Goal: Information Seeking & Learning: Compare options

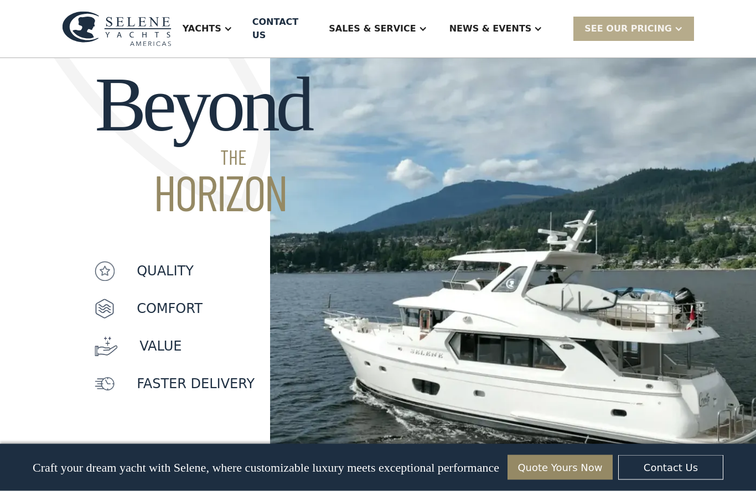
scroll to position [869, 0]
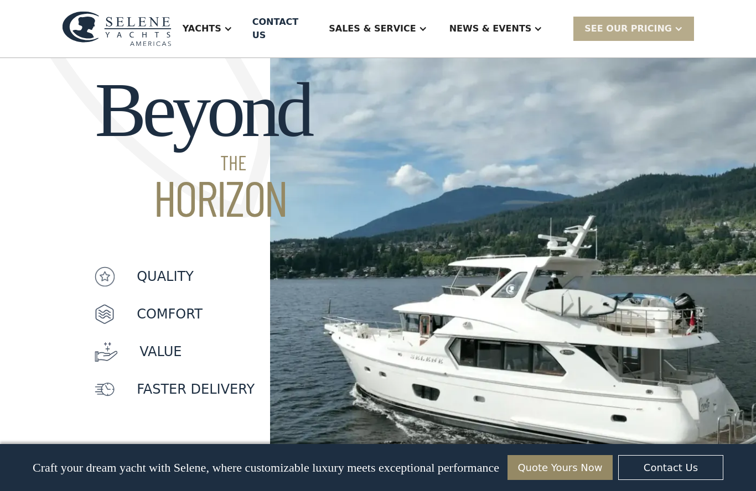
click at [232, 24] on div at bounding box center [227, 28] width 9 height 9
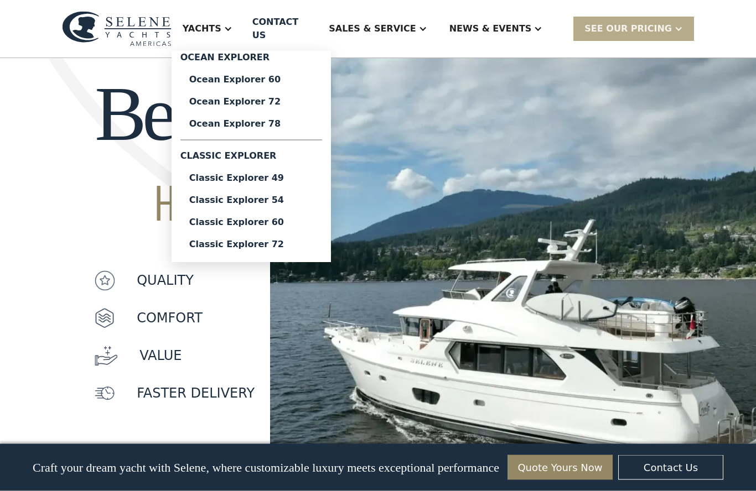
scroll to position [866, 0]
click at [273, 75] on div "Ocean Explorer 60" at bounding box center [251, 79] width 124 height 9
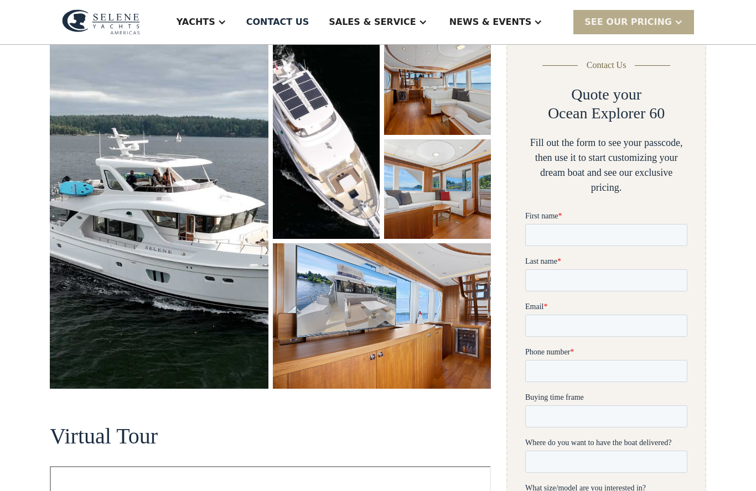
scroll to position [168, 0]
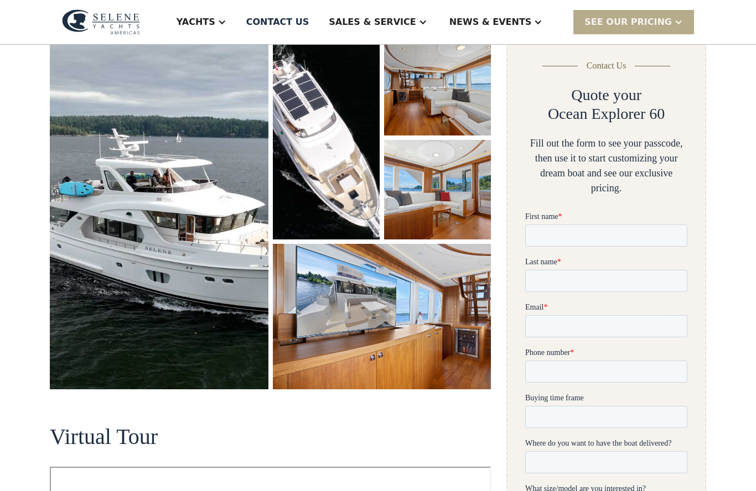
click at [461, 329] on img "open lightbox" at bounding box center [382, 316] width 218 height 145
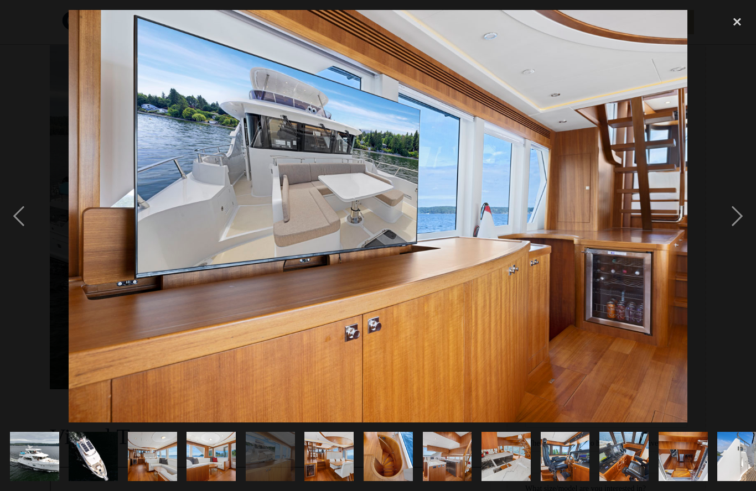
click at [736, 230] on div "next image" at bounding box center [737, 216] width 38 height 413
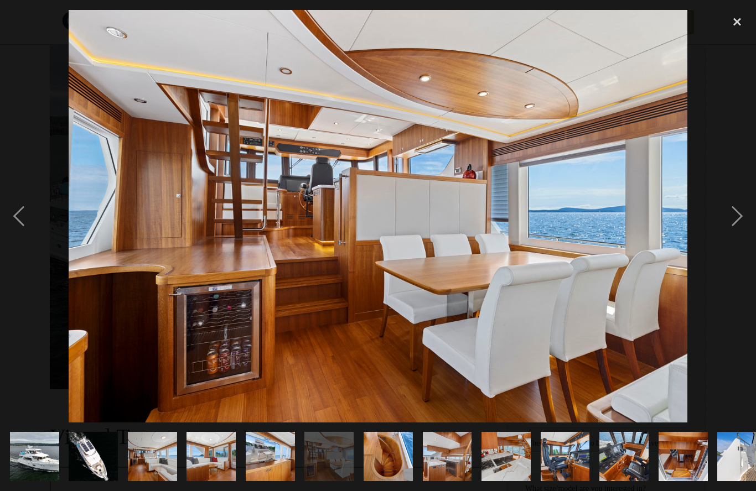
click at [730, 239] on div "next image" at bounding box center [737, 216] width 38 height 413
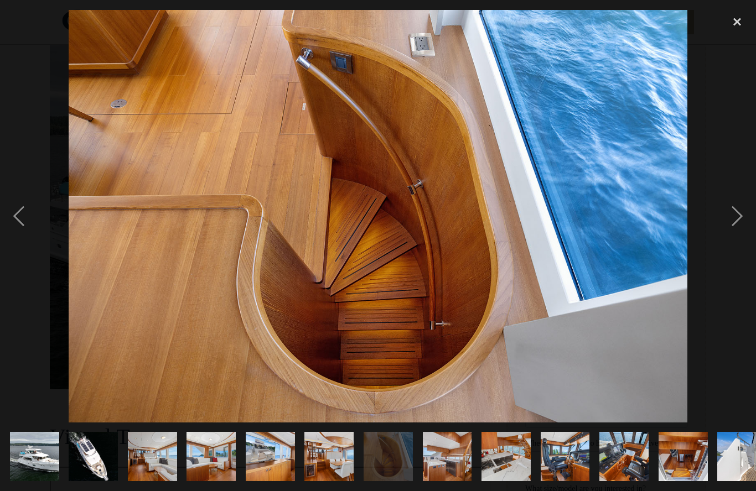
click at [737, 233] on div "next image" at bounding box center [737, 216] width 38 height 413
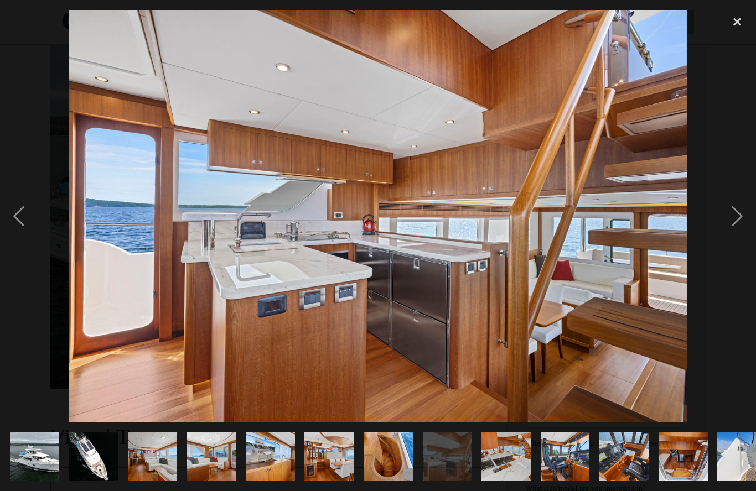
click at [737, 241] on div "next image" at bounding box center [737, 216] width 38 height 413
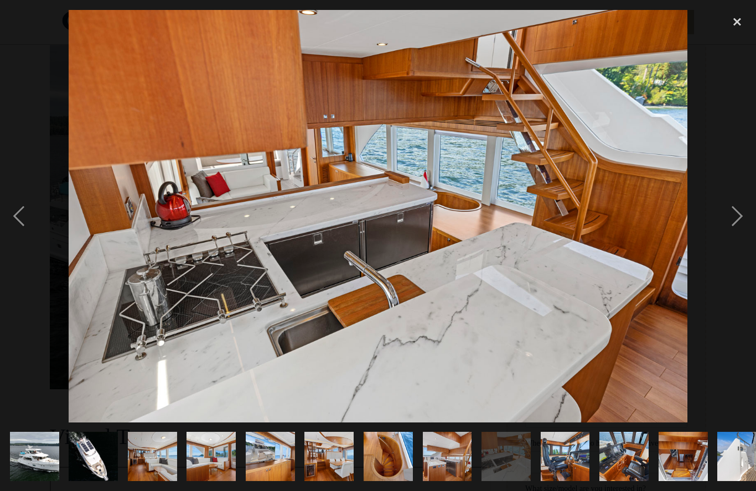
click at [728, 235] on div "next image" at bounding box center [737, 216] width 38 height 413
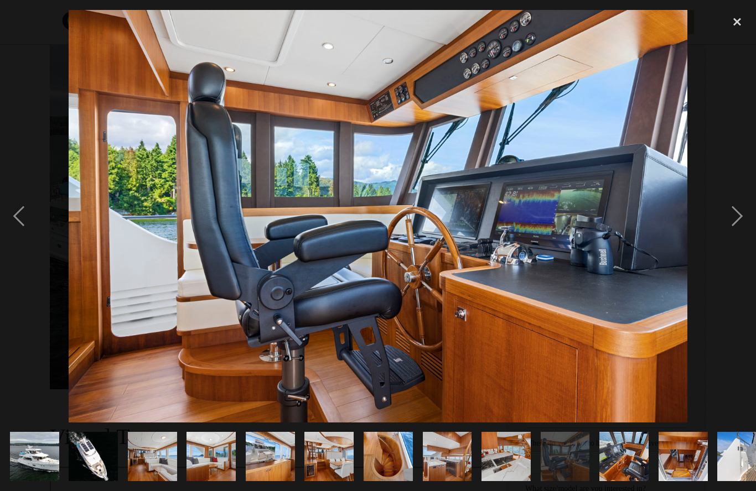
click at [738, 245] on div "next image" at bounding box center [737, 216] width 38 height 413
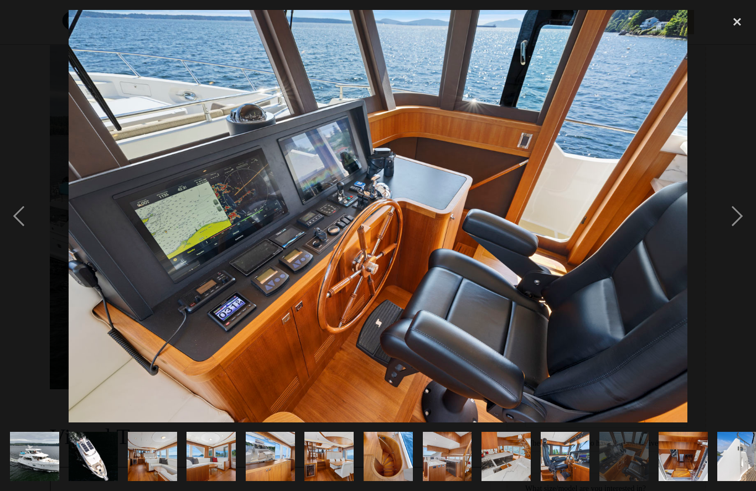
click at [739, 243] on div "next image" at bounding box center [737, 216] width 38 height 413
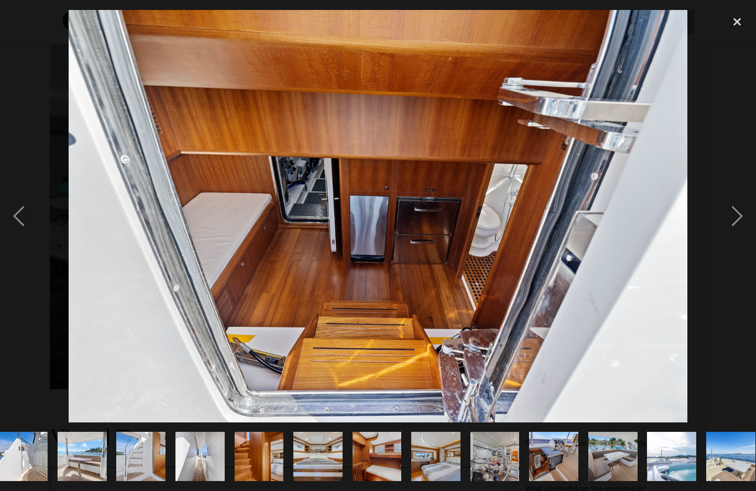
scroll to position [0, 719]
click at [737, 236] on div "next image" at bounding box center [737, 216] width 38 height 413
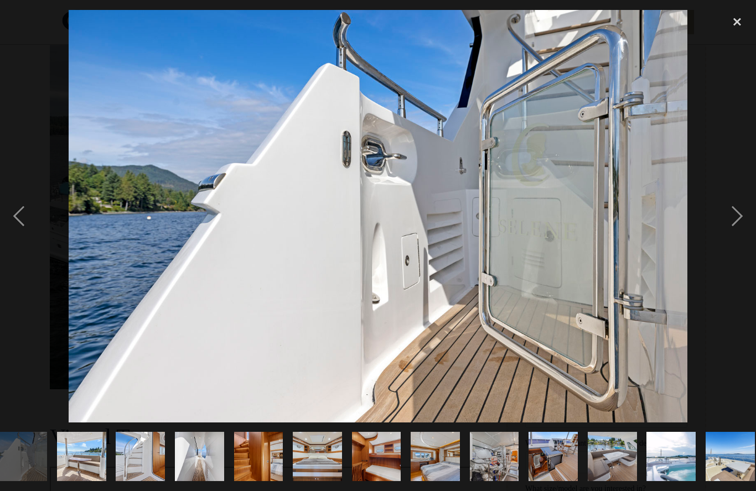
click at [738, 246] on div "next image" at bounding box center [737, 216] width 38 height 413
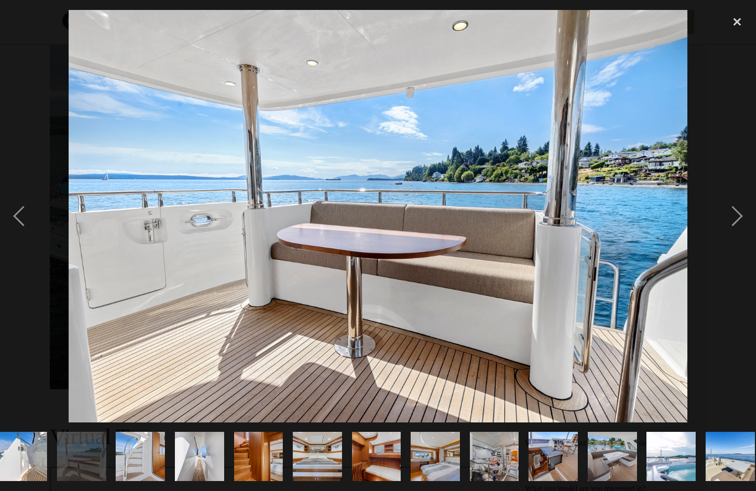
click at [741, 248] on div "next image" at bounding box center [737, 216] width 38 height 413
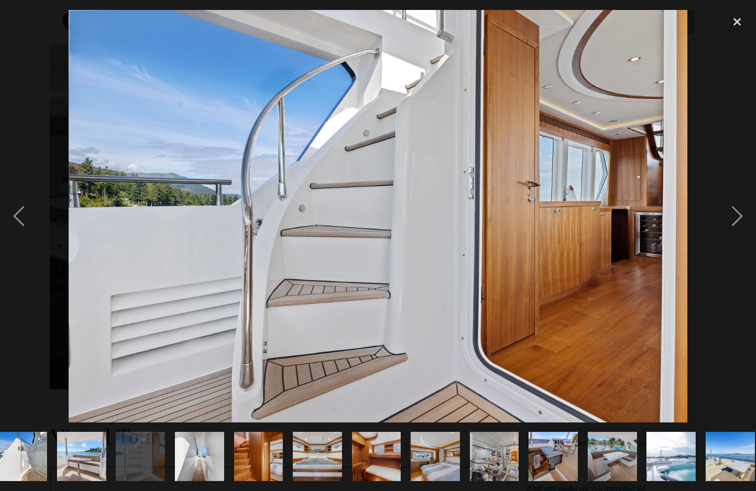
click at [737, 249] on div "next image" at bounding box center [737, 216] width 38 height 413
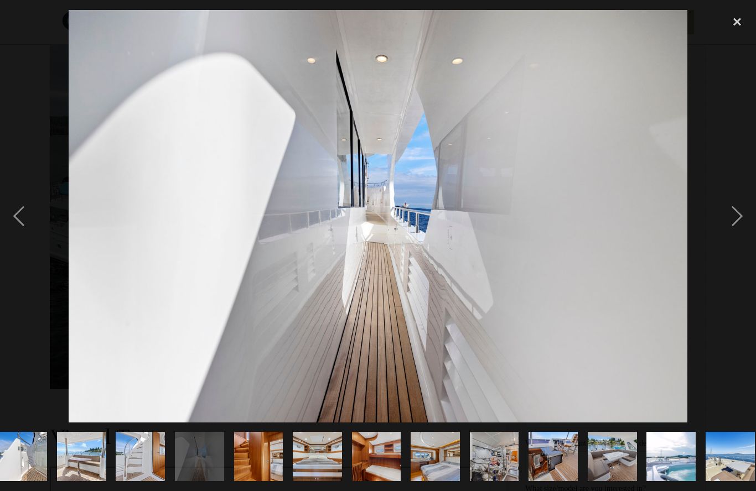
click at [739, 243] on div "next image" at bounding box center [737, 216] width 38 height 413
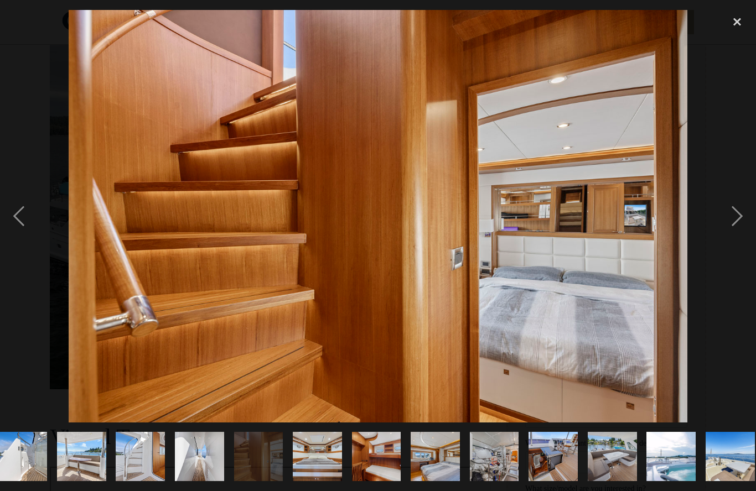
click at [739, 247] on div "next image" at bounding box center [737, 216] width 38 height 413
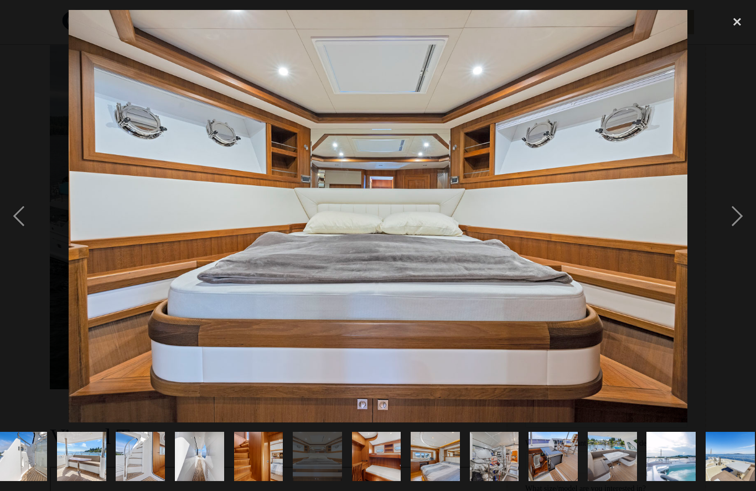
click at [739, 247] on div "next image" at bounding box center [737, 216] width 38 height 413
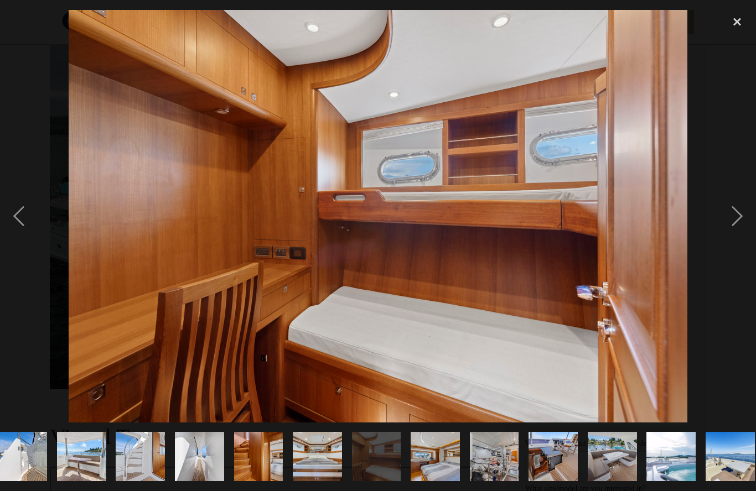
click at [738, 250] on div "next image" at bounding box center [737, 216] width 38 height 413
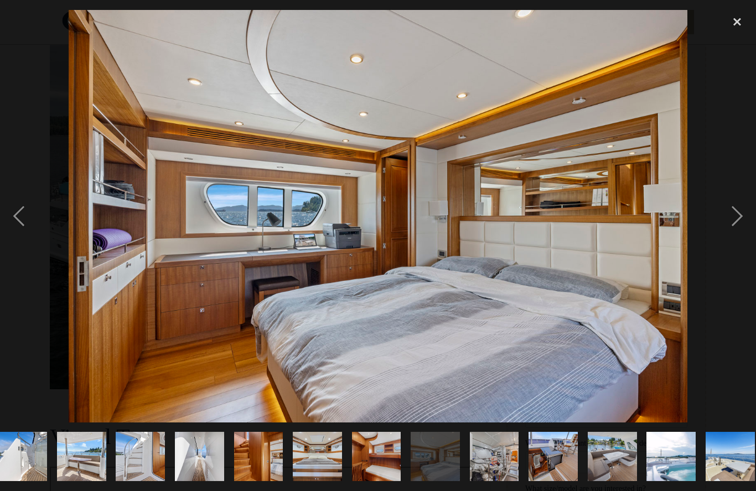
click at [735, 258] on div "next image" at bounding box center [737, 216] width 38 height 413
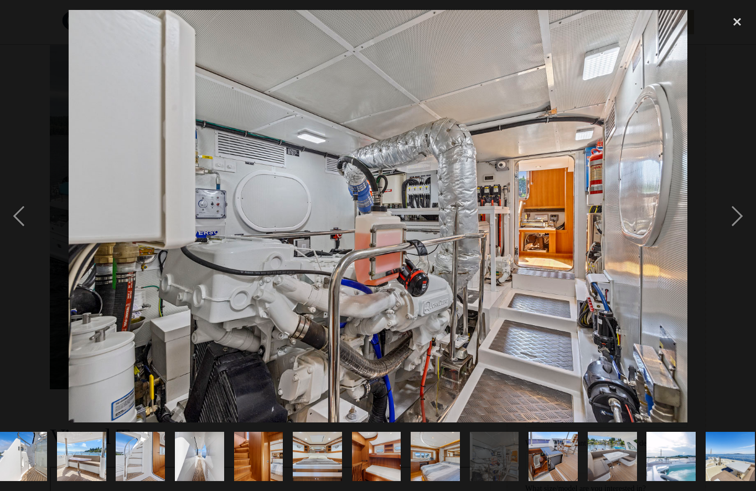
click at [736, 252] on div "next image" at bounding box center [737, 216] width 38 height 413
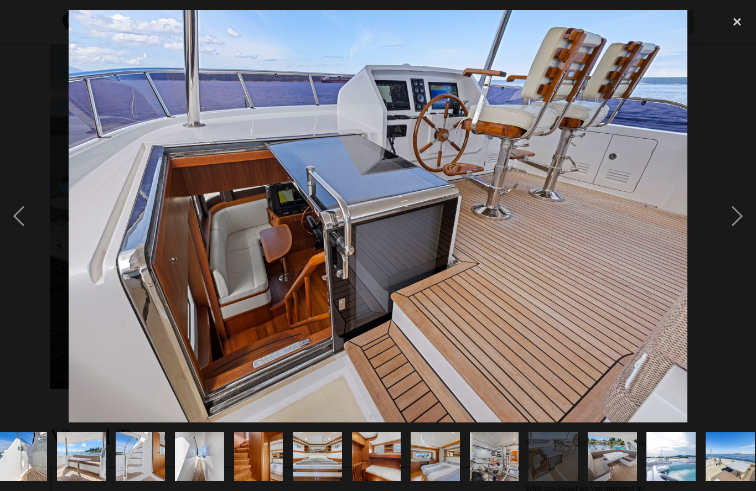
click at [736, 254] on div "next image" at bounding box center [737, 216] width 38 height 413
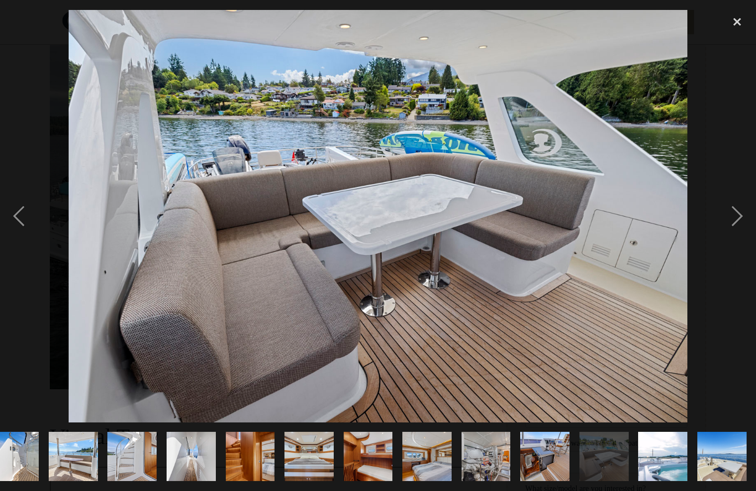
scroll to position [0, 877]
click at [735, 258] on div "next image" at bounding box center [737, 216] width 38 height 413
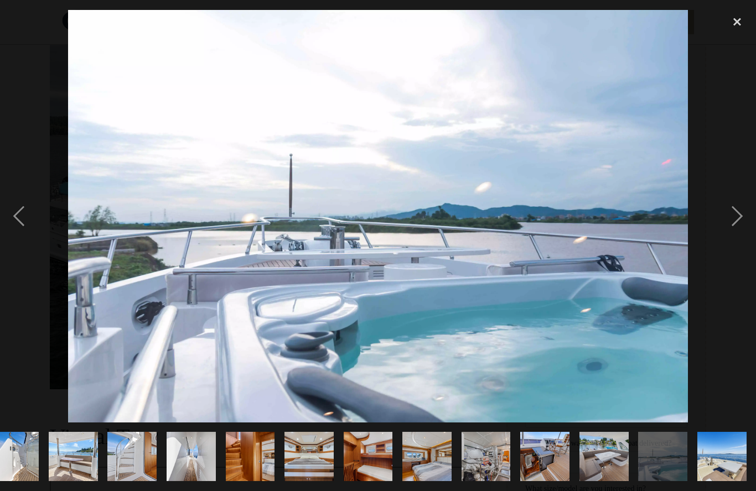
click at [737, 241] on div "next image" at bounding box center [737, 216] width 38 height 413
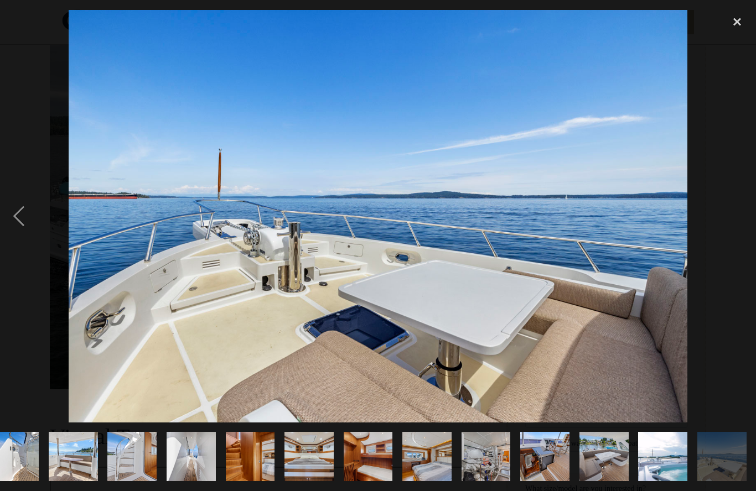
click at [732, 241] on div "next image" at bounding box center [737, 216] width 38 height 413
click at [735, 237] on div "next image" at bounding box center [737, 216] width 38 height 413
click at [18, 234] on div "previous image" at bounding box center [19, 216] width 38 height 413
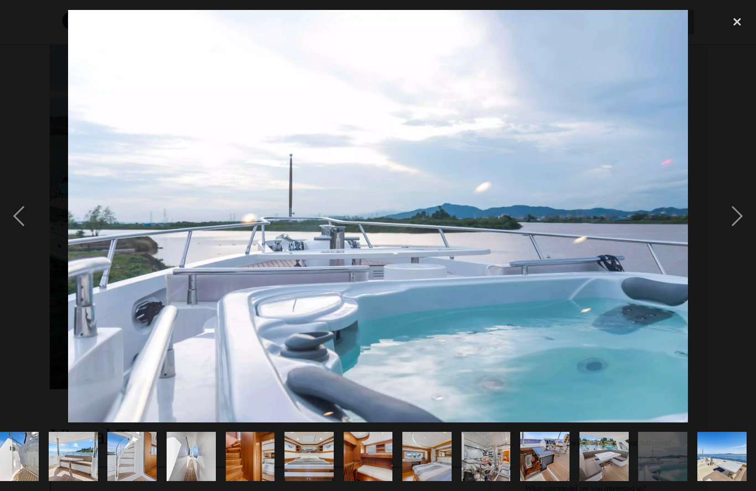
click at [747, 238] on div "next image" at bounding box center [737, 216] width 38 height 413
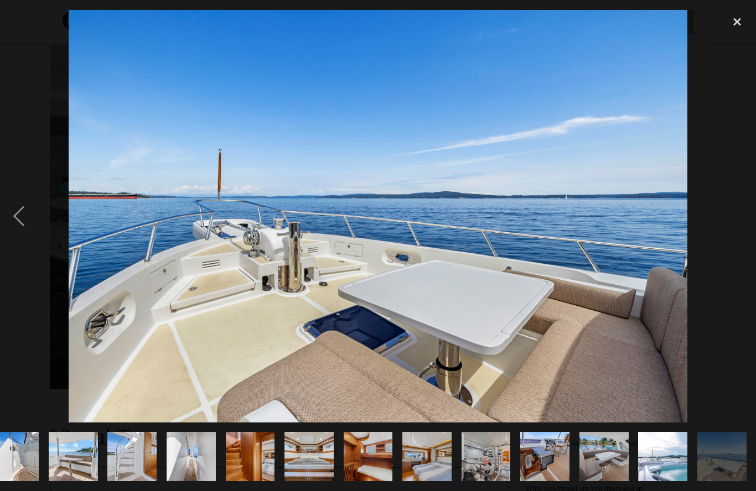
click at [736, 22] on div "close lightbox" at bounding box center [737, 22] width 38 height 24
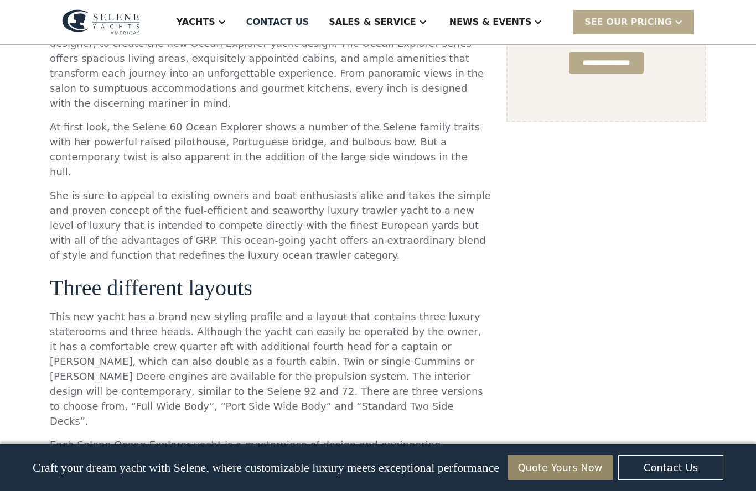
scroll to position [918, 0]
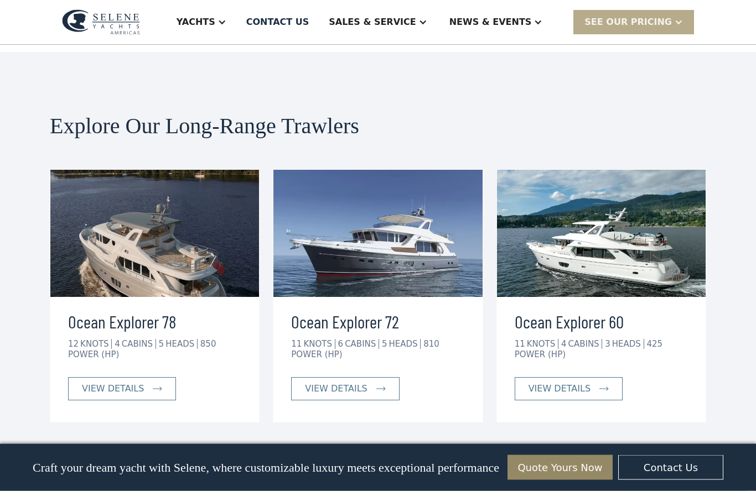
scroll to position [2741, 0]
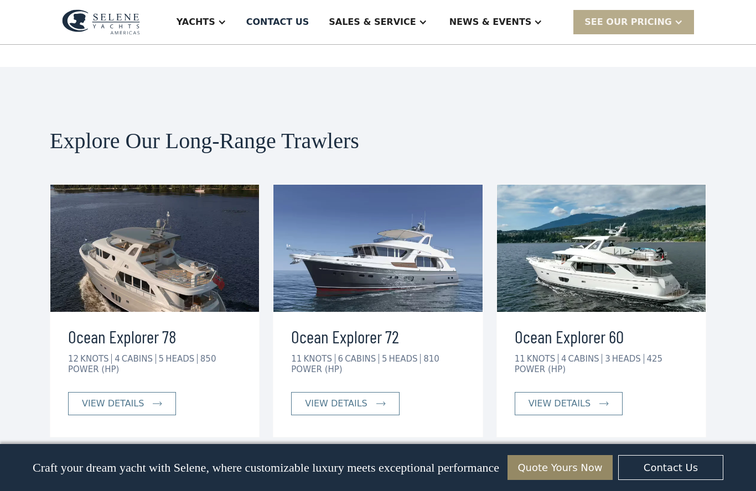
click at [591, 392] on link "view details" at bounding box center [568, 403] width 108 height 23
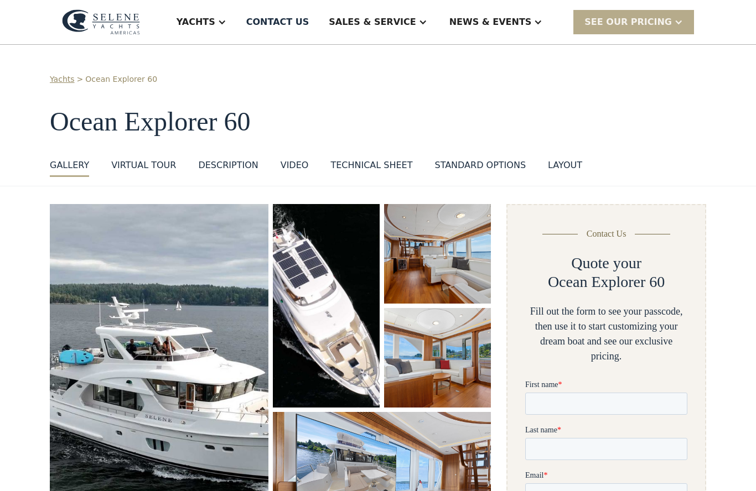
click at [226, 19] on div at bounding box center [221, 22] width 9 height 9
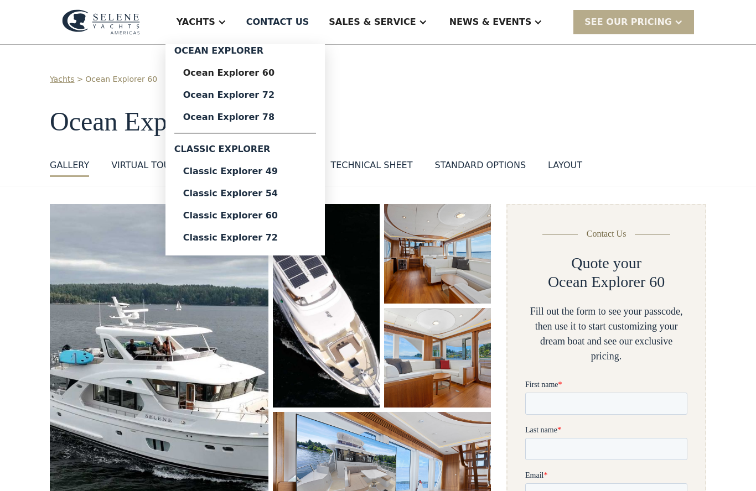
click at [277, 190] on div "Classic Explorer 54" at bounding box center [245, 193] width 124 height 9
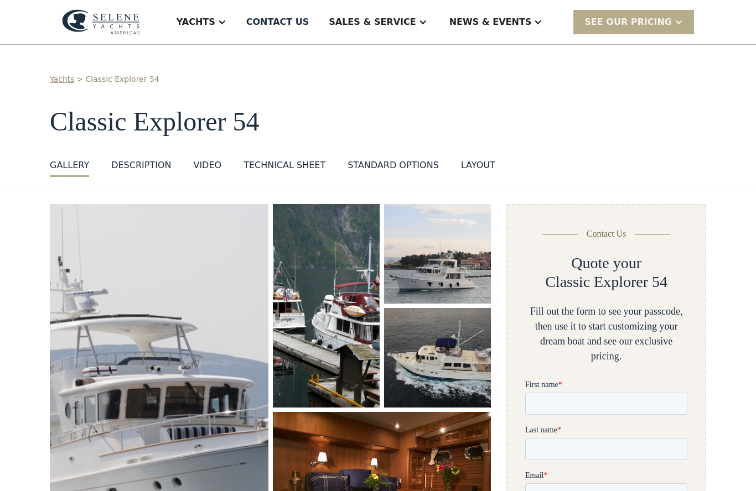
click at [215, 20] on div "Yachts" at bounding box center [195, 21] width 39 height 13
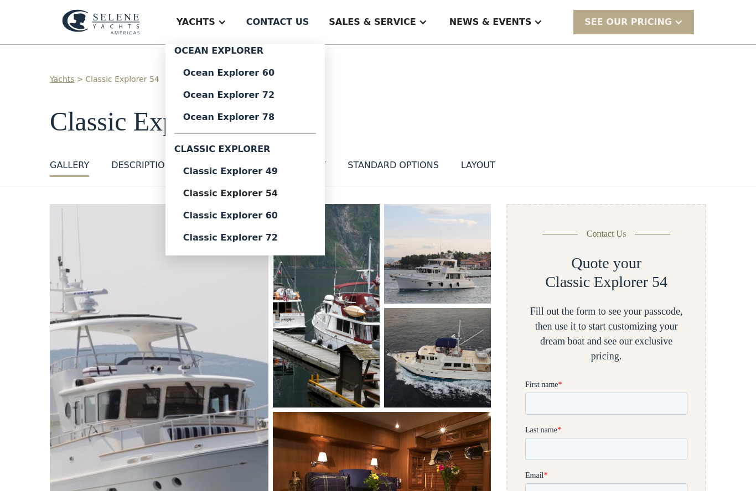
click at [284, 213] on div "Classic Explorer 60" at bounding box center [245, 215] width 124 height 9
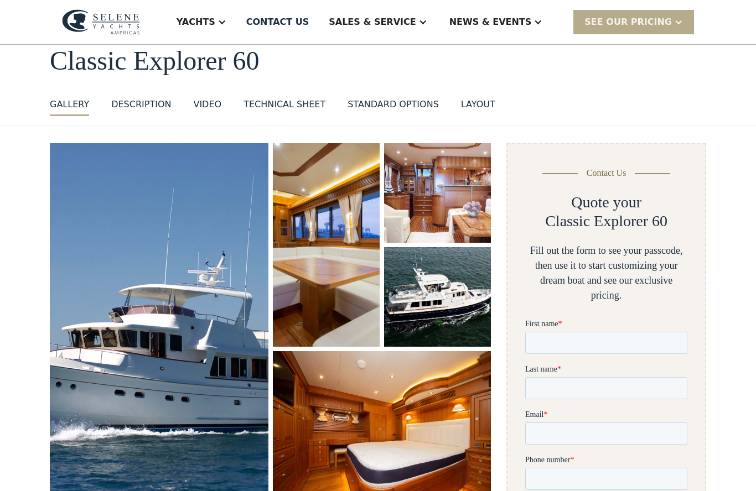
scroll to position [65, 0]
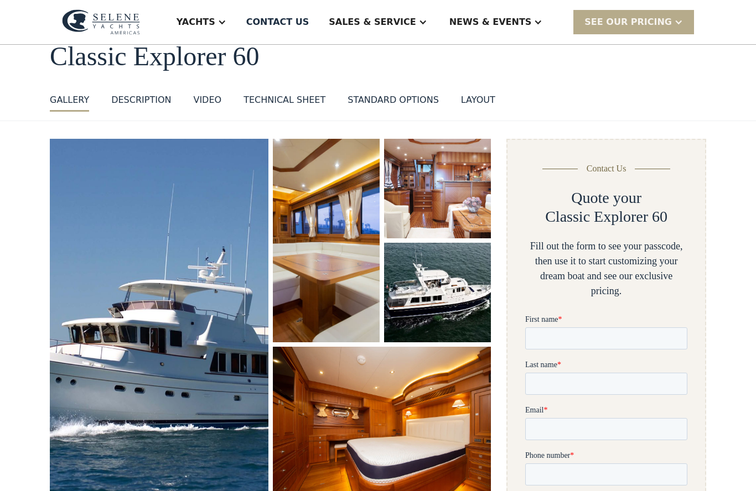
click at [460, 420] on img "open lightbox" at bounding box center [382, 419] width 218 height 145
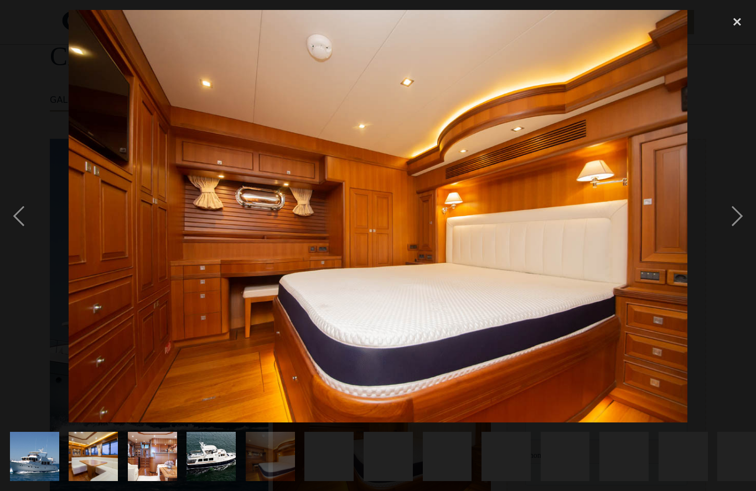
click at [720, 231] on div "next image" at bounding box center [737, 216] width 38 height 413
click at [725, 233] on div "next image" at bounding box center [737, 216] width 38 height 413
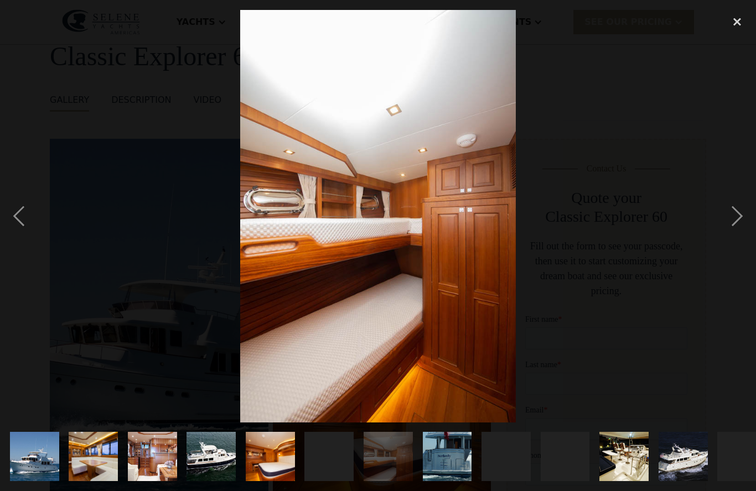
click at [732, 240] on div "next image" at bounding box center [737, 216] width 38 height 413
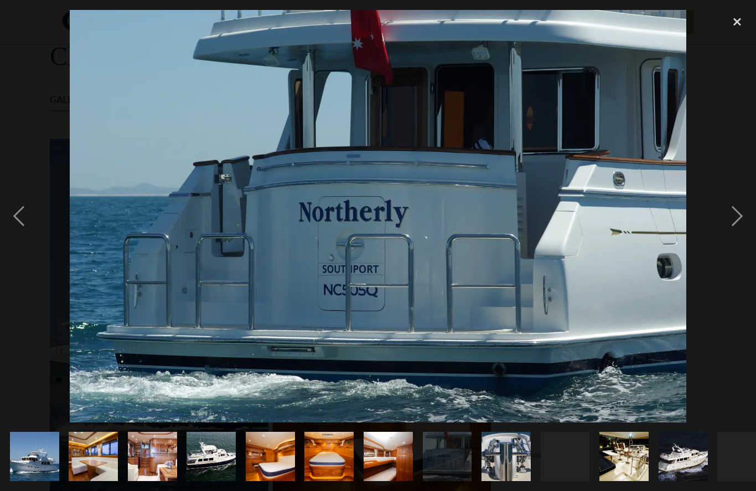
click at [727, 246] on div "next image" at bounding box center [737, 216] width 38 height 413
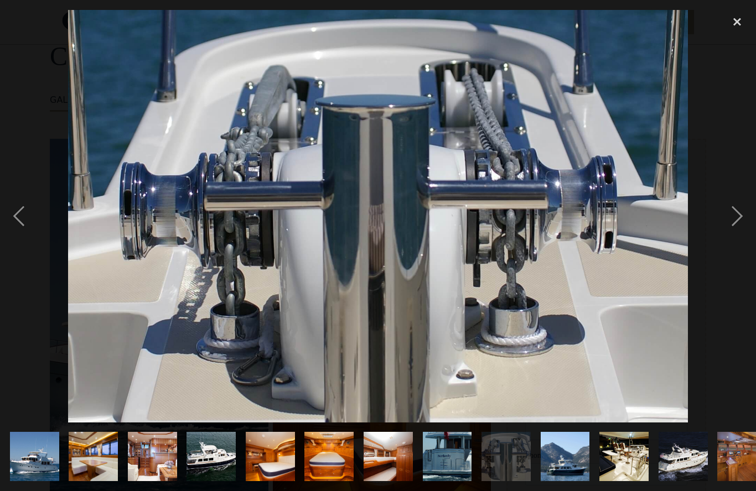
click at [741, 233] on div "next image" at bounding box center [737, 216] width 38 height 413
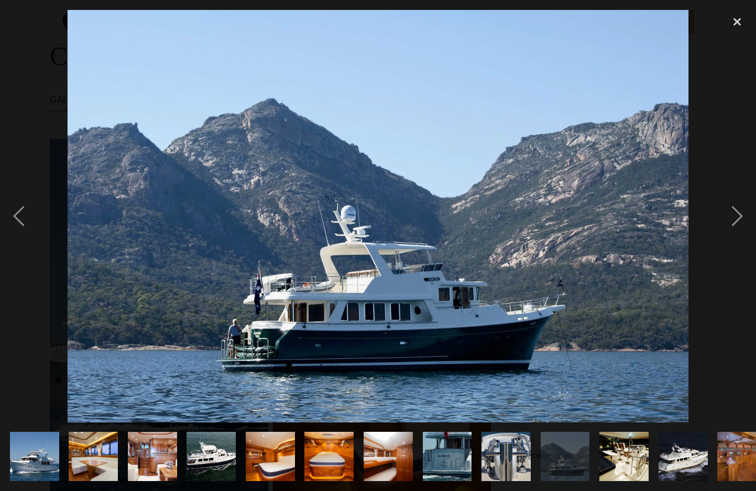
click at [749, 238] on div "next image" at bounding box center [737, 216] width 38 height 413
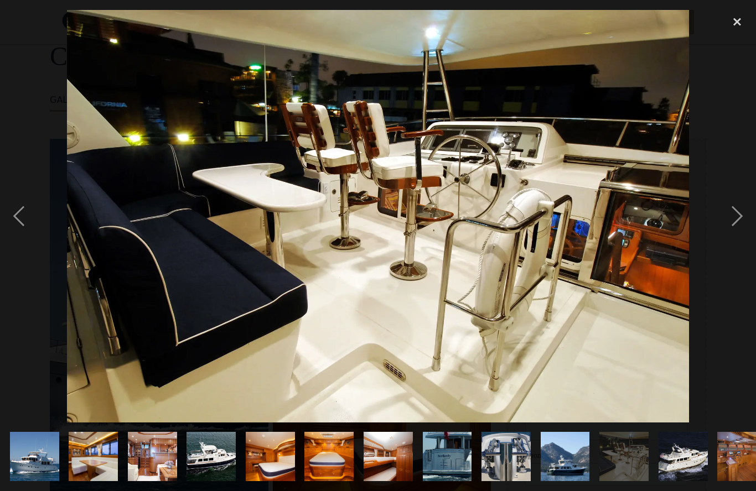
click at [743, 239] on div "next image" at bounding box center [737, 216] width 38 height 413
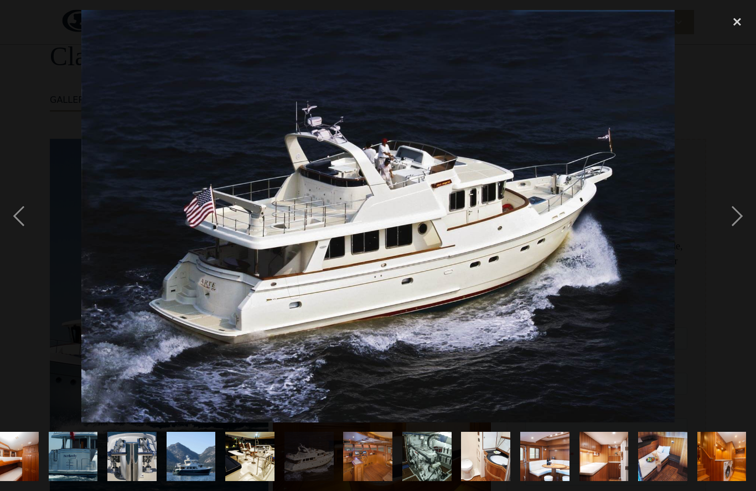
scroll to position [0, 488]
click at [738, 237] on div "next image" at bounding box center [737, 216] width 38 height 413
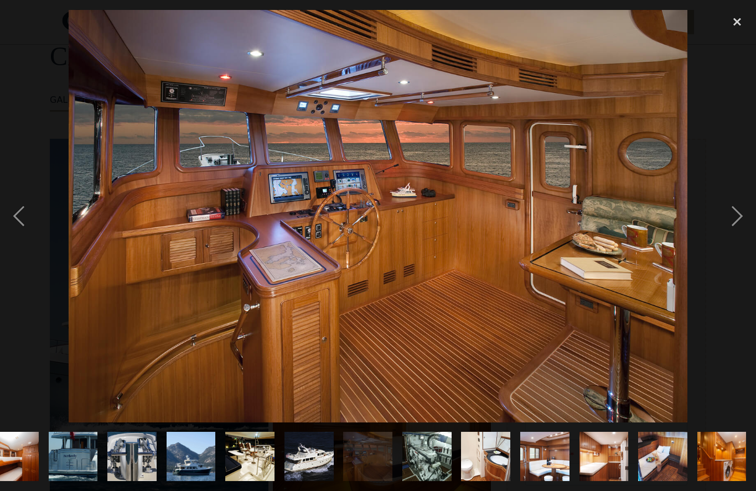
click at [736, 242] on div "next image" at bounding box center [737, 216] width 38 height 413
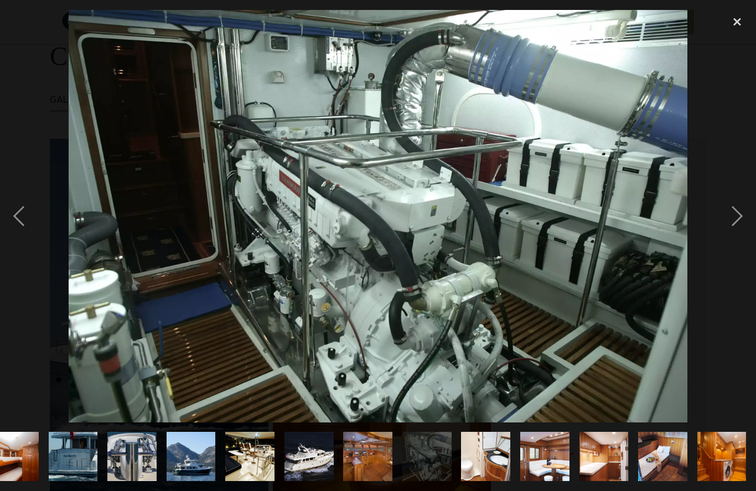
click at [17, 236] on div "previous image" at bounding box center [19, 216] width 38 height 413
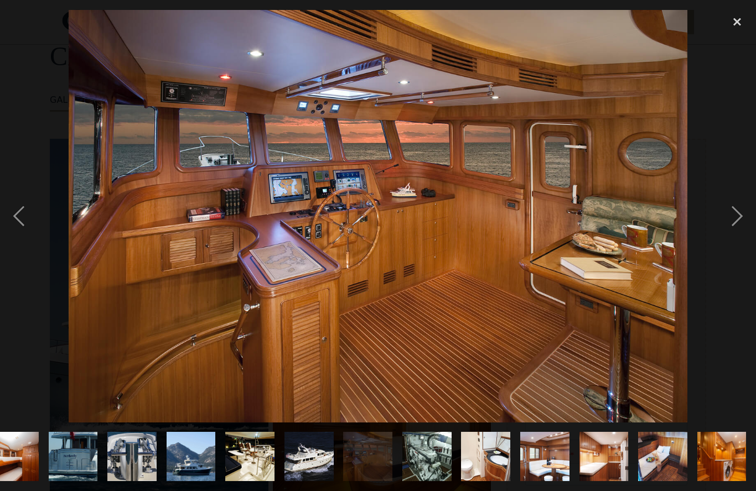
click at [741, 236] on div "next image" at bounding box center [737, 216] width 38 height 413
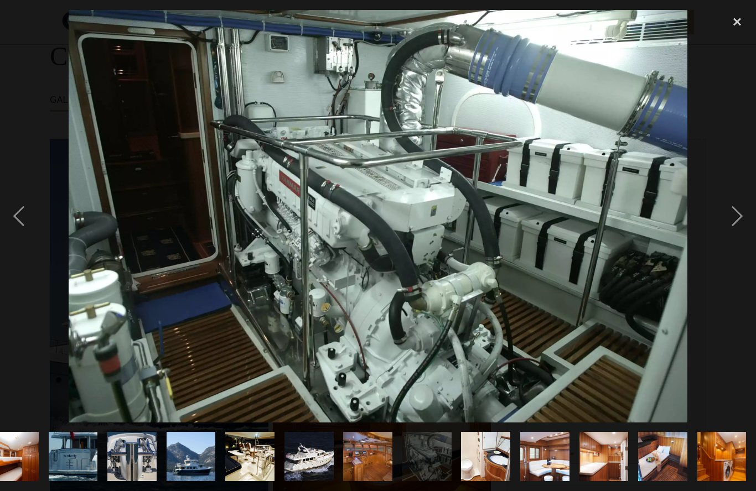
click at [742, 239] on div "next image" at bounding box center [737, 216] width 38 height 413
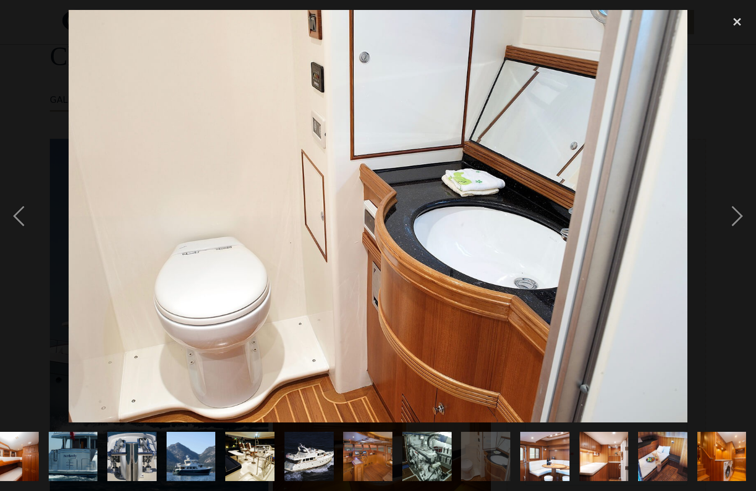
click at [737, 246] on div "next image" at bounding box center [737, 216] width 38 height 413
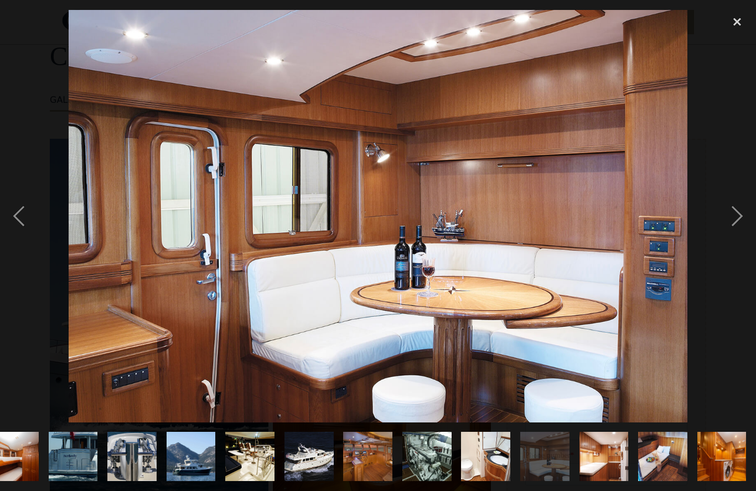
click at [740, 248] on div "next image" at bounding box center [737, 216] width 38 height 413
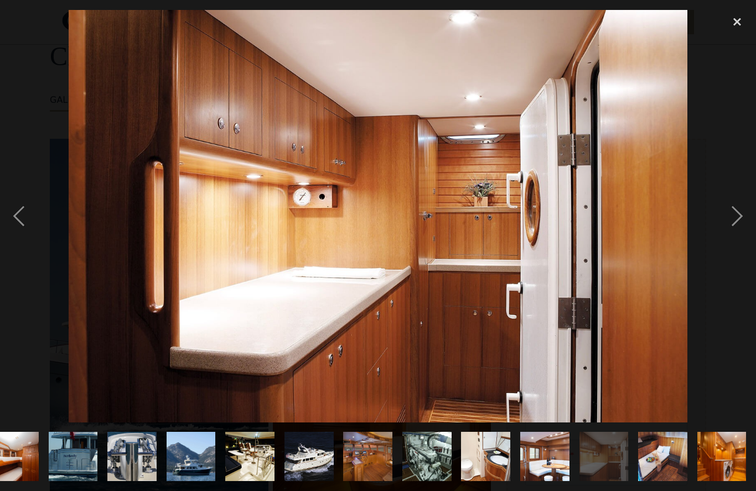
click at [731, 253] on div "next image" at bounding box center [737, 216] width 38 height 413
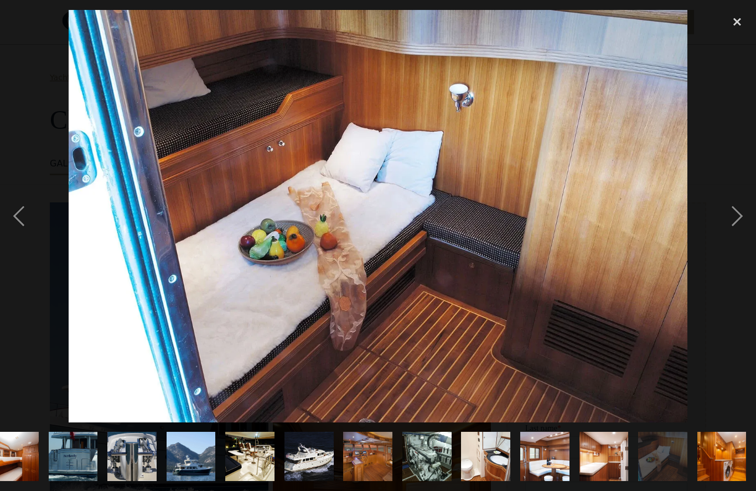
scroll to position [0, 0]
click at [16, 234] on div "previous image" at bounding box center [19, 216] width 38 height 413
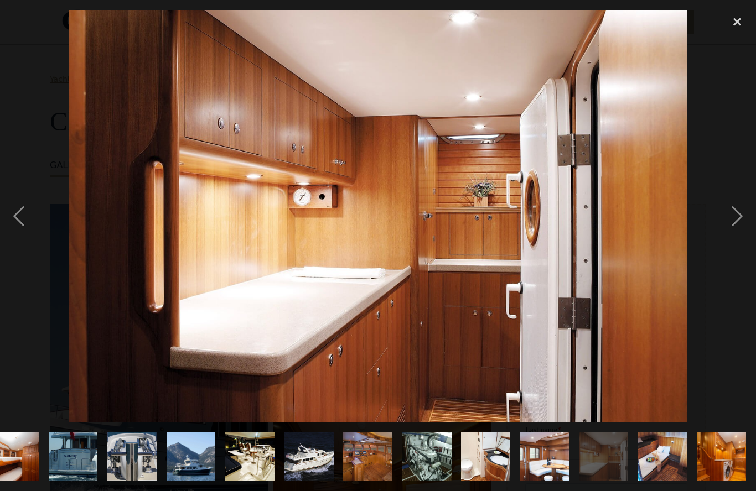
click at [732, 230] on div "next image" at bounding box center [737, 216] width 38 height 413
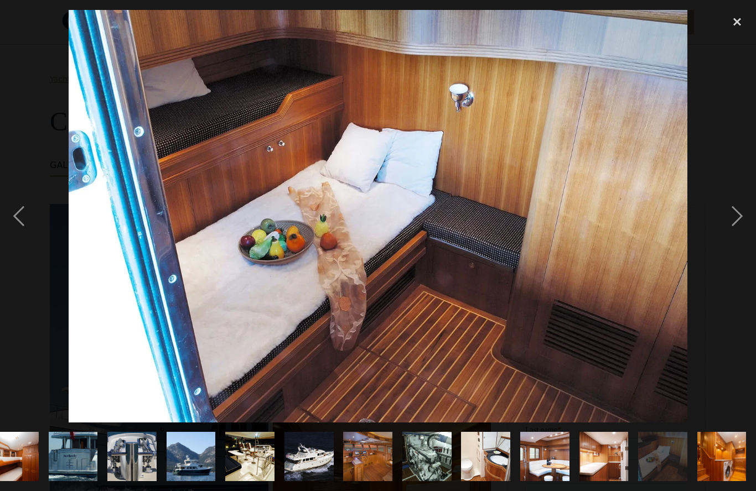
click at [738, 237] on div "next image" at bounding box center [737, 216] width 38 height 413
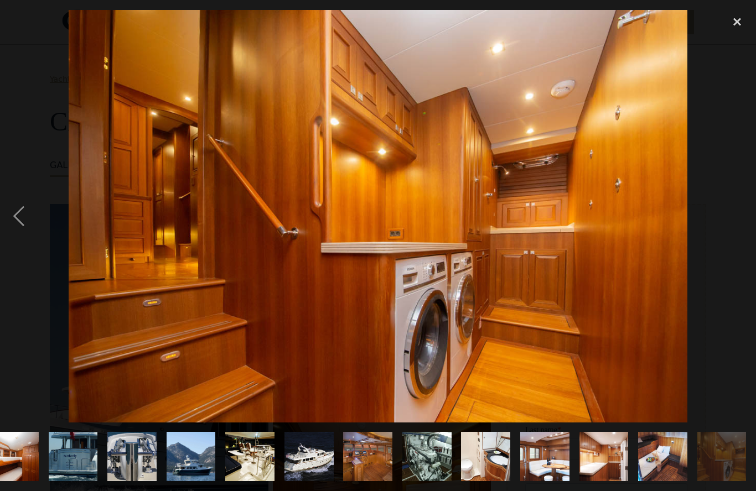
click at [738, 239] on div "next image" at bounding box center [737, 216] width 38 height 413
click at [739, 241] on div "next image" at bounding box center [737, 216] width 38 height 413
click at [726, 229] on div "next image" at bounding box center [737, 216] width 38 height 413
click at [638, 268] on img at bounding box center [378, 216] width 619 height 413
click at [739, 17] on div "close lightbox" at bounding box center [737, 22] width 38 height 24
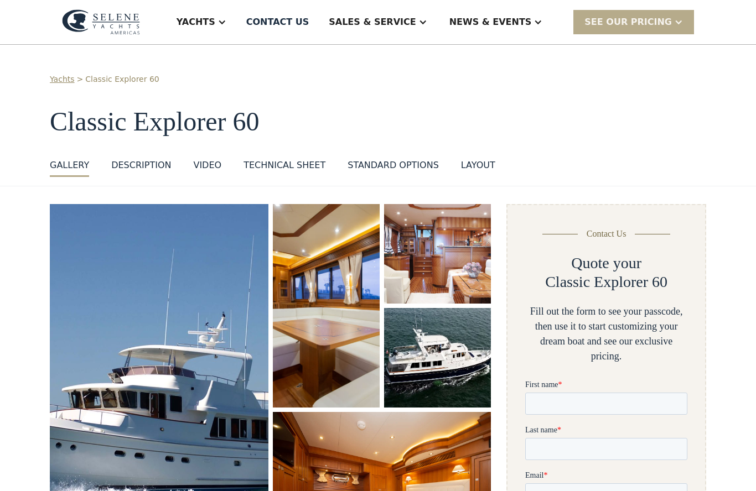
click at [226, 20] on div at bounding box center [221, 22] width 9 height 9
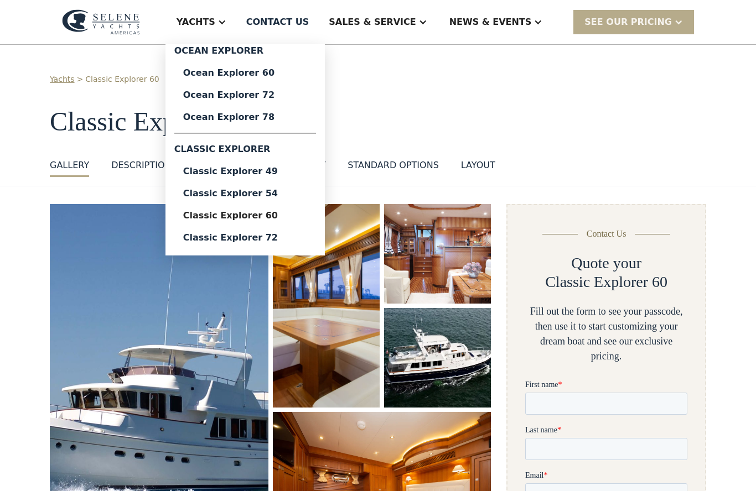
click at [270, 95] on div "Ocean Explorer 72" at bounding box center [245, 95] width 124 height 9
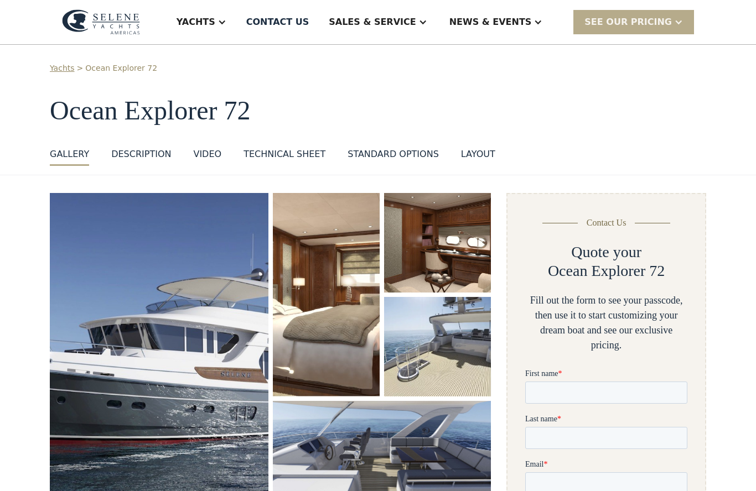
scroll to position [10, 0]
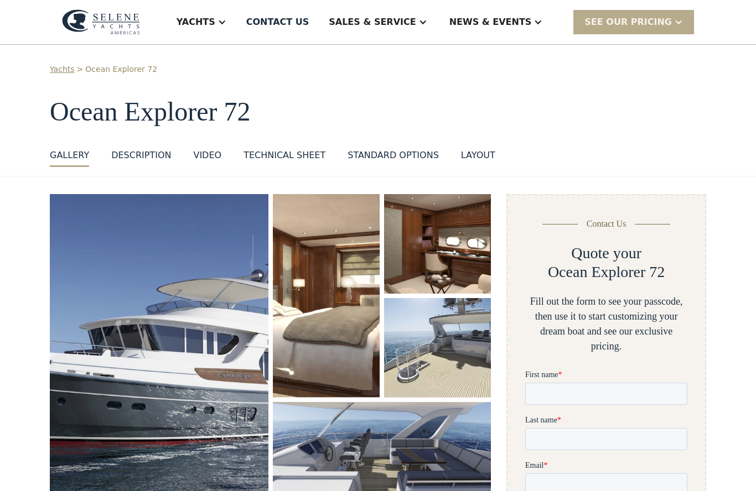
click at [226, 23] on div at bounding box center [221, 22] width 9 height 9
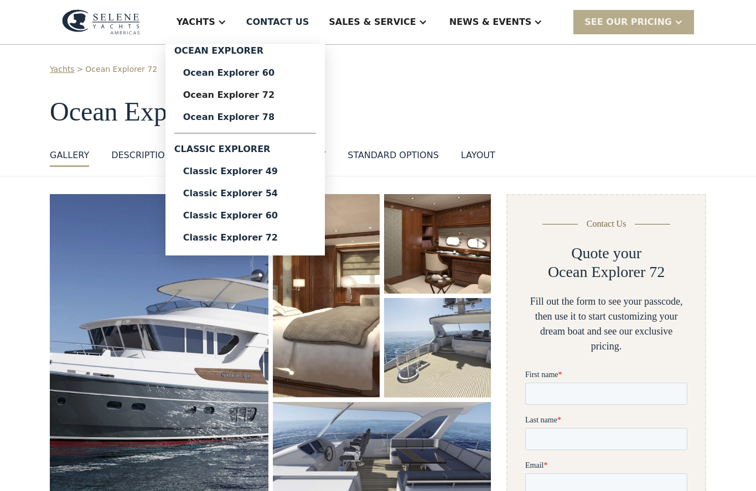
click at [274, 117] on div "Ocean Explorer 78" at bounding box center [245, 117] width 124 height 9
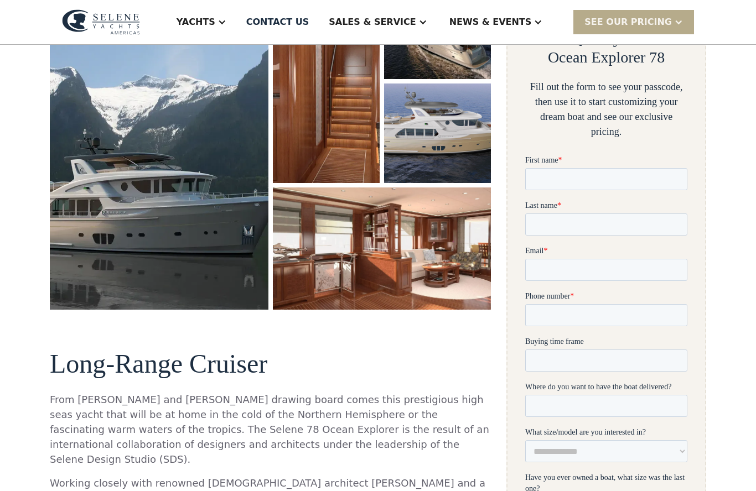
scroll to position [220, 0]
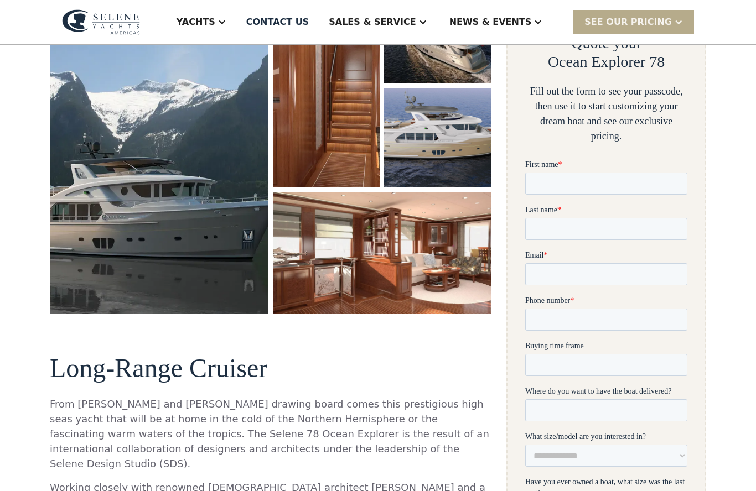
click at [459, 249] on img "open lightbox" at bounding box center [382, 253] width 218 height 122
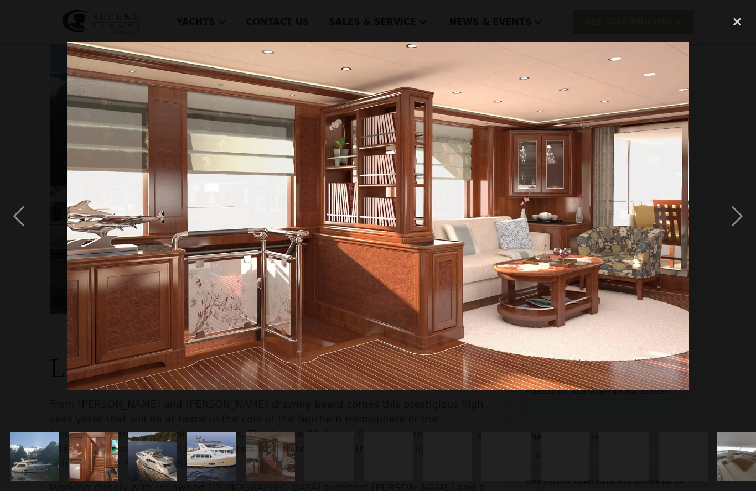
click at [737, 223] on div "next image" at bounding box center [737, 216] width 38 height 413
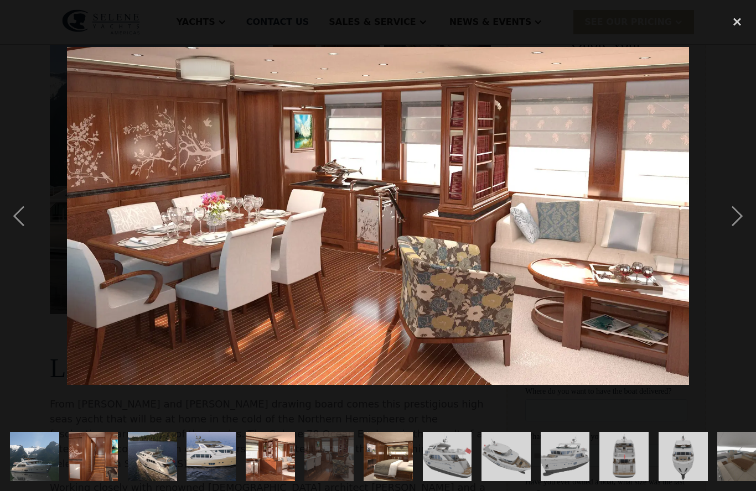
click at [734, 265] on div "next image" at bounding box center [737, 216] width 38 height 413
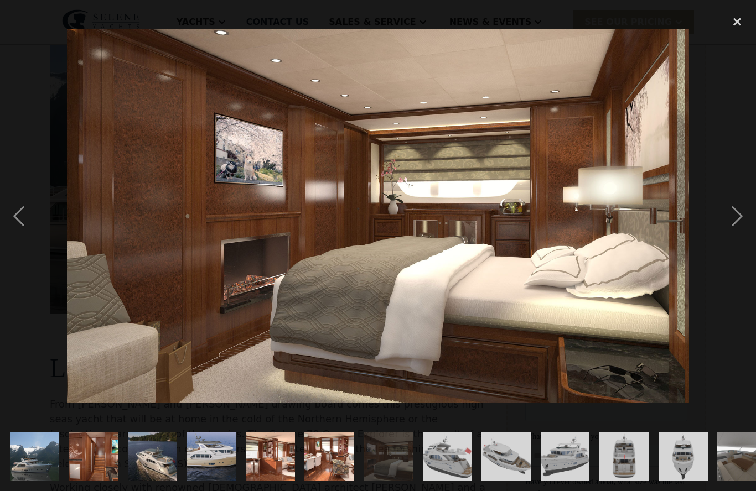
click at [739, 241] on div "next image" at bounding box center [737, 216] width 38 height 413
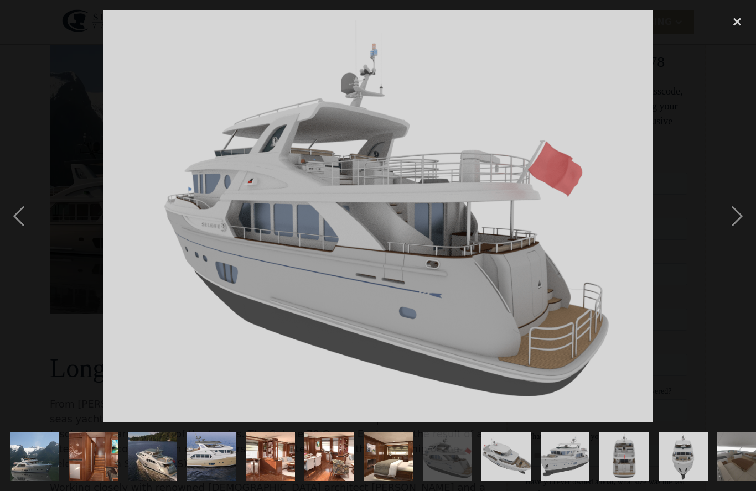
click at [741, 241] on div "next image" at bounding box center [737, 216] width 38 height 413
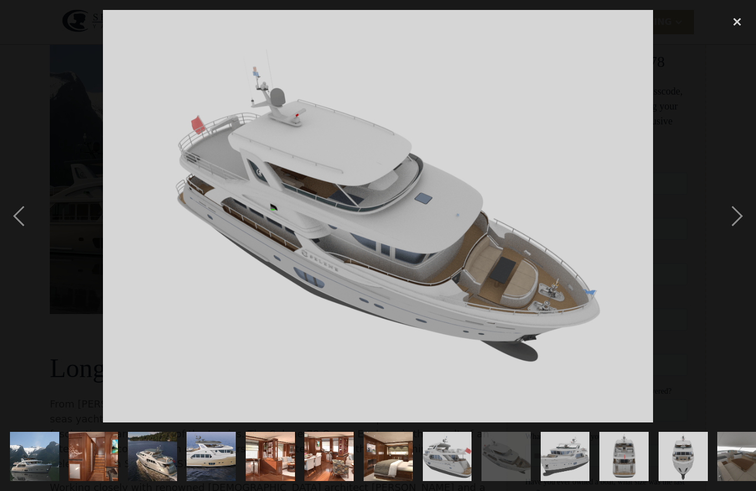
click at [732, 252] on div "next image" at bounding box center [737, 216] width 38 height 413
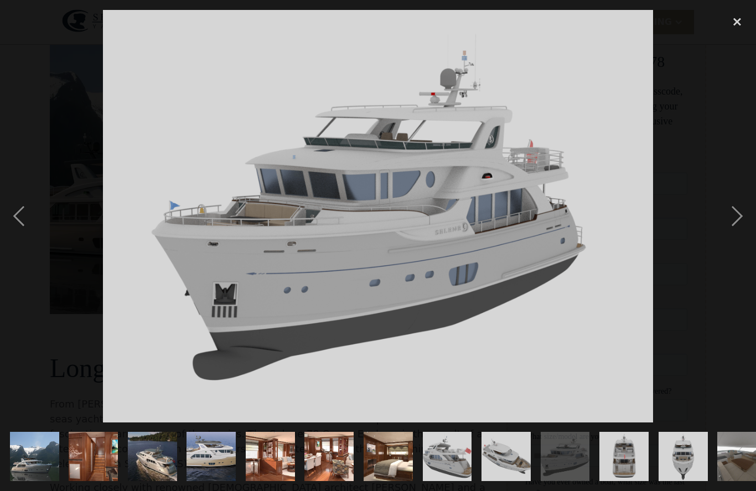
click at [738, 241] on div "next image" at bounding box center [737, 216] width 38 height 413
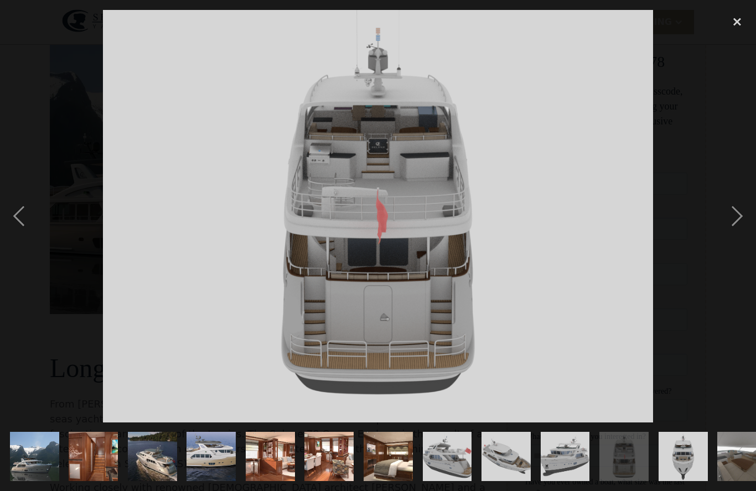
scroll to position [0, 0]
click at [736, 246] on div "next image" at bounding box center [737, 216] width 38 height 413
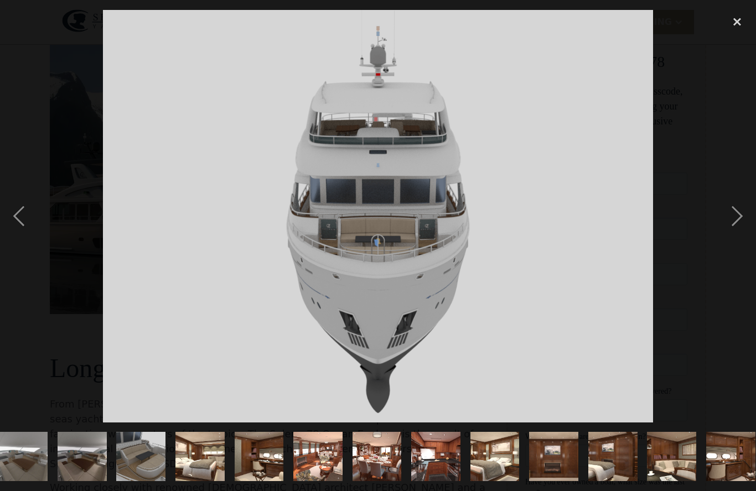
scroll to position [0, 719]
click at [738, 247] on div "next image" at bounding box center [737, 216] width 38 height 413
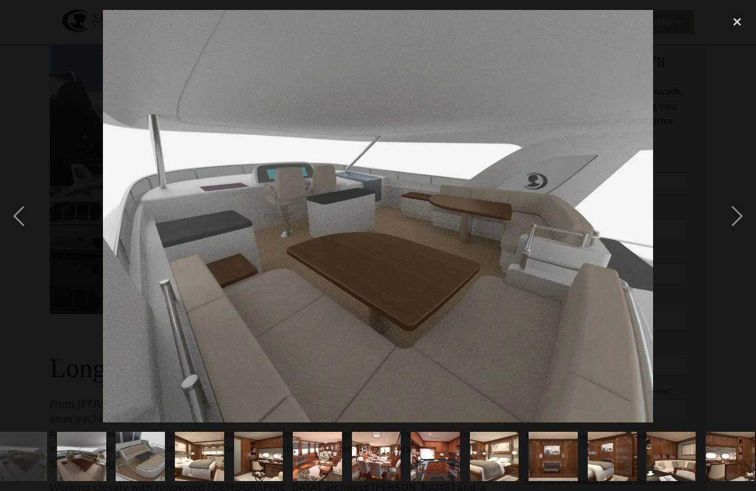
click at [735, 250] on div "next image" at bounding box center [737, 216] width 38 height 413
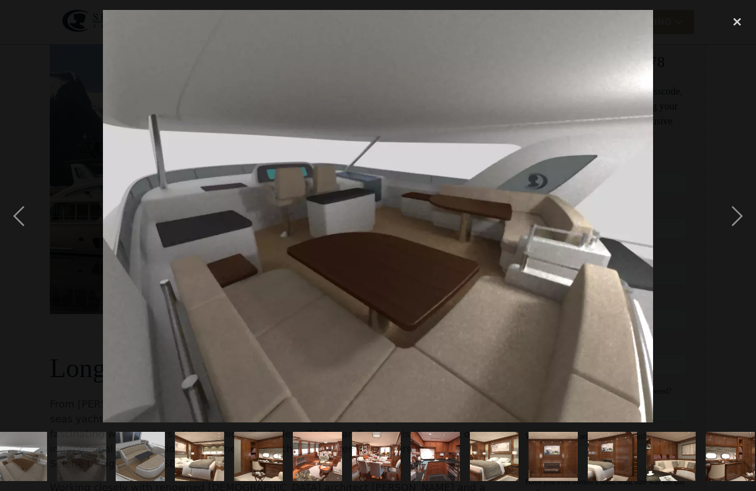
click at [733, 254] on div "next image" at bounding box center [737, 216] width 38 height 413
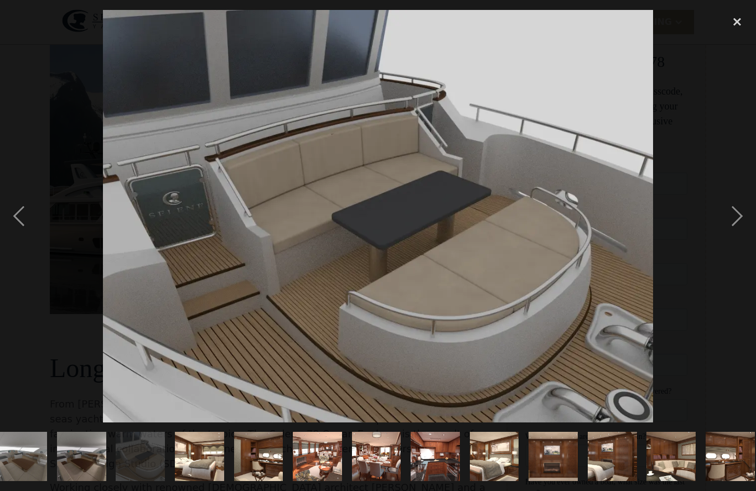
click at [730, 254] on div "next image" at bounding box center [737, 216] width 38 height 413
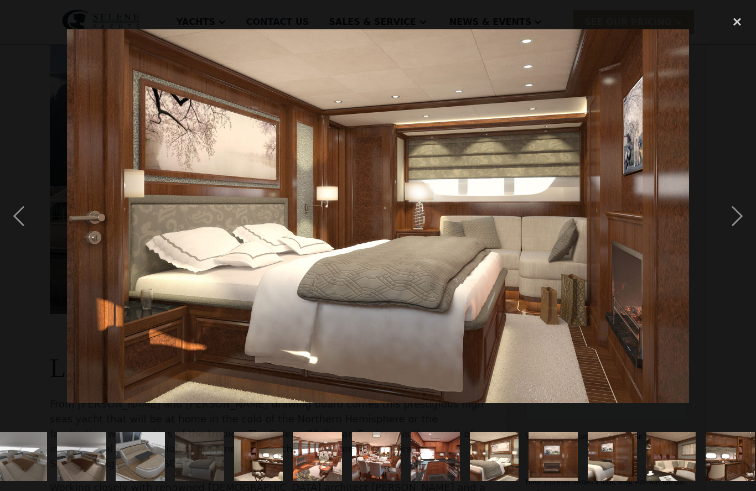
click at [727, 239] on div "next image" at bounding box center [737, 216] width 38 height 413
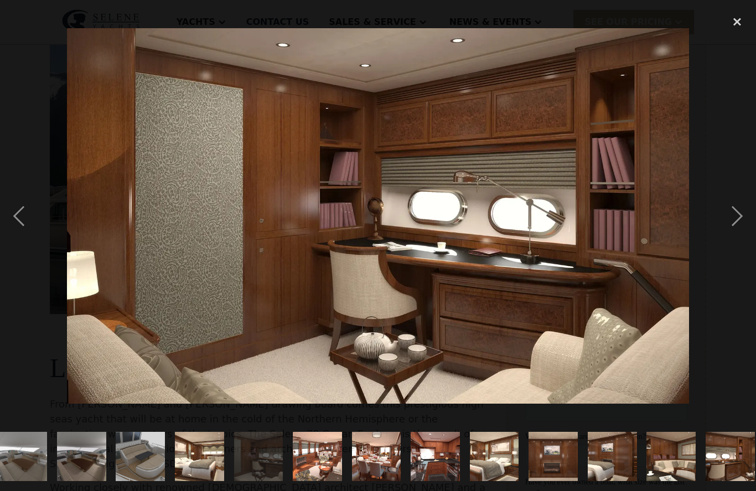
click at [730, 246] on div "next image" at bounding box center [737, 216] width 38 height 413
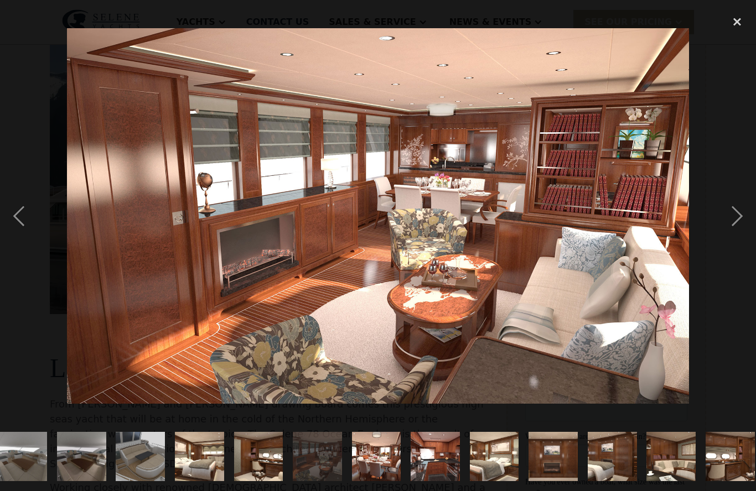
click at [727, 246] on div "next image" at bounding box center [737, 216] width 38 height 413
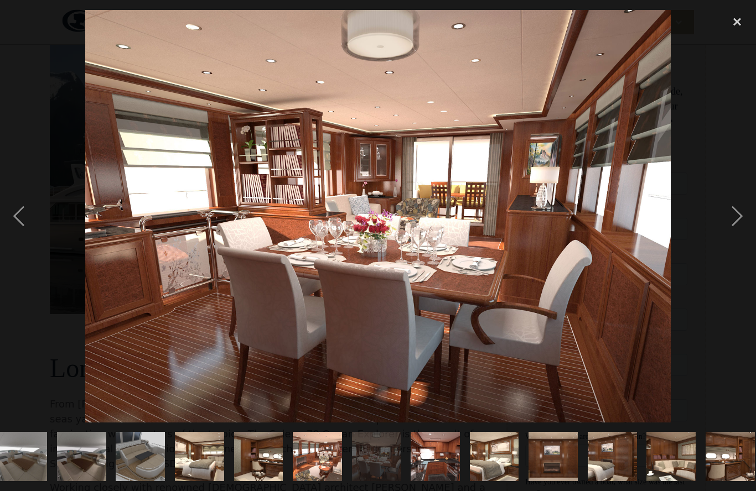
click at [734, 241] on div "next image" at bounding box center [737, 216] width 38 height 413
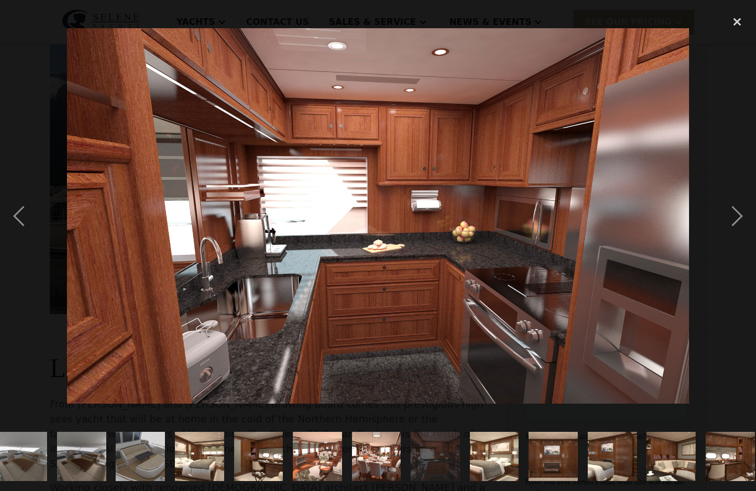
click at [732, 246] on div "next image" at bounding box center [737, 216] width 38 height 413
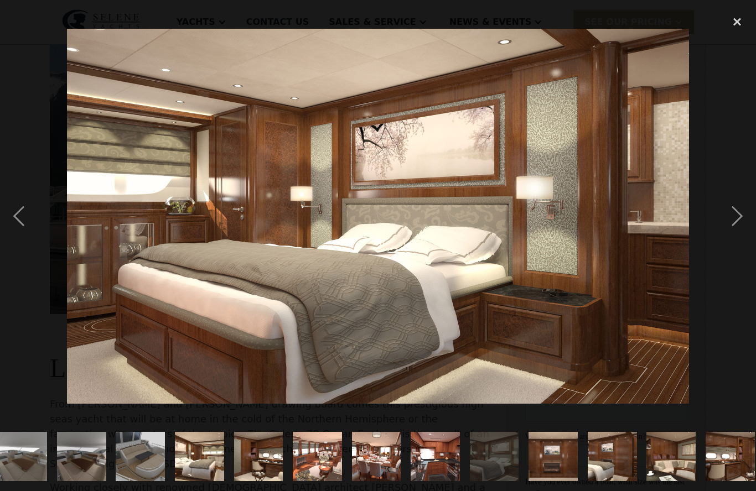
click at [7, 236] on div "previous image" at bounding box center [19, 216] width 38 height 413
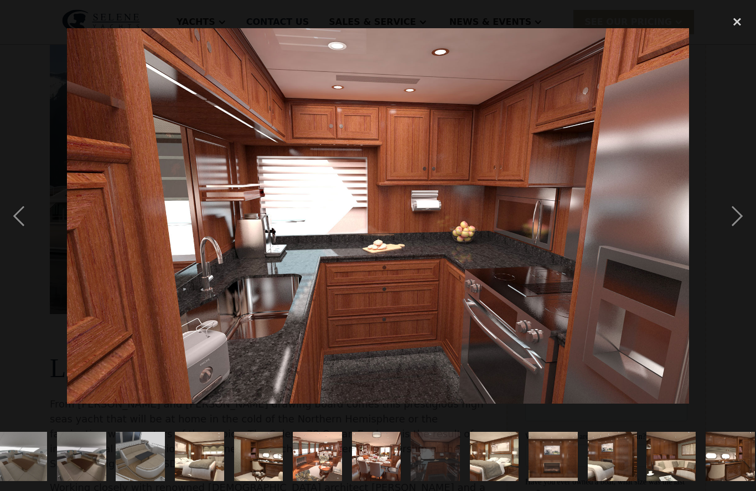
click at [726, 18] on div "close lightbox" at bounding box center [737, 22] width 38 height 24
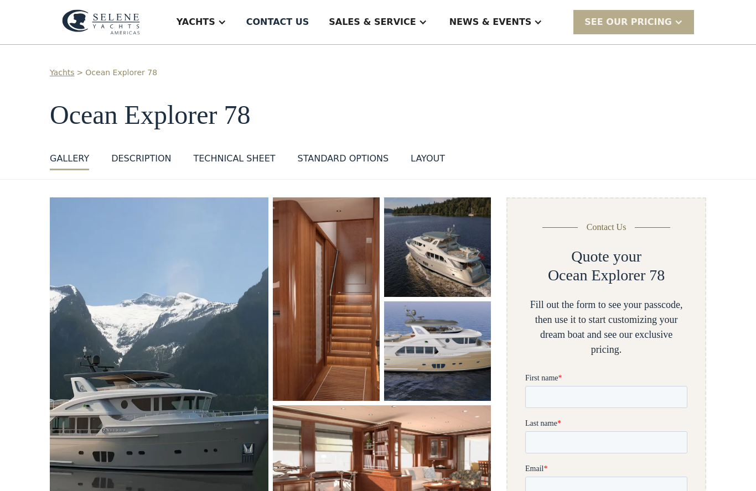
scroll to position [0, 0]
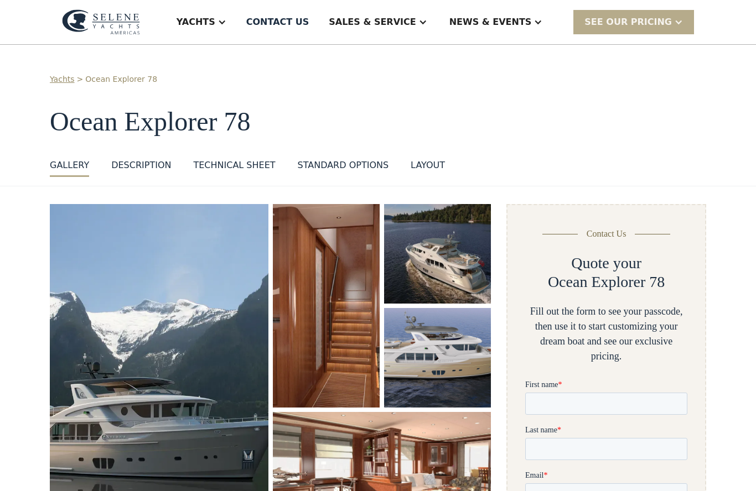
click at [237, 27] on div "Yachts" at bounding box center [201, 22] width 72 height 44
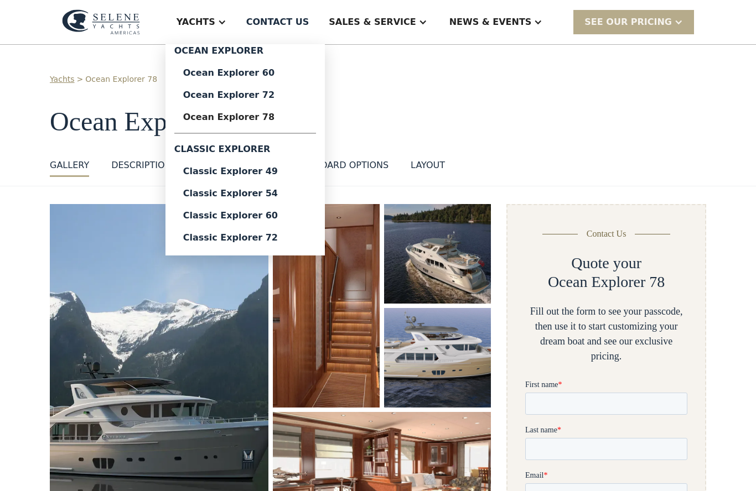
click at [284, 70] on div "Ocean Explorer 60" at bounding box center [245, 73] width 124 height 9
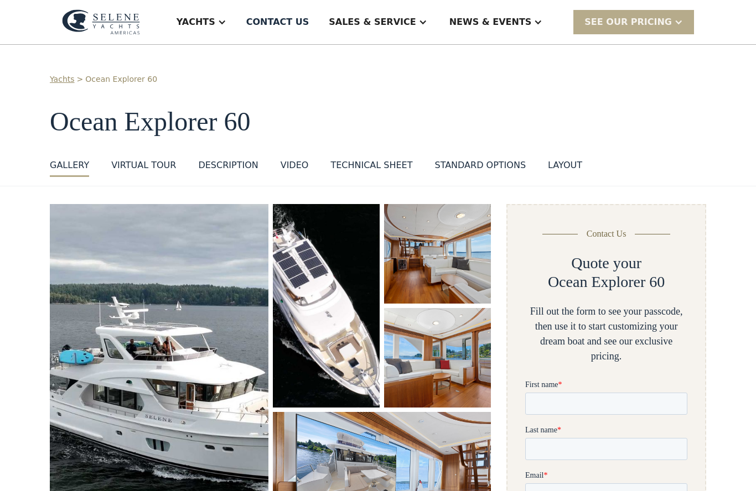
click at [458, 450] on img "open lightbox" at bounding box center [382, 484] width 218 height 145
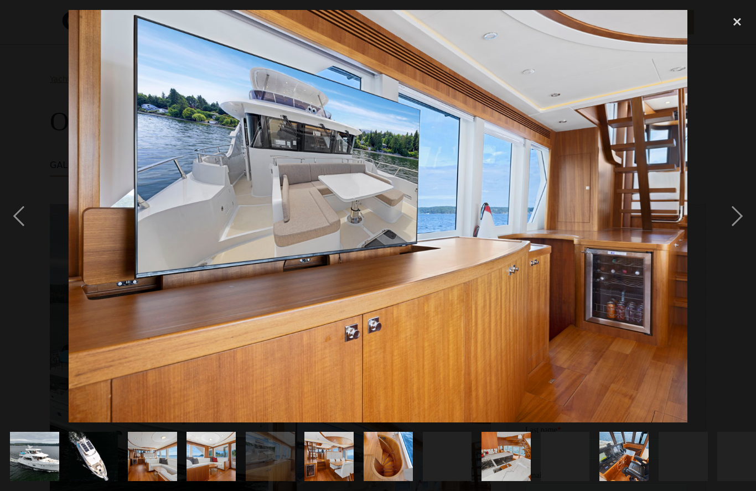
click at [725, 232] on div "next image" at bounding box center [737, 216] width 38 height 413
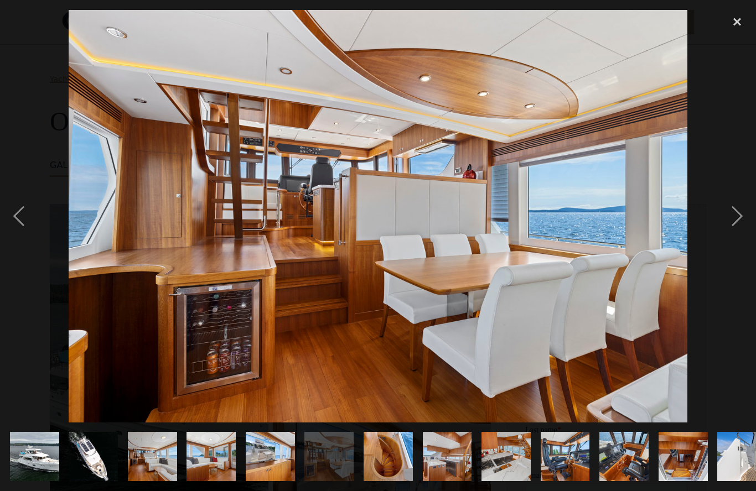
click at [741, 225] on div "next image" at bounding box center [737, 216] width 38 height 413
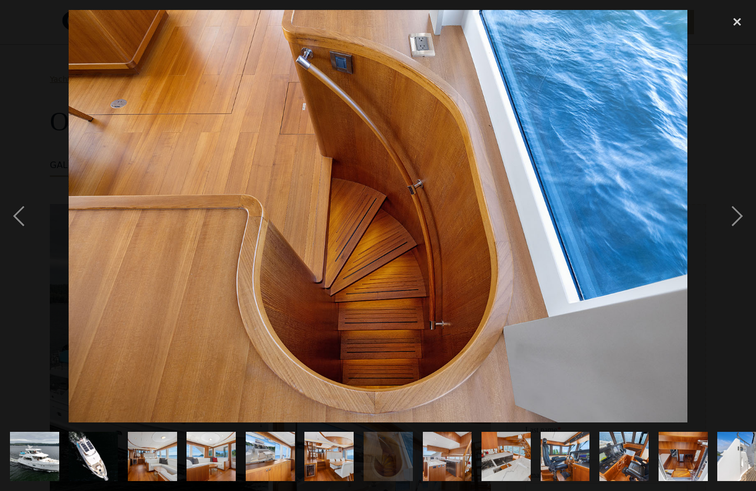
click at [740, 235] on div "next image" at bounding box center [737, 216] width 38 height 413
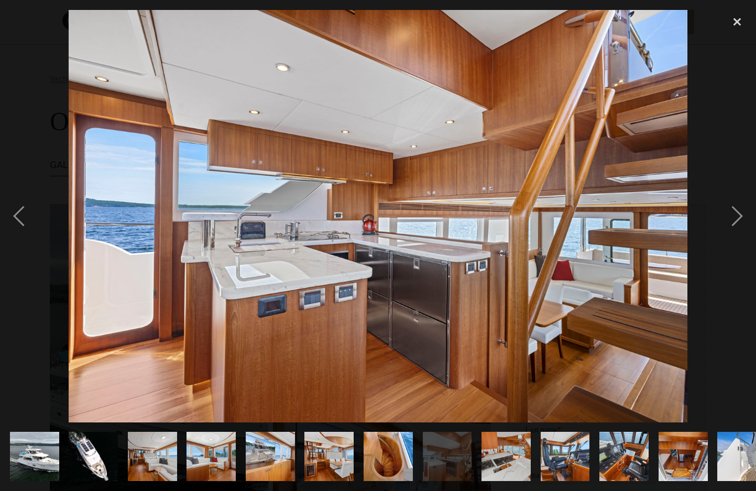
click at [734, 241] on div "next image" at bounding box center [737, 216] width 38 height 413
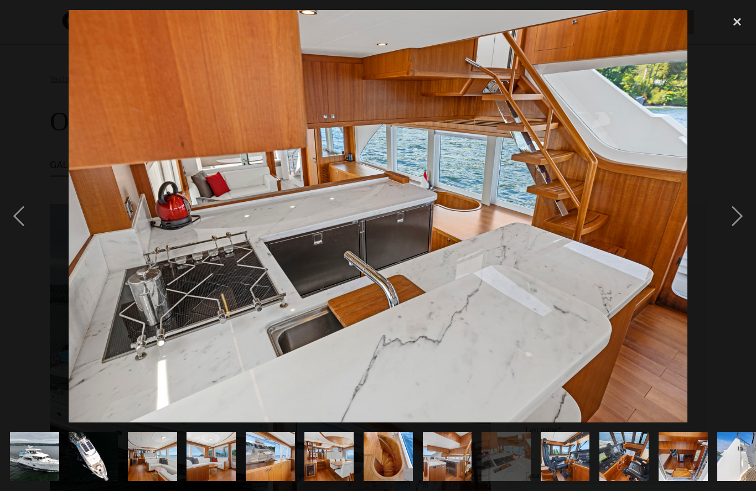
click at [734, 229] on div "next image" at bounding box center [737, 216] width 38 height 413
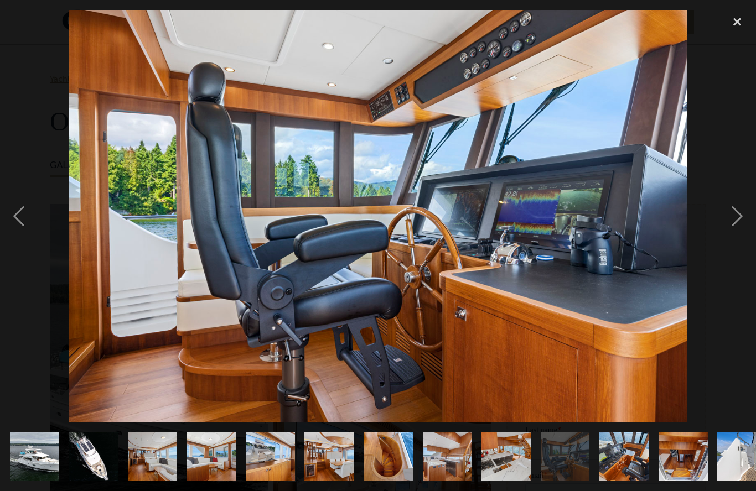
click at [730, 236] on div "next image" at bounding box center [737, 216] width 38 height 413
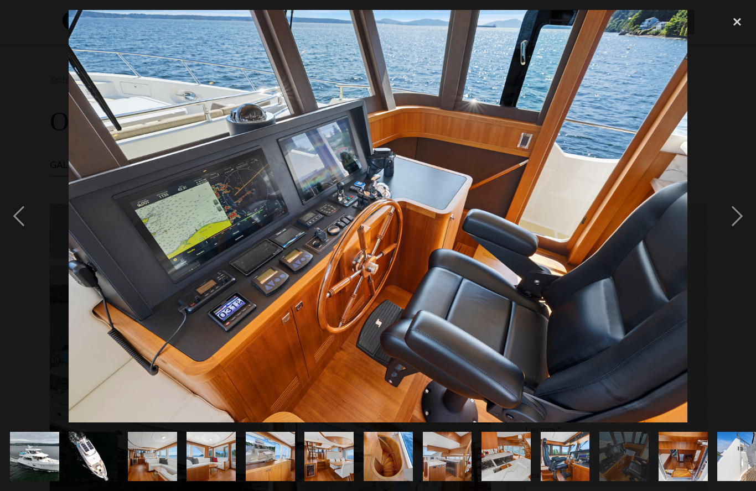
click at [726, 243] on div "next image" at bounding box center [737, 216] width 38 height 413
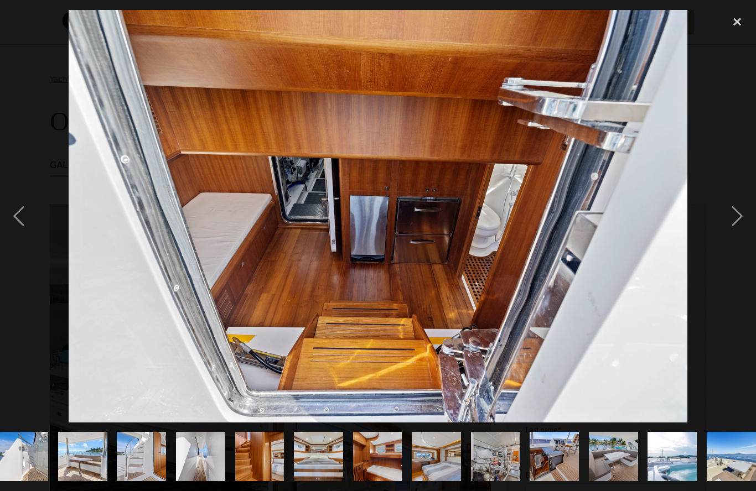
scroll to position [0, 719]
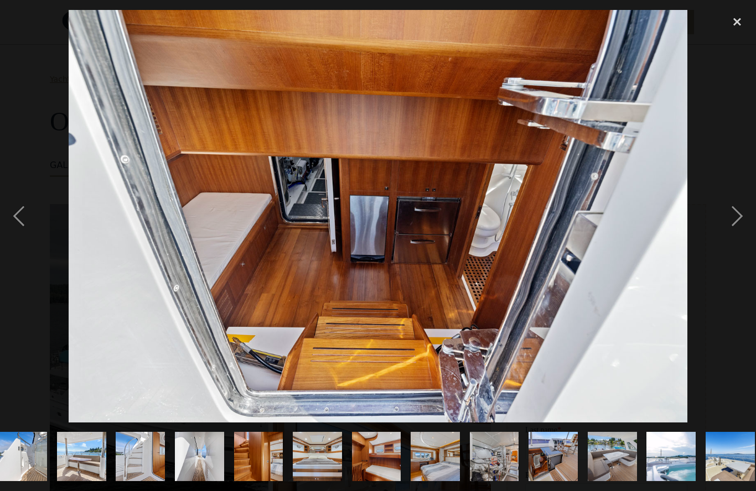
click at [732, 236] on div "next image" at bounding box center [737, 216] width 38 height 413
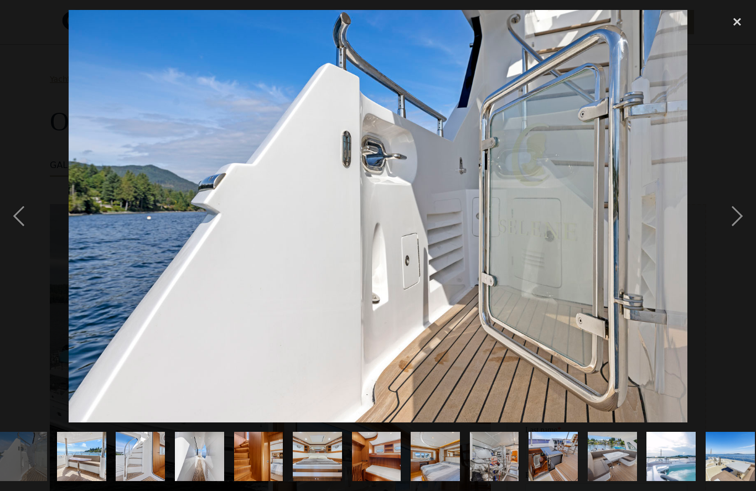
click at [727, 245] on div "next image" at bounding box center [737, 216] width 38 height 413
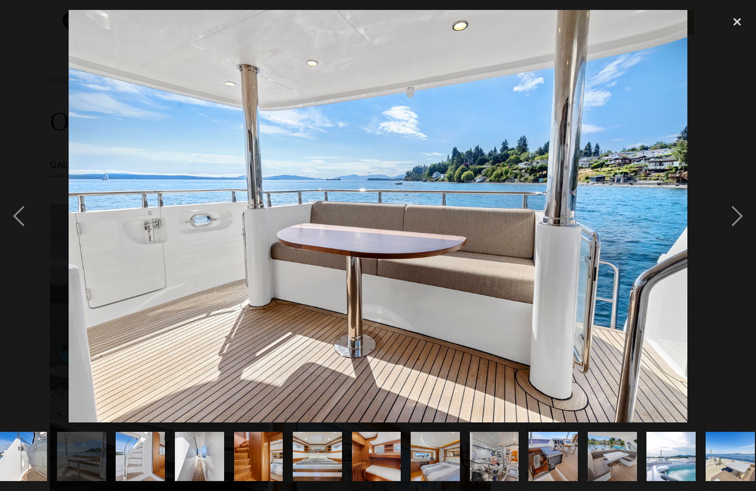
click at [725, 241] on div "next image" at bounding box center [737, 216] width 38 height 413
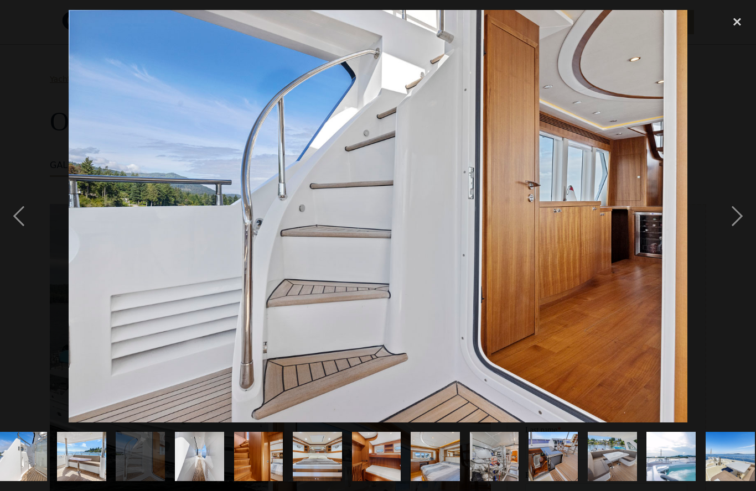
click at [730, 232] on div "next image" at bounding box center [737, 216] width 38 height 413
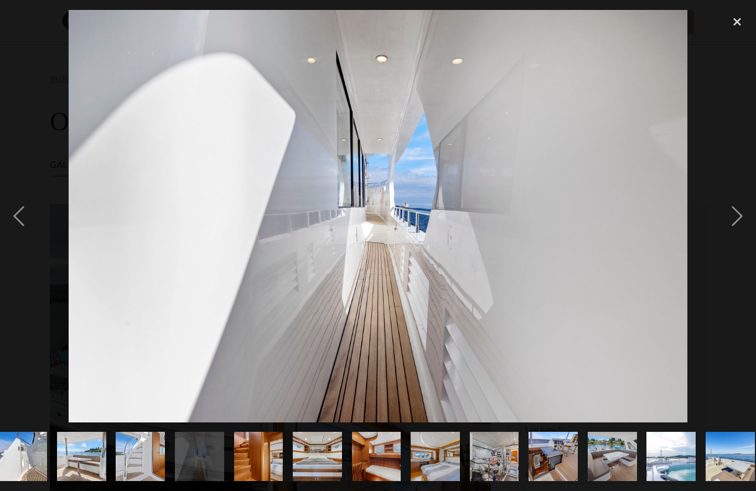
click at [718, 241] on div "next image" at bounding box center [737, 216] width 38 height 413
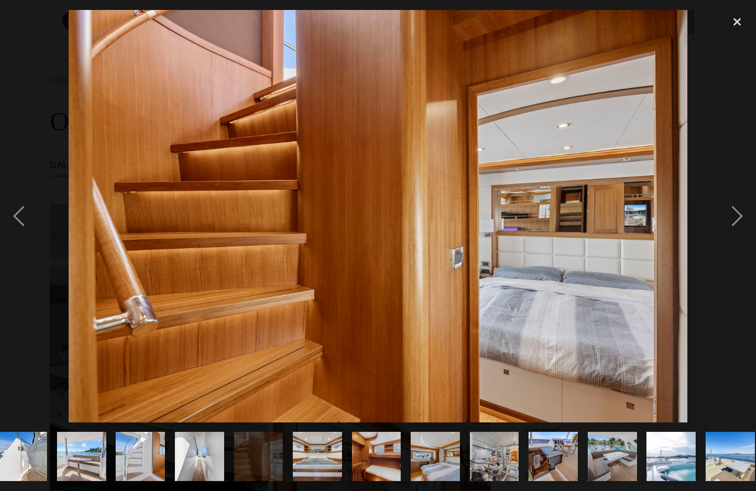
click at [733, 230] on div "next image" at bounding box center [737, 216] width 38 height 413
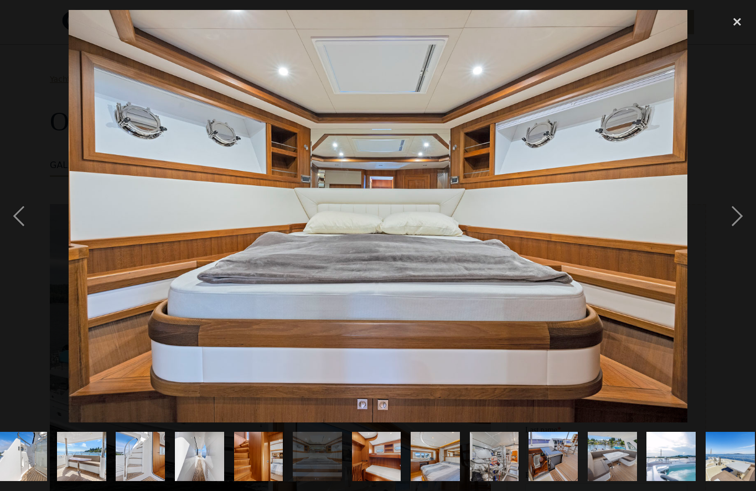
click at [728, 237] on div "next image" at bounding box center [737, 216] width 38 height 413
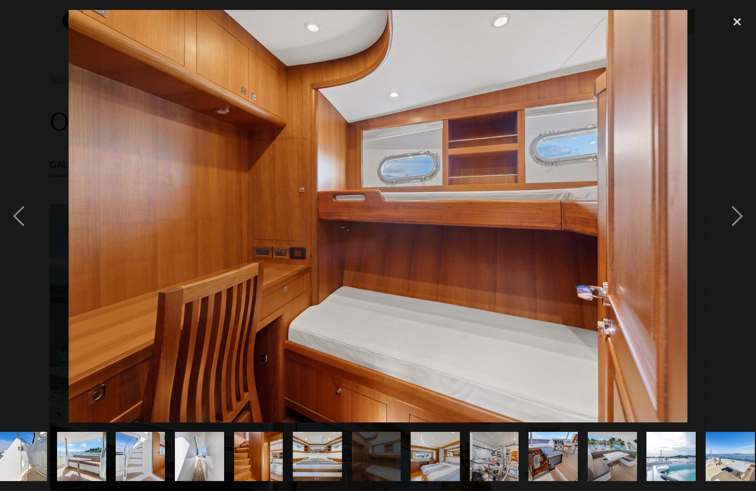
click at [721, 241] on div "next image" at bounding box center [737, 216] width 38 height 413
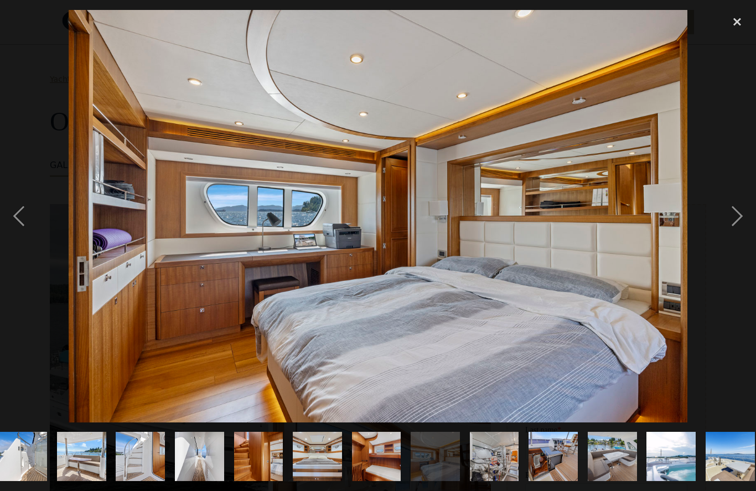
click at [728, 230] on div "next image" at bounding box center [737, 216] width 38 height 413
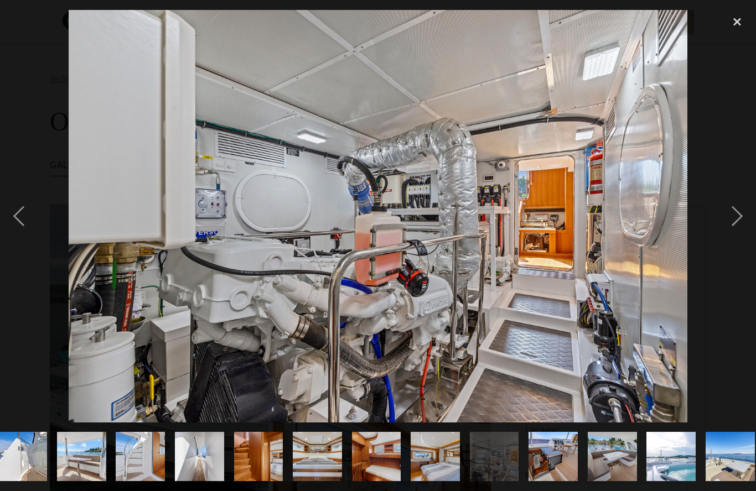
click at [722, 242] on div "next image" at bounding box center [737, 216] width 38 height 413
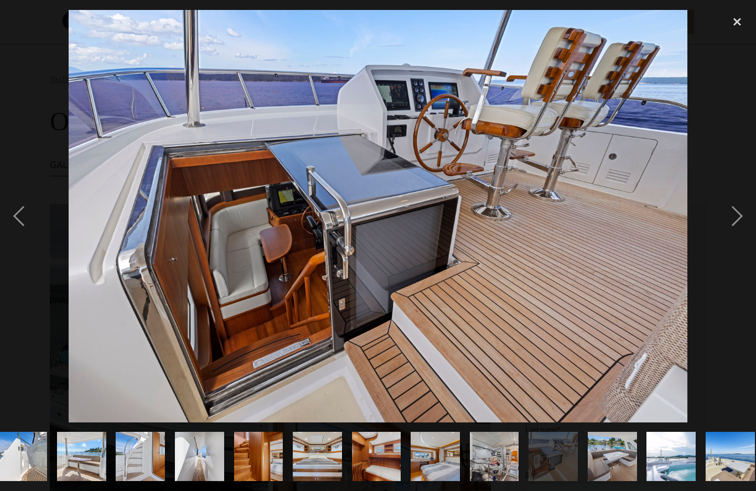
click at [718, 246] on div "next image" at bounding box center [737, 216] width 38 height 413
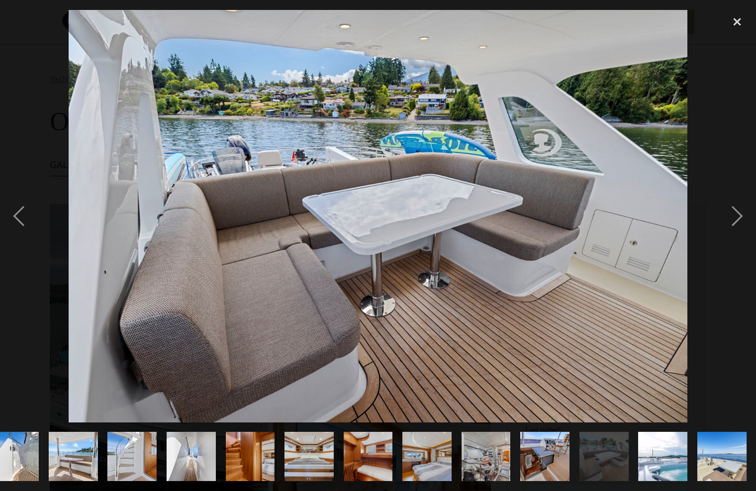
scroll to position [0, 877]
click at [718, 239] on div "next image" at bounding box center [737, 216] width 38 height 413
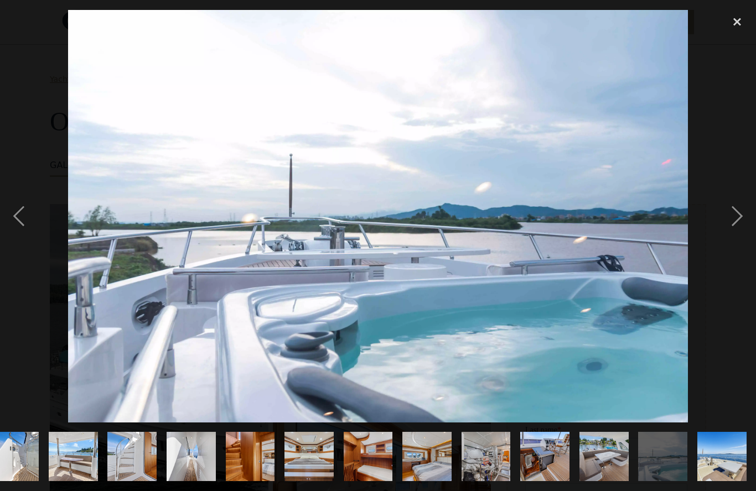
click at [728, 233] on div "next image" at bounding box center [737, 216] width 38 height 413
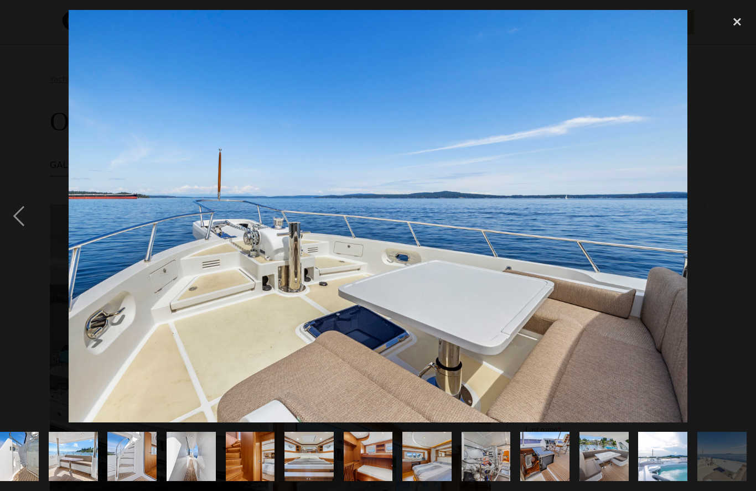
click at [722, 237] on div "next image" at bounding box center [737, 216] width 38 height 413
click at [728, 223] on div "next image" at bounding box center [737, 216] width 38 height 413
click at [726, 238] on div "next image" at bounding box center [737, 216] width 38 height 413
click at [728, 237] on div "next image" at bounding box center [737, 216] width 38 height 413
click at [736, 23] on div "close lightbox" at bounding box center [737, 22] width 38 height 24
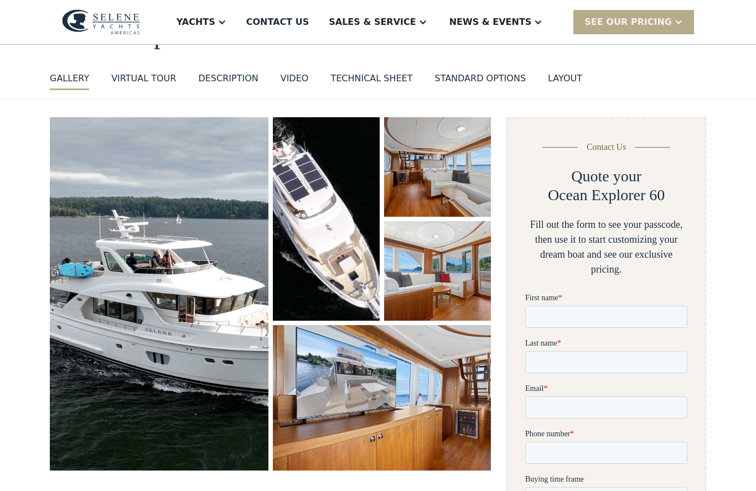
scroll to position [66, 0]
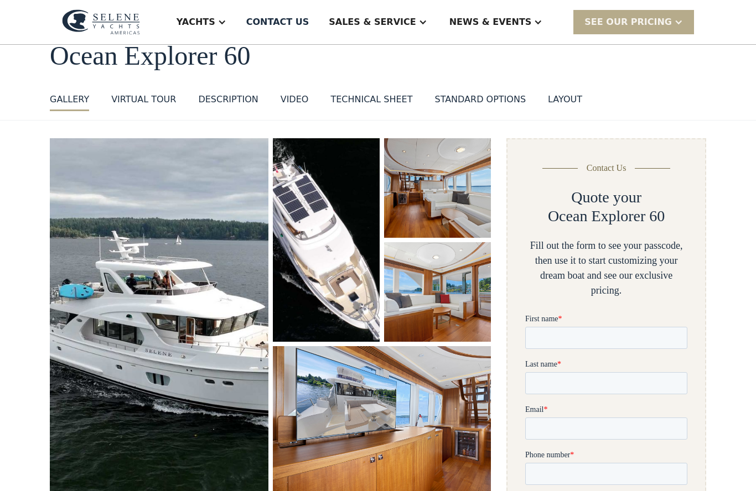
click at [450, 423] on img "open lightbox" at bounding box center [382, 418] width 218 height 145
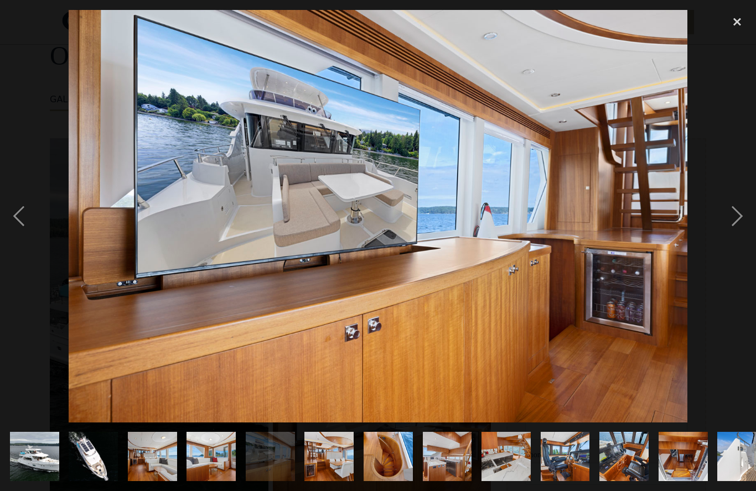
click at [737, 229] on div "next image" at bounding box center [737, 216] width 38 height 413
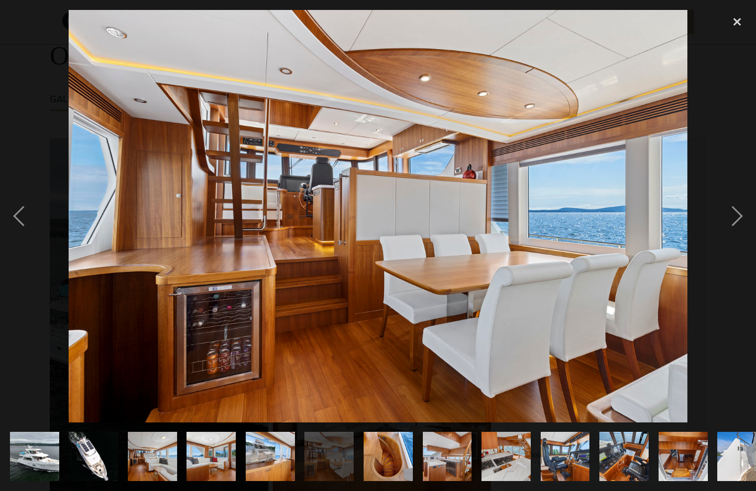
click at [725, 237] on div "next image" at bounding box center [737, 216] width 38 height 413
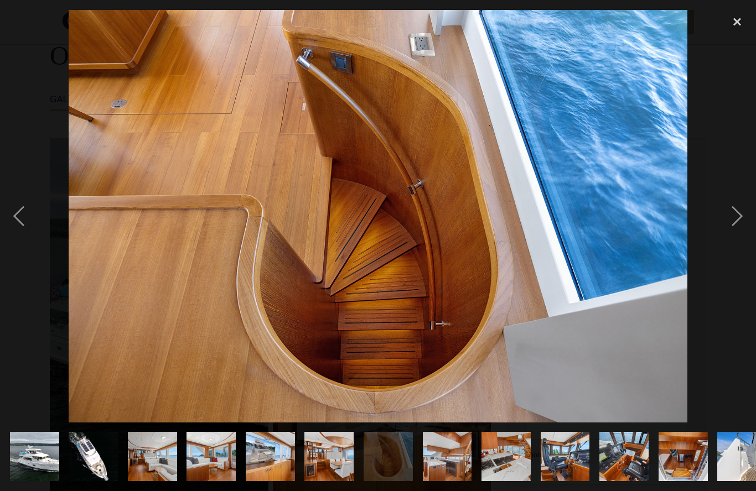
click at [722, 243] on div "next image" at bounding box center [737, 216] width 38 height 413
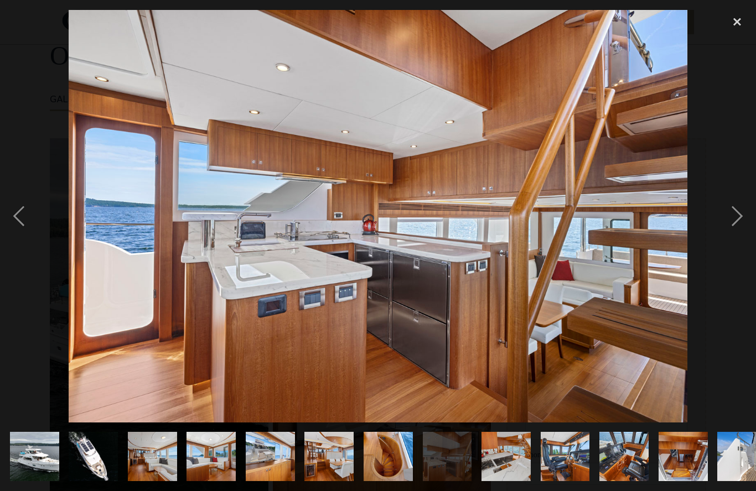
click at [720, 248] on div "next image" at bounding box center [737, 216] width 38 height 413
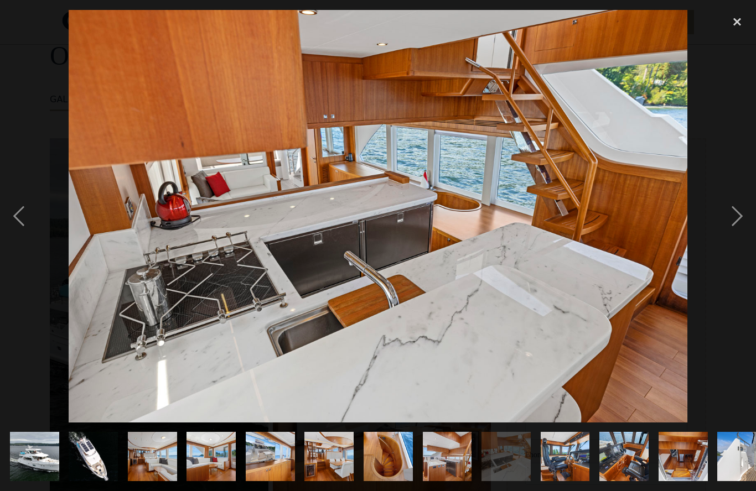
click at [716, 249] on div at bounding box center [378, 216] width 756 height 413
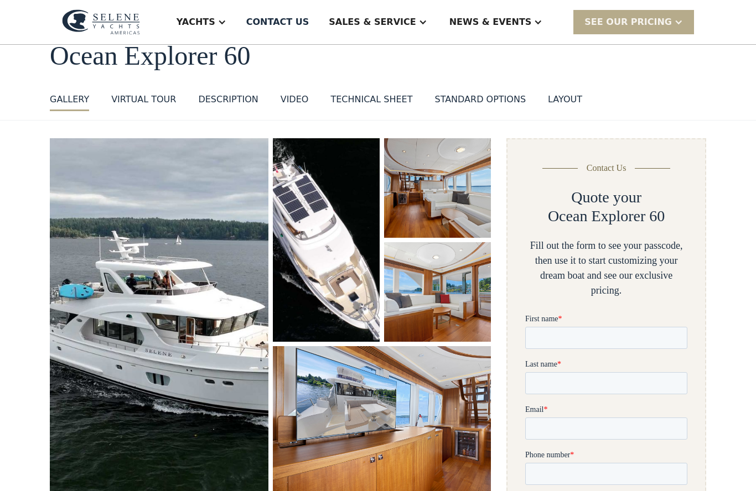
click at [425, 409] on img "open lightbox" at bounding box center [382, 418] width 218 height 145
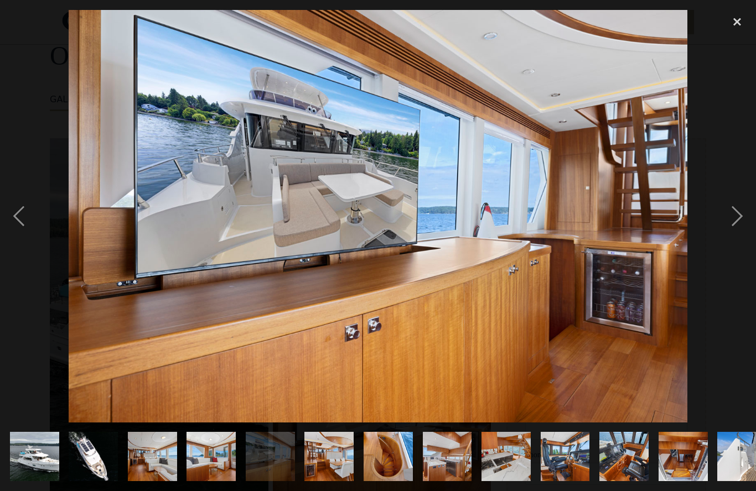
click at [741, 228] on div "next image" at bounding box center [737, 216] width 38 height 413
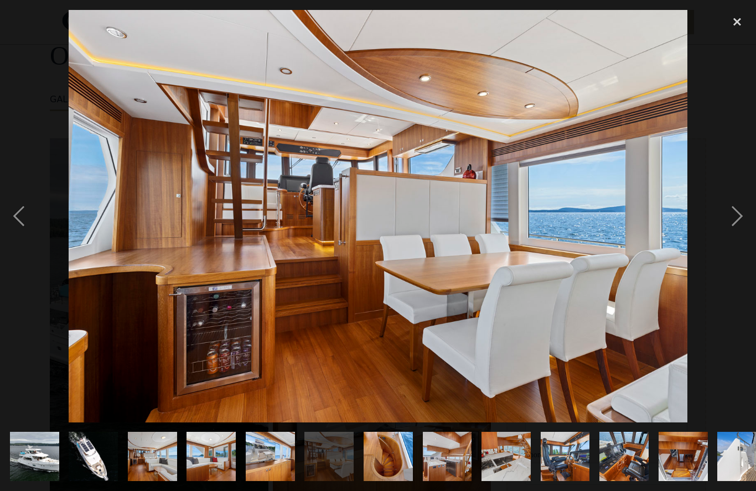
click at [737, 235] on div "next image" at bounding box center [737, 216] width 38 height 413
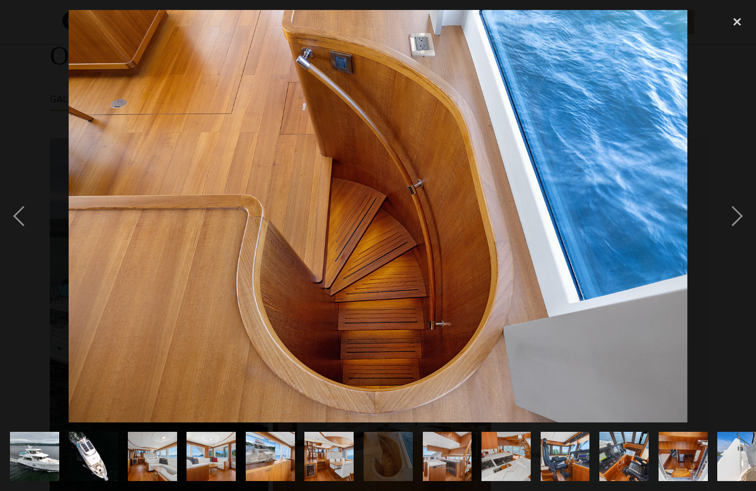
click at [743, 230] on div "next image" at bounding box center [737, 216] width 38 height 413
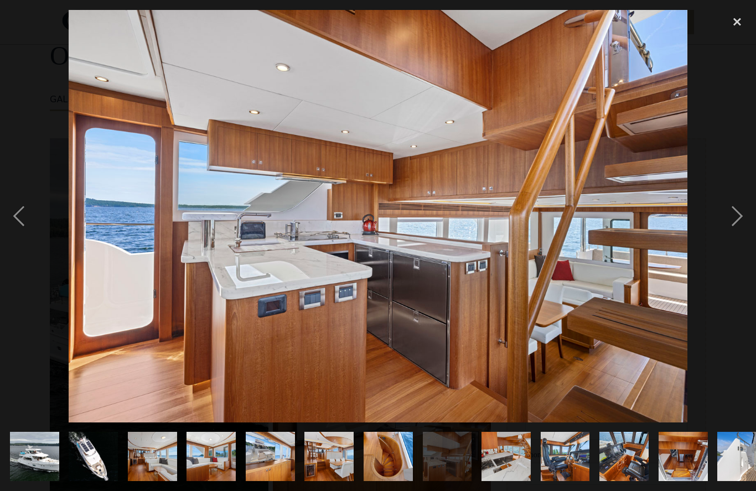
click at [736, 238] on div "next image" at bounding box center [737, 216] width 38 height 413
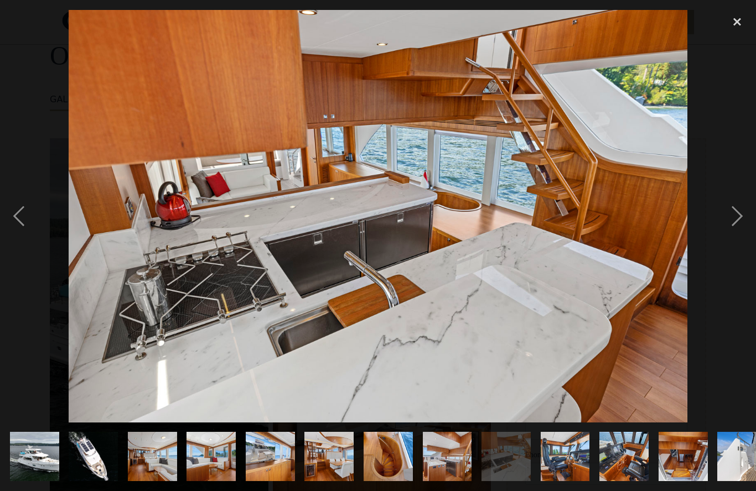
click at [734, 241] on div "next image" at bounding box center [737, 216] width 38 height 413
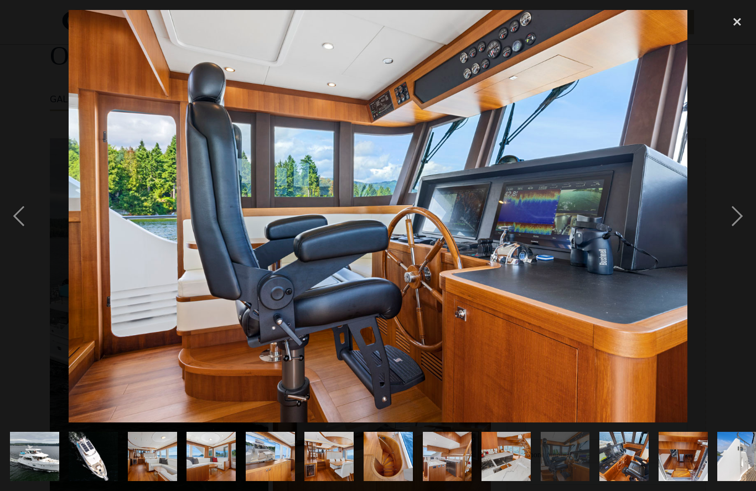
click at [736, 241] on div "next image" at bounding box center [737, 216] width 38 height 413
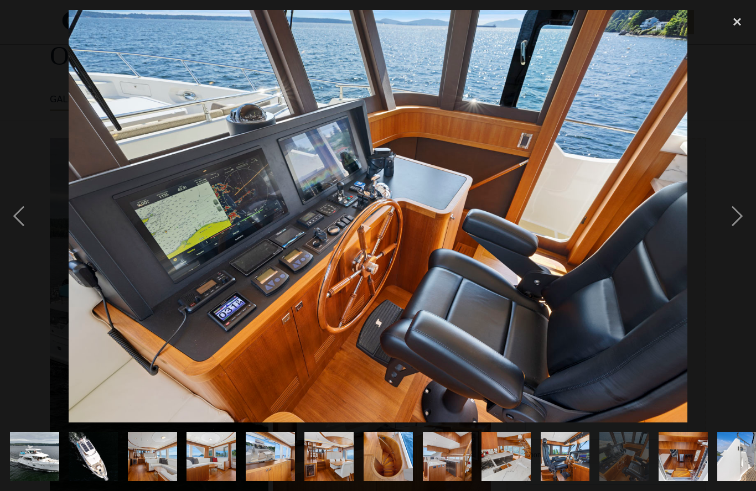
click at [739, 237] on div "next image" at bounding box center [737, 216] width 38 height 413
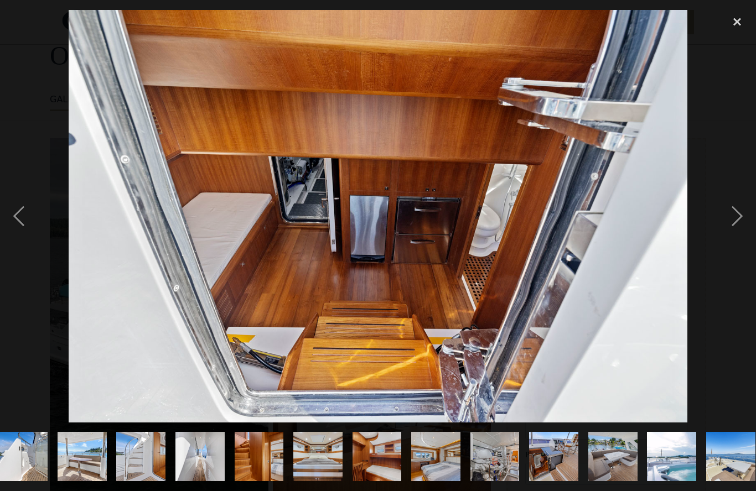
scroll to position [0, 719]
click at [736, 237] on div "next image" at bounding box center [737, 216] width 38 height 413
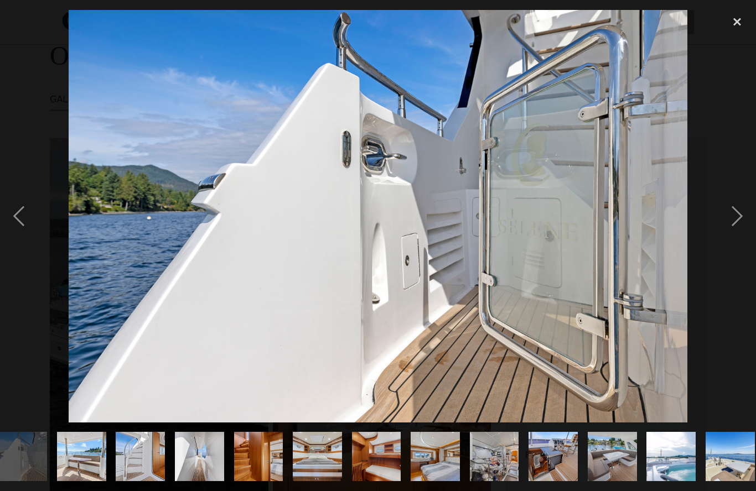
click at [739, 236] on div "next image" at bounding box center [737, 216] width 38 height 413
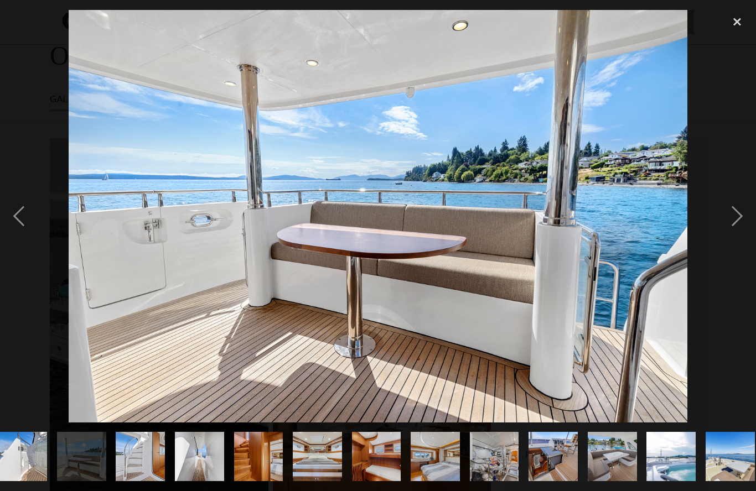
click at [744, 238] on div "next image" at bounding box center [737, 216] width 38 height 413
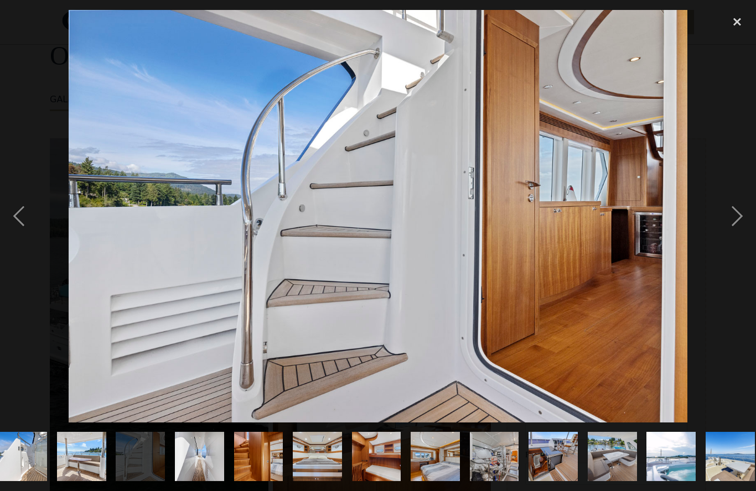
click at [737, 239] on div "next image" at bounding box center [737, 216] width 38 height 413
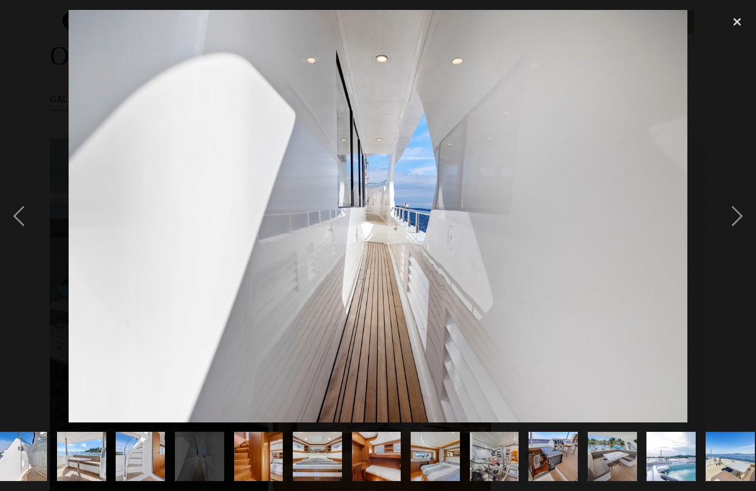
click at [735, 242] on div "next image" at bounding box center [737, 216] width 38 height 413
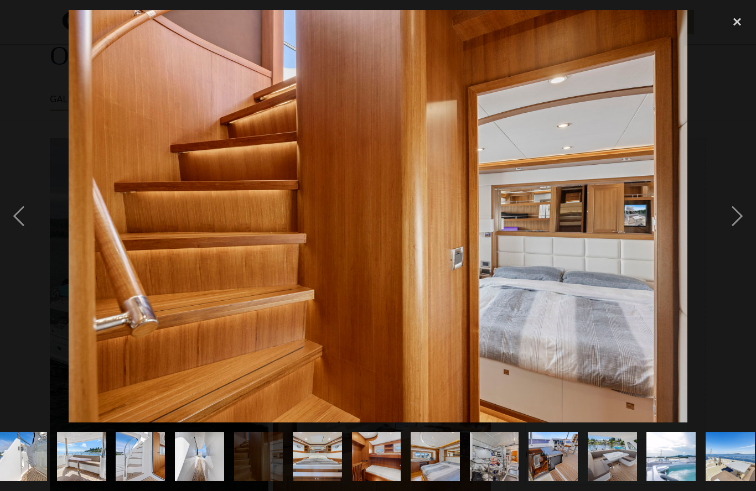
click at [730, 244] on div "next image" at bounding box center [737, 216] width 38 height 413
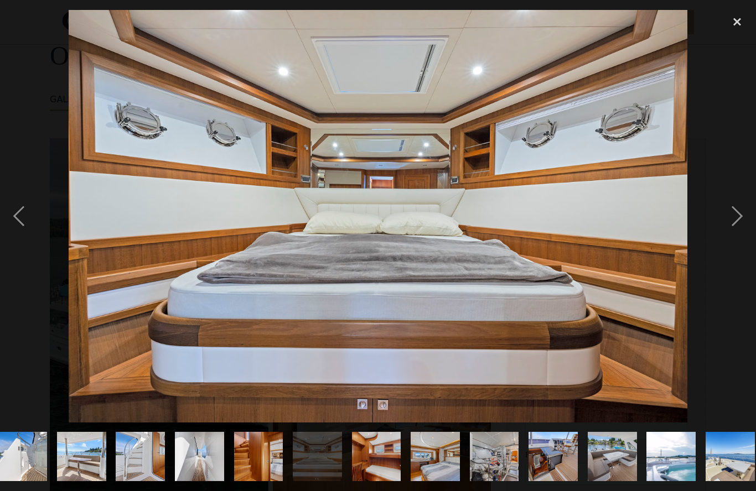
click at [742, 238] on div "next image" at bounding box center [737, 216] width 38 height 413
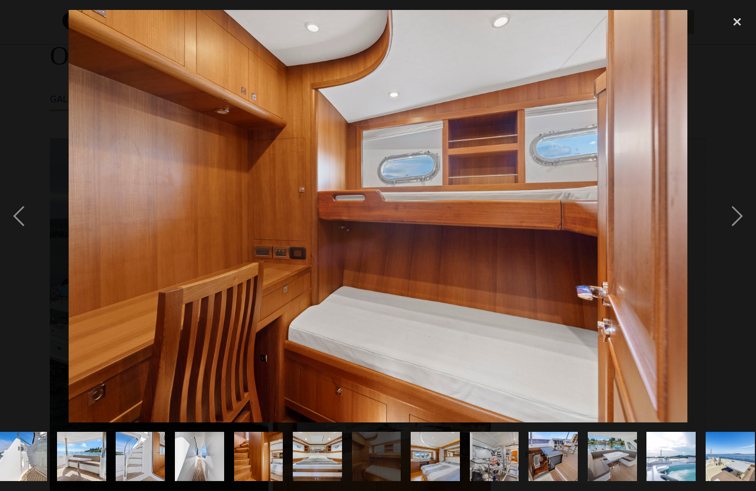
click at [735, 237] on div "next image" at bounding box center [737, 216] width 38 height 413
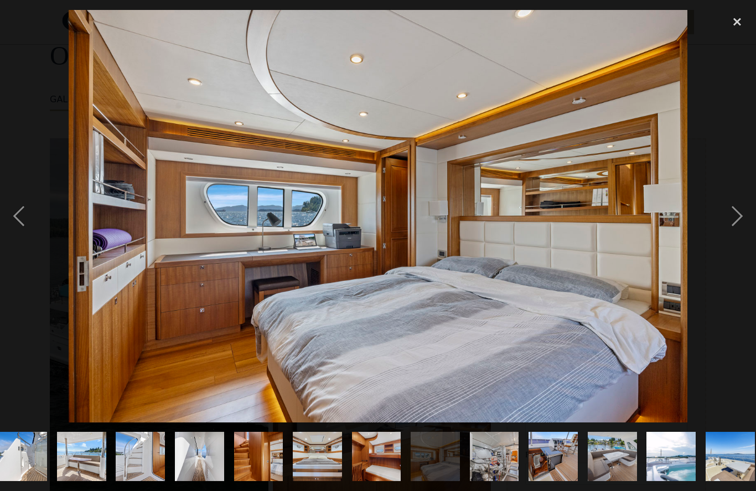
click at [731, 242] on div "next image" at bounding box center [737, 216] width 38 height 413
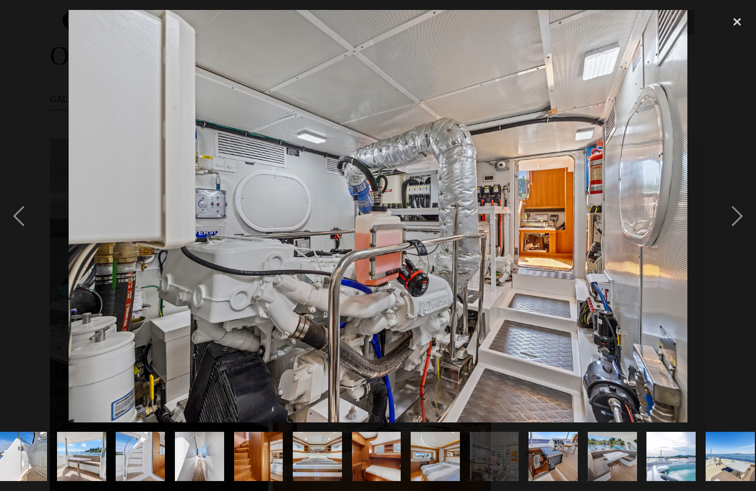
click at [725, 243] on div "next image" at bounding box center [737, 216] width 38 height 413
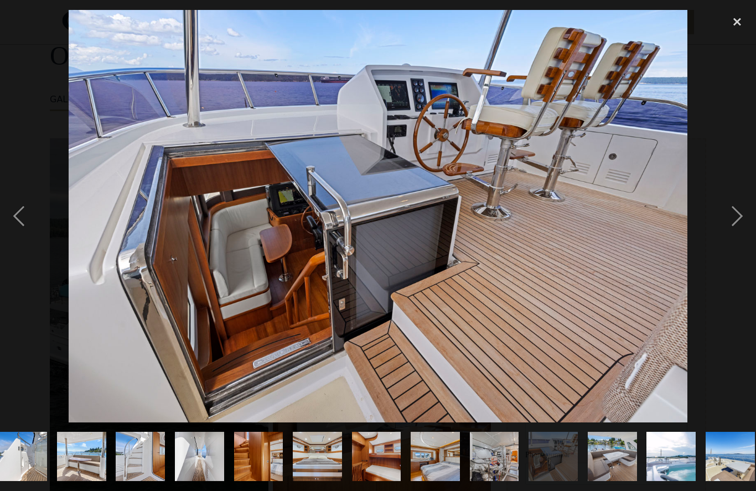
click at [731, 263] on div "next image" at bounding box center [737, 216] width 38 height 413
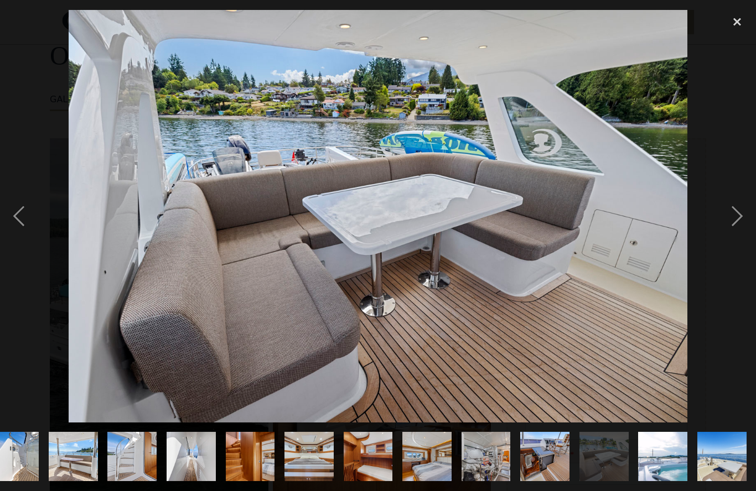
scroll to position [0, 877]
click at [739, 237] on div "next image" at bounding box center [737, 216] width 38 height 413
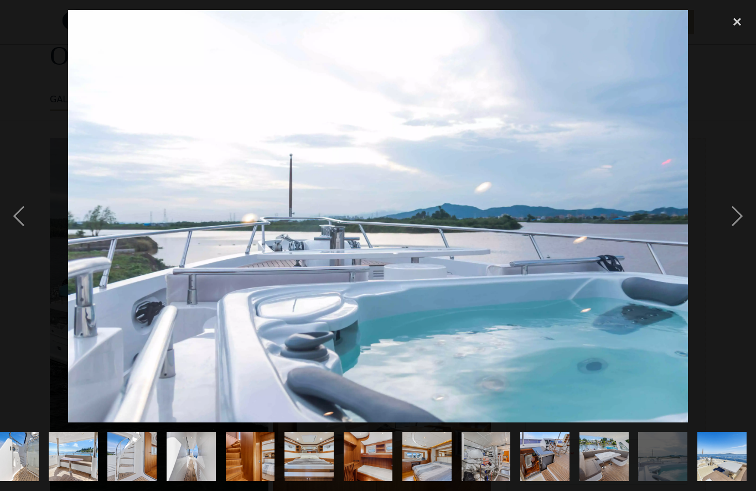
click at [735, 239] on div "next image" at bounding box center [737, 216] width 38 height 413
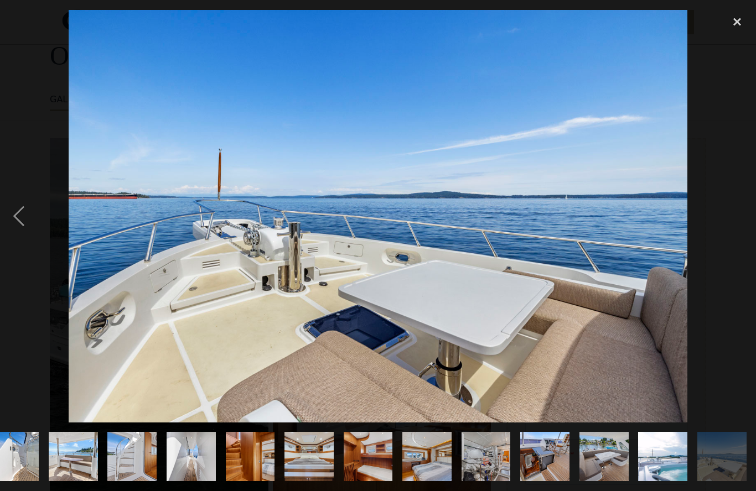
click at [32, 242] on div "previous image" at bounding box center [19, 216] width 38 height 413
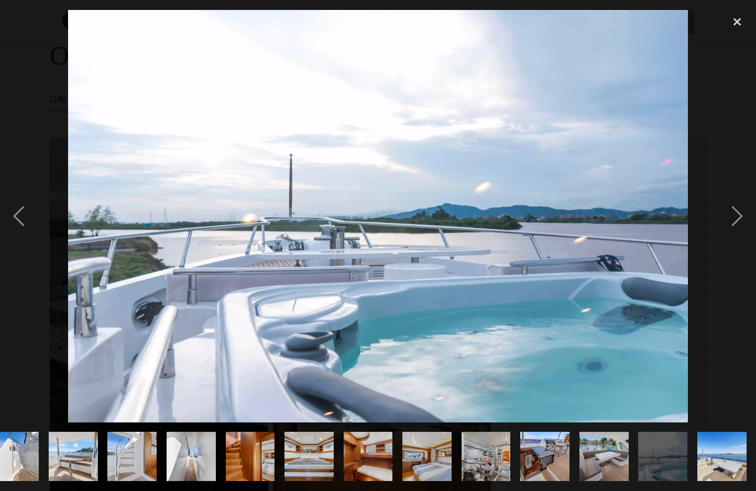
click at [733, 244] on div "next image" at bounding box center [737, 216] width 38 height 413
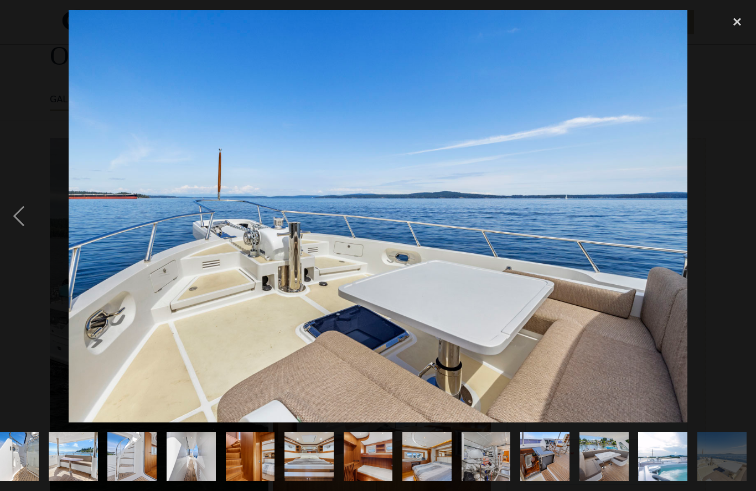
click at [28, 241] on div "previous image" at bounding box center [19, 216] width 38 height 413
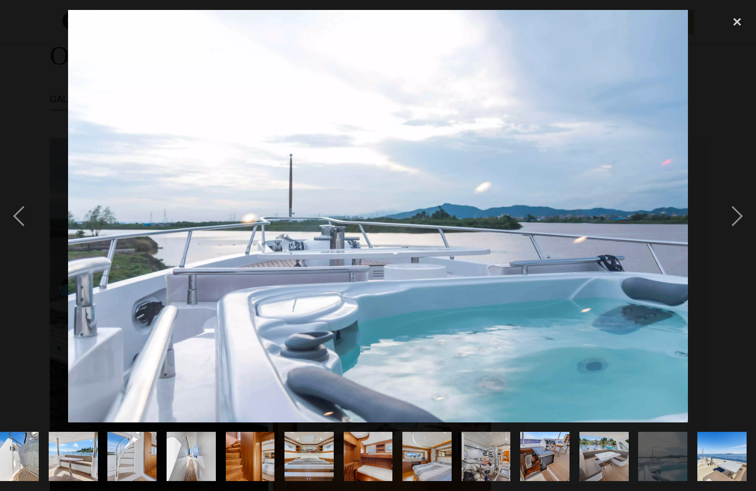
click at [742, 238] on div "next image" at bounding box center [737, 216] width 38 height 413
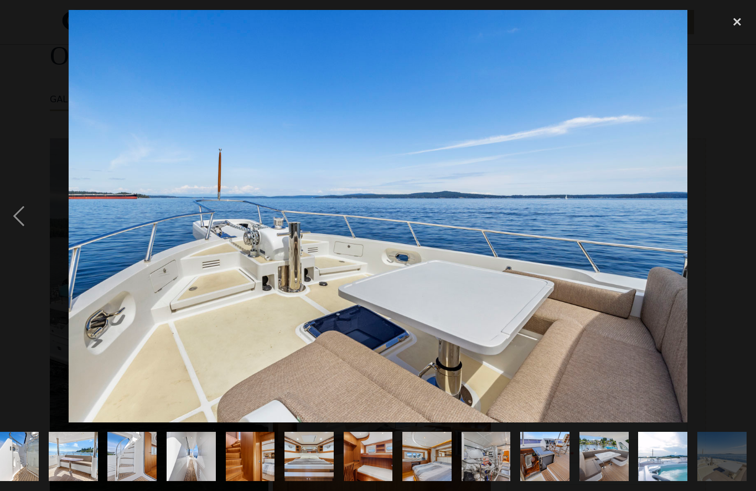
click at [737, 252] on div "next image" at bounding box center [737, 216] width 38 height 413
click at [741, 22] on div "close lightbox" at bounding box center [737, 22] width 38 height 24
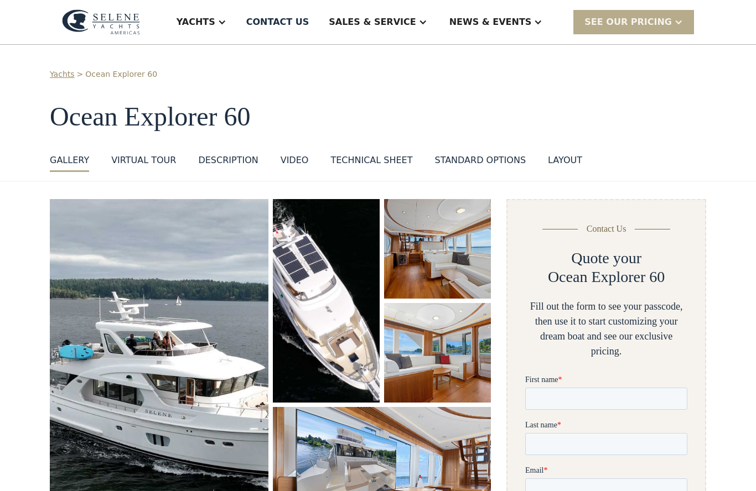
scroll to position [0, 0]
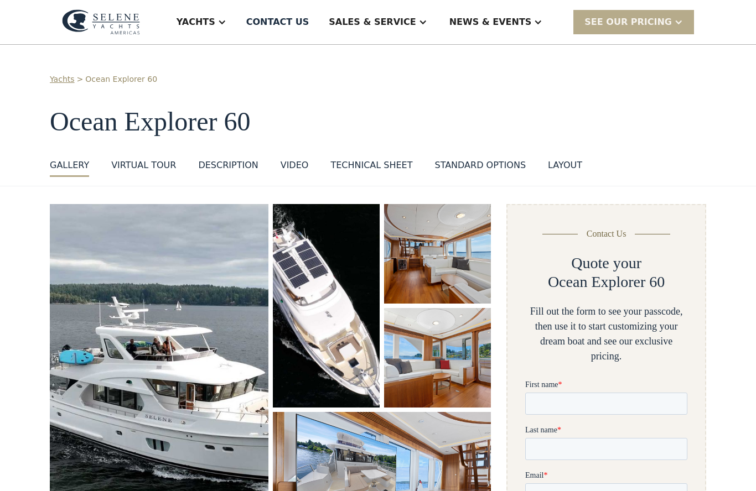
click at [215, 27] on div "Yachts" at bounding box center [195, 21] width 39 height 13
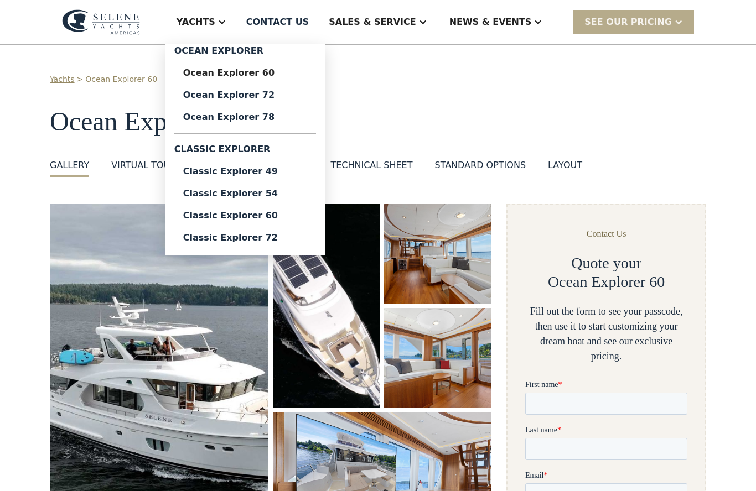
click at [268, 168] on div "Classic Explorer 49" at bounding box center [245, 171] width 124 height 9
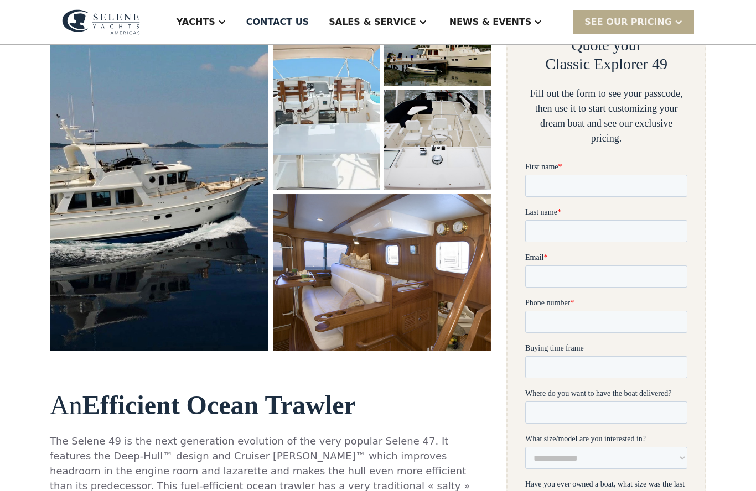
scroll to position [218, 0]
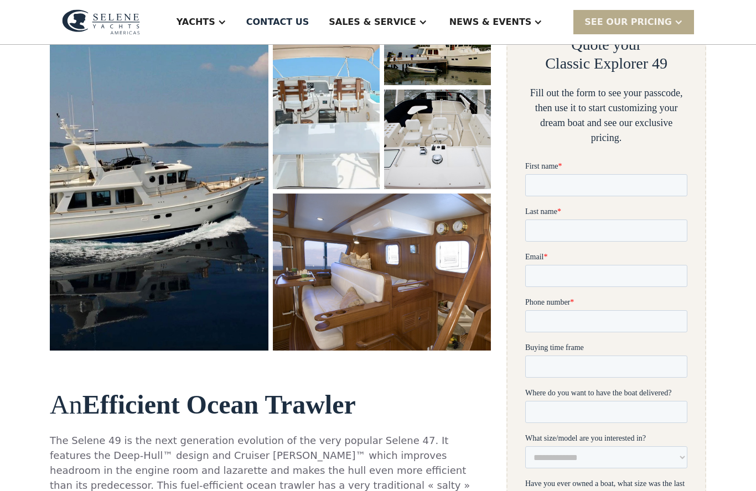
click at [471, 248] on img "open lightbox" at bounding box center [382, 272] width 218 height 157
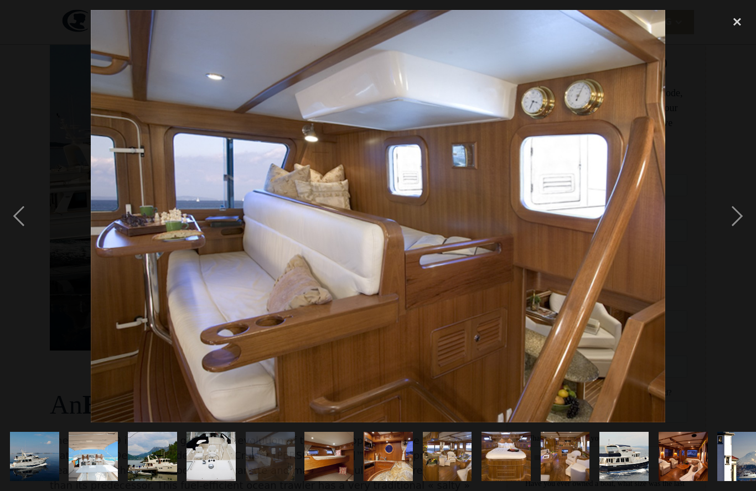
click at [724, 243] on div "next image" at bounding box center [737, 216] width 38 height 413
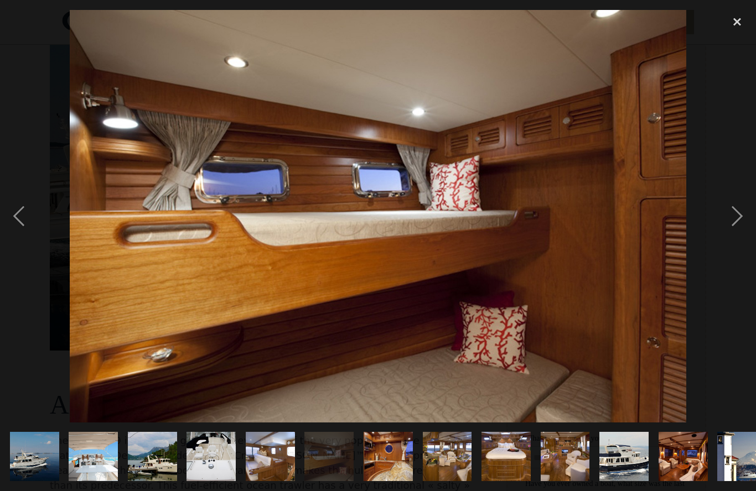
click at [734, 247] on div "next image" at bounding box center [737, 216] width 38 height 413
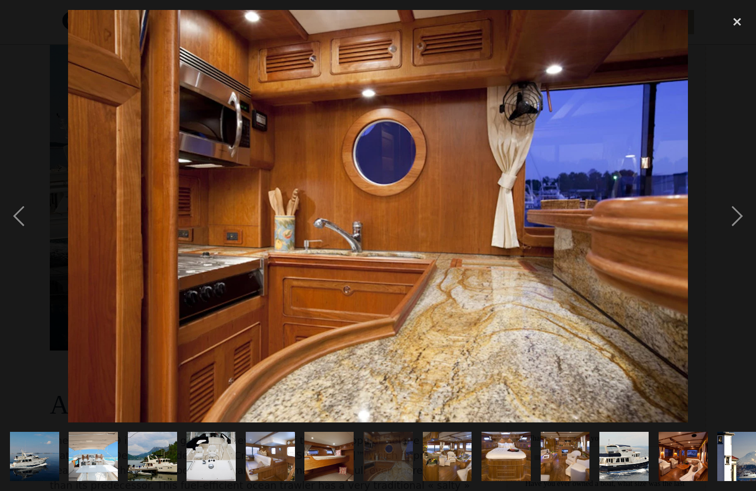
click at [732, 241] on div "next image" at bounding box center [737, 216] width 38 height 413
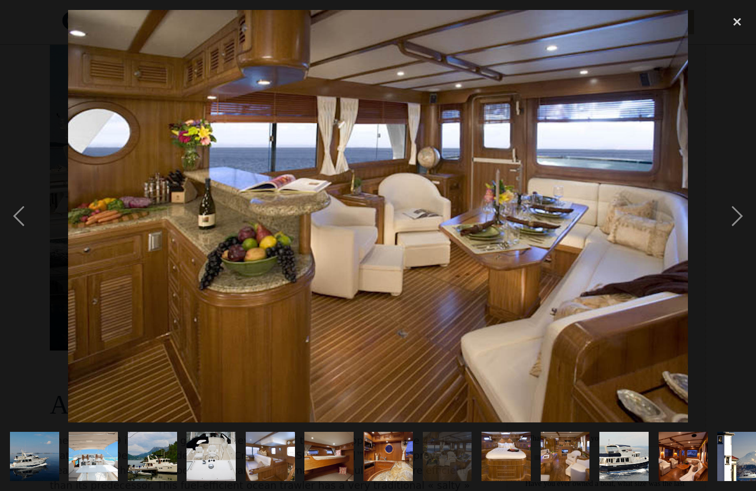
click at [732, 241] on div "next image" at bounding box center [737, 216] width 38 height 413
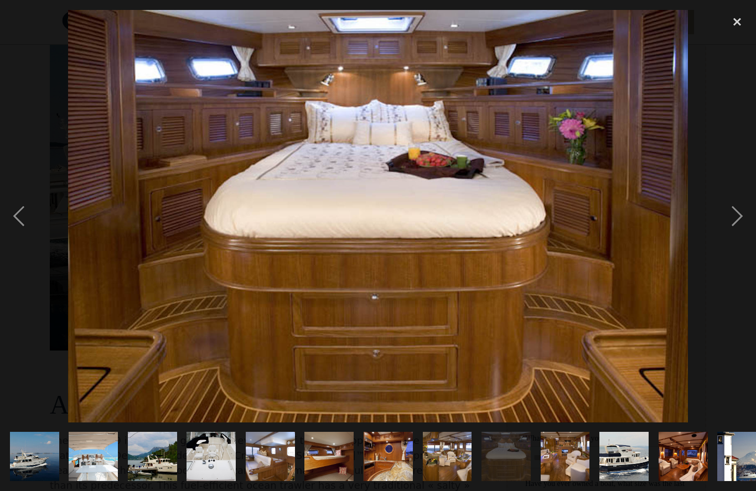
click at [33, 241] on div "previous image" at bounding box center [19, 216] width 38 height 413
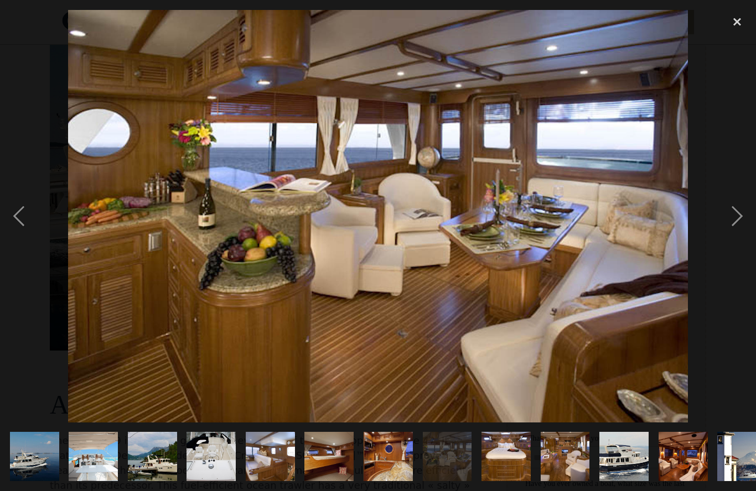
click at [735, 241] on div "next image" at bounding box center [737, 216] width 38 height 413
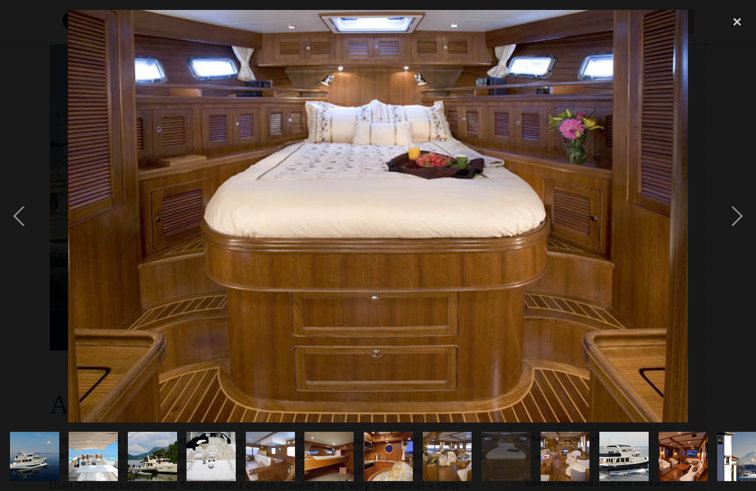
click at [738, 237] on div "next image" at bounding box center [737, 216] width 38 height 413
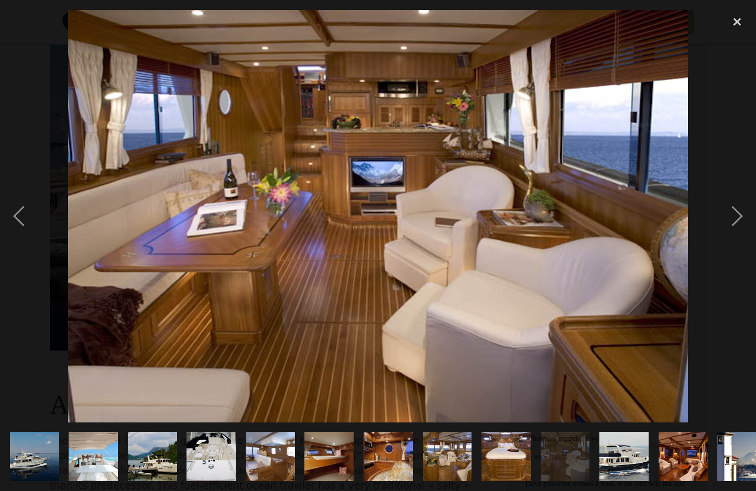
click at [737, 239] on div "next image" at bounding box center [737, 216] width 38 height 413
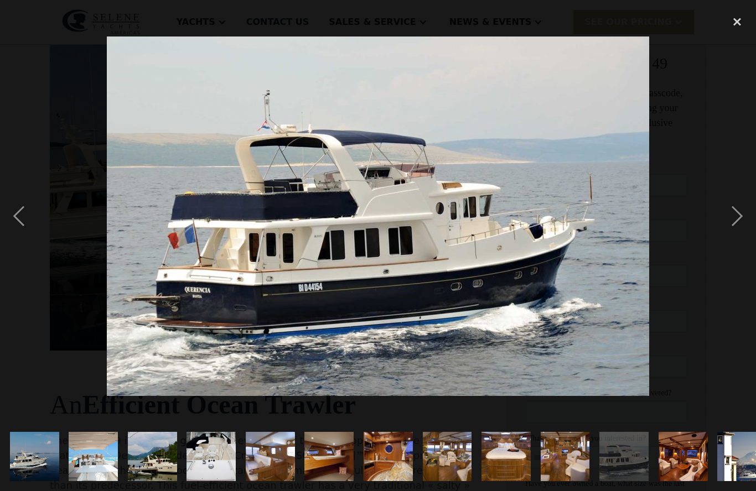
click at [736, 252] on div "next image" at bounding box center [737, 216] width 38 height 413
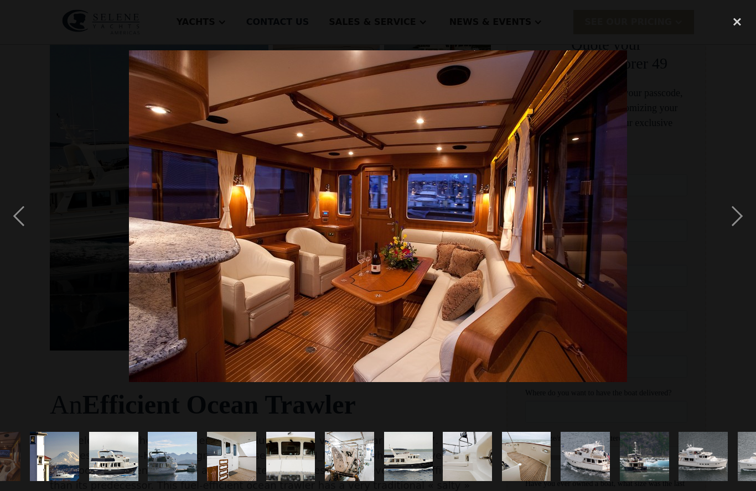
scroll to position [0, 719]
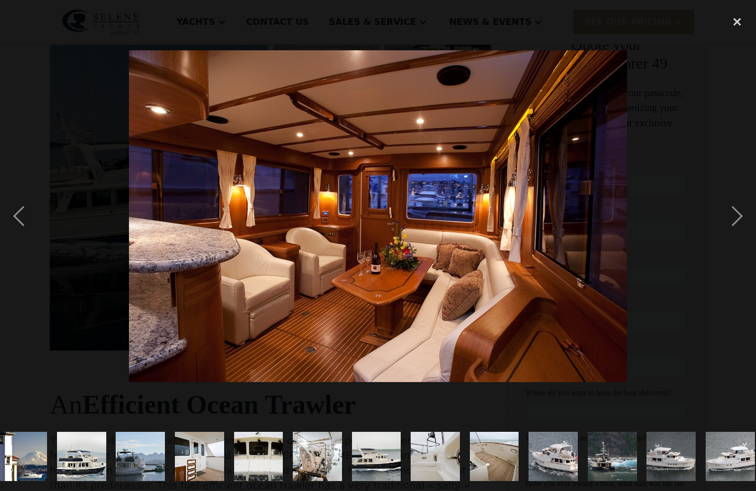
click at [733, 245] on div "next image" at bounding box center [737, 216] width 38 height 413
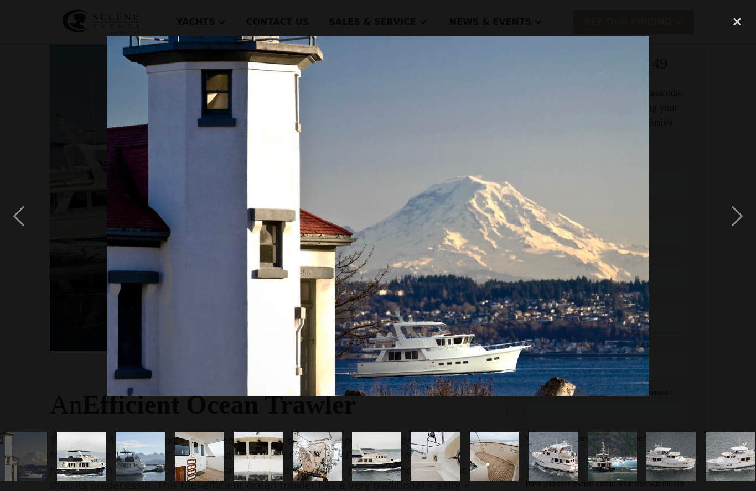
click at [730, 21] on div "close lightbox" at bounding box center [737, 22] width 38 height 24
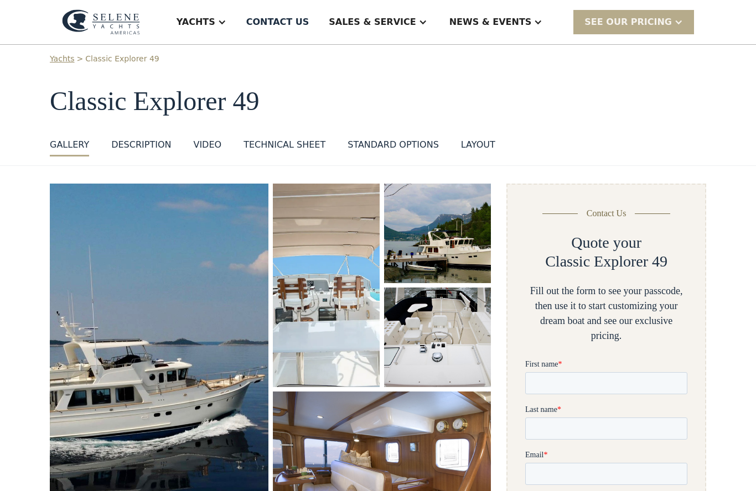
scroll to position [0, 0]
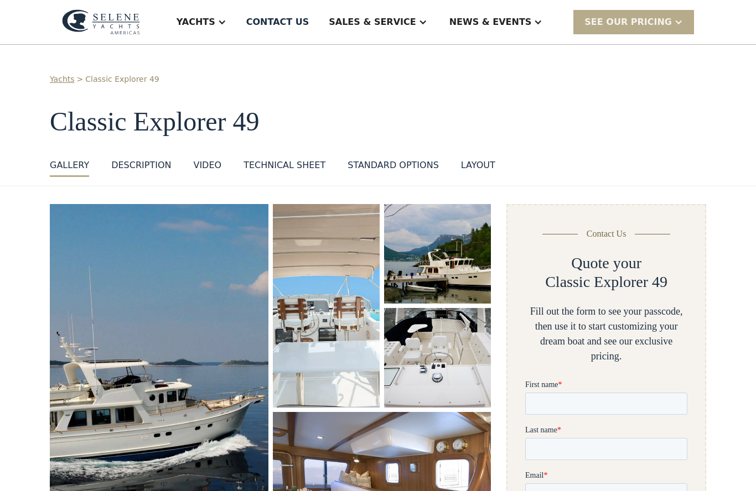
click at [226, 25] on div at bounding box center [221, 22] width 9 height 9
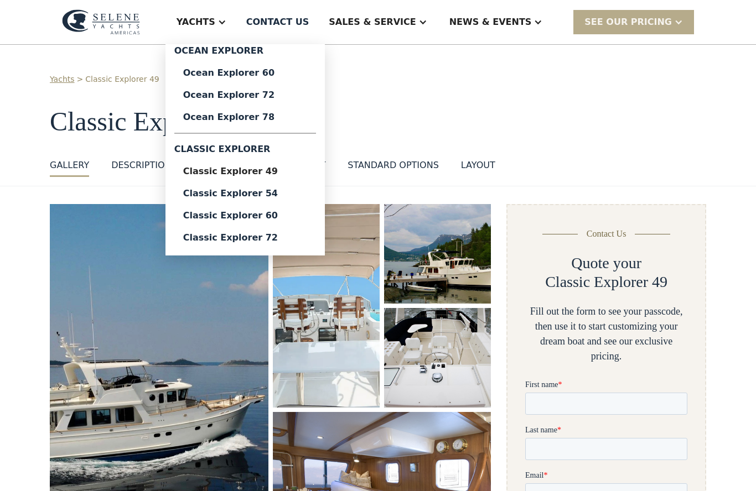
click at [278, 189] on div "Classic Explorer 54" at bounding box center [245, 193] width 124 height 9
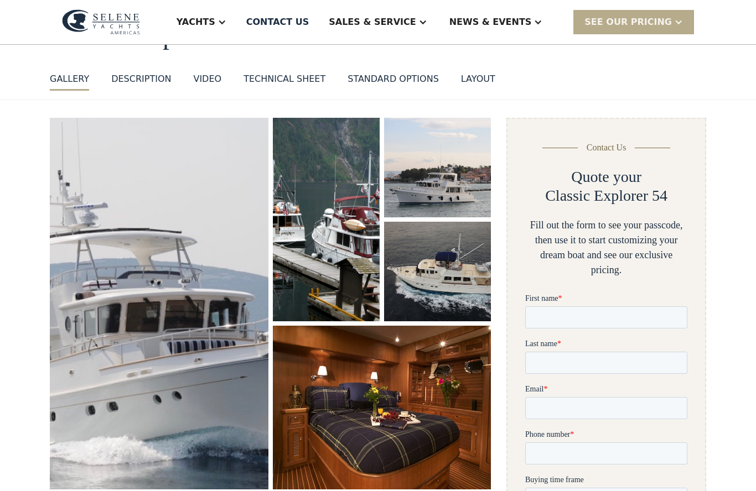
scroll to position [87, 0]
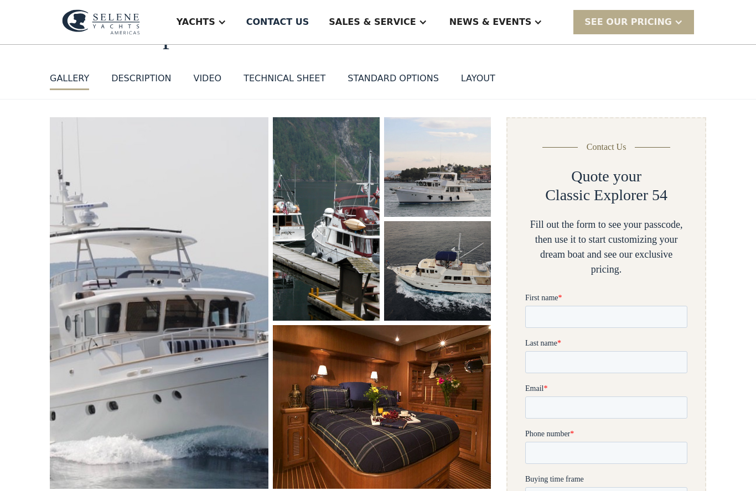
click at [465, 400] on img "open lightbox" at bounding box center [382, 407] width 218 height 164
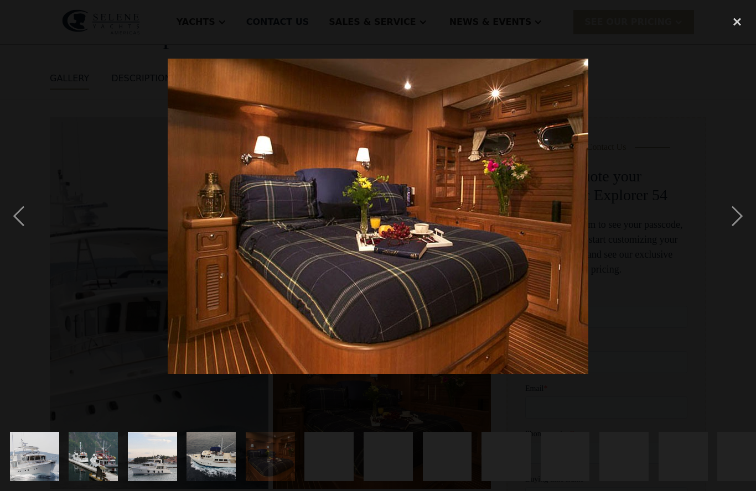
click at [734, 226] on div "next image" at bounding box center [737, 216] width 38 height 413
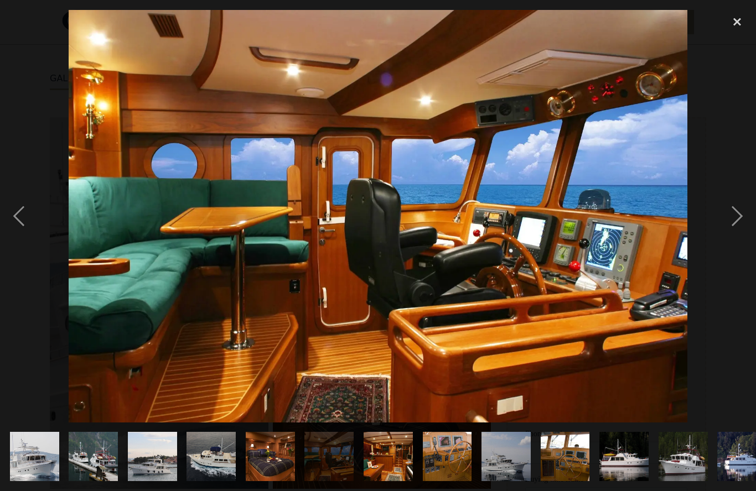
click at [733, 233] on div "next image" at bounding box center [737, 216] width 38 height 413
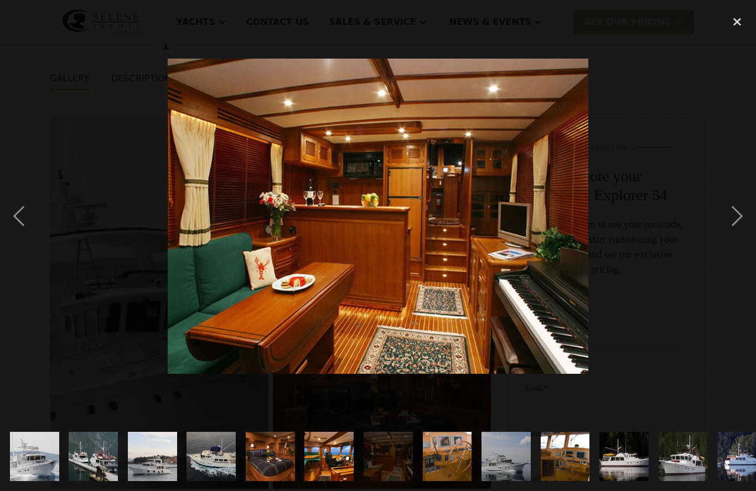
click at [731, 235] on div "next image" at bounding box center [737, 216] width 38 height 413
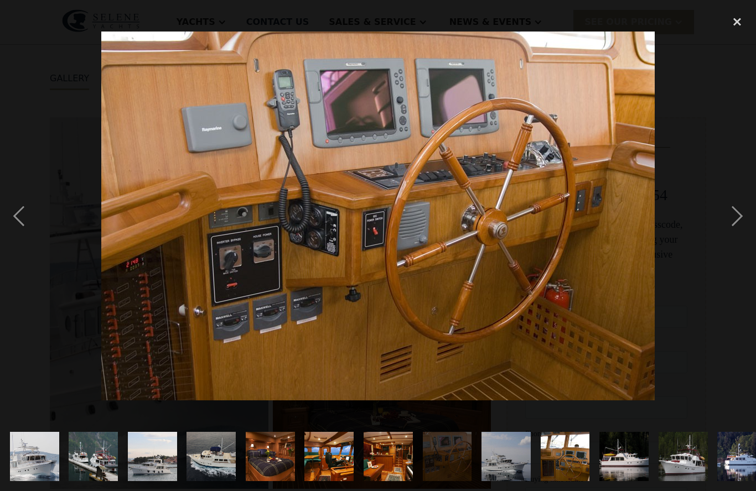
click at [738, 233] on div "next image" at bounding box center [737, 216] width 38 height 413
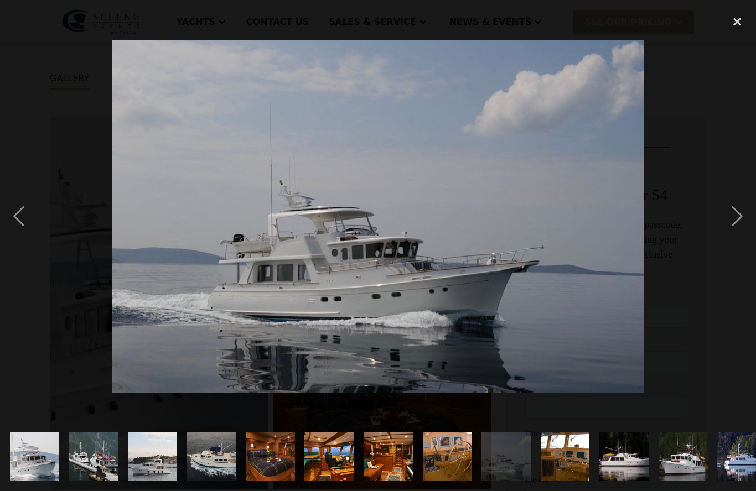
click at [738, 238] on div "next image" at bounding box center [737, 216] width 38 height 413
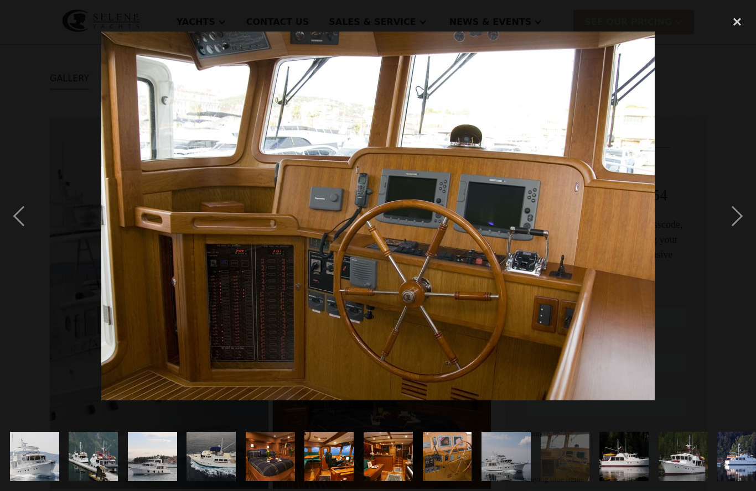
click at [739, 239] on div "next image" at bounding box center [737, 216] width 38 height 413
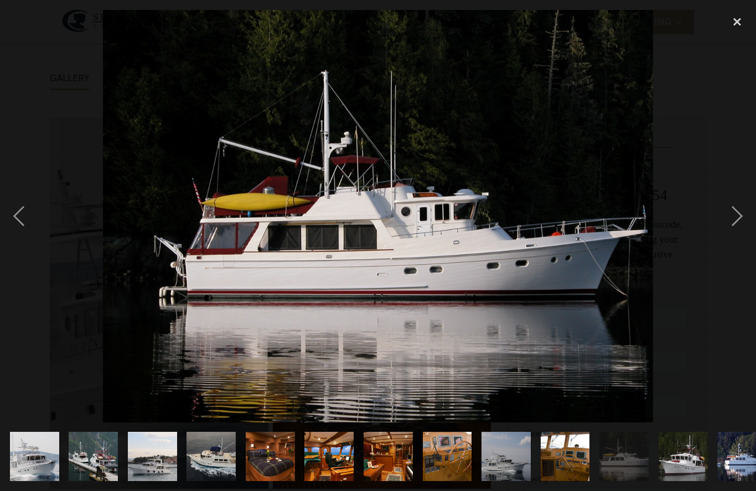
scroll to position [0, 0]
click at [737, 240] on div "next image" at bounding box center [737, 216] width 38 height 413
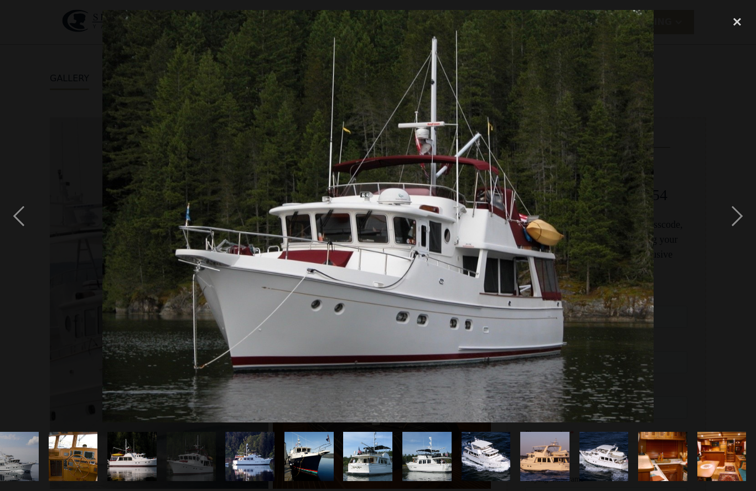
scroll to position [0, 617]
click at [735, 246] on div "next image" at bounding box center [737, 216] width 38 height 413
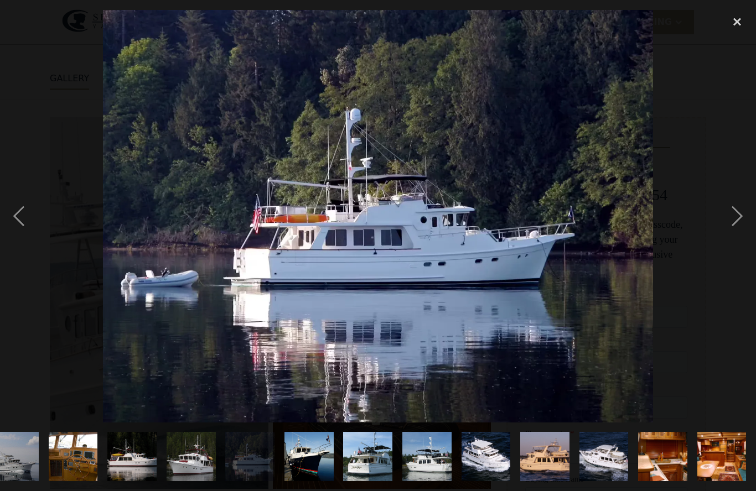
click at [737, 237] on div "next image" at bounding box center [737, 216] width 38 height 413
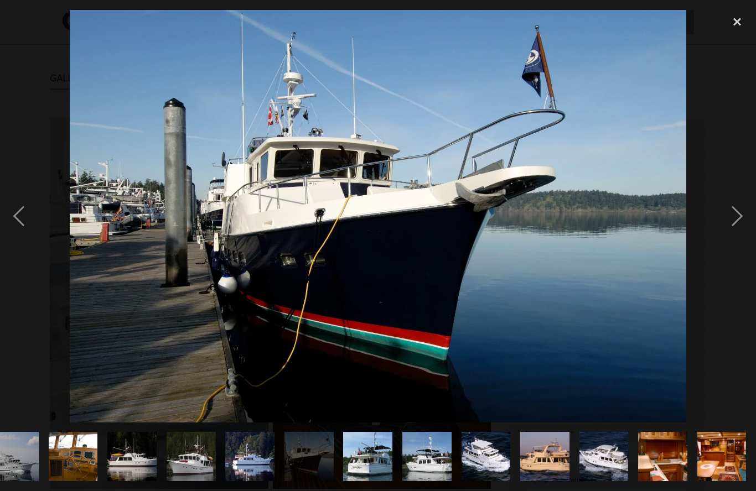
click at [741, 234] on div "next image" at bounding box center [737, 216] width 38 height 413
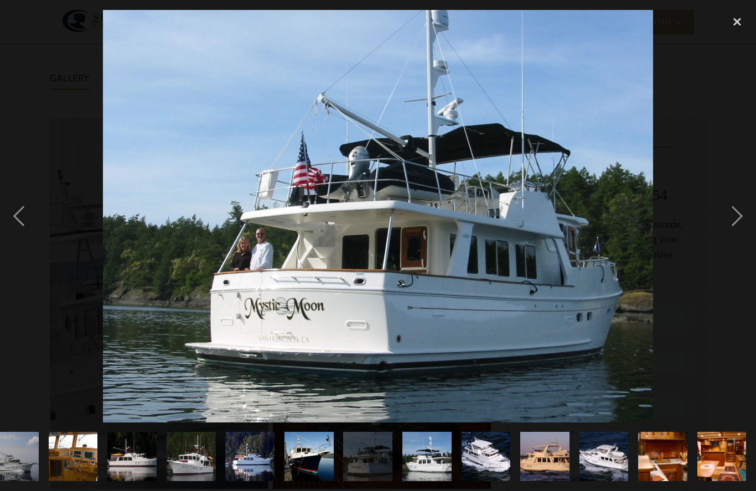
click at [731, 238] on div "next image" at bounding box center [737, 216] width 38 height 413
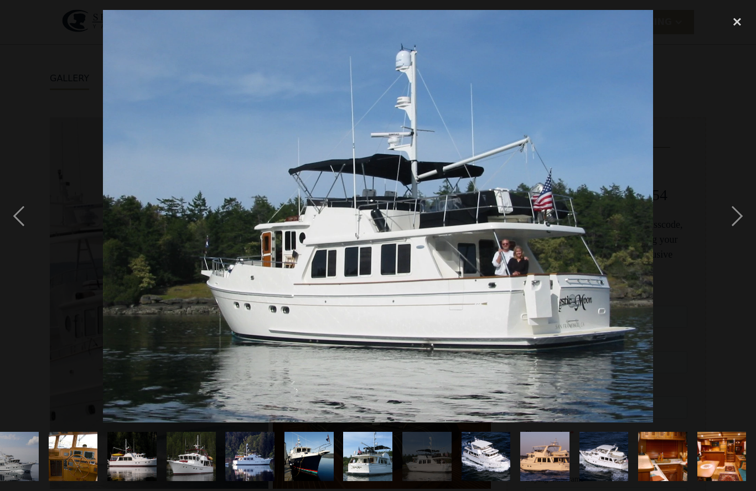
click at [732, 243] on div "next image" at bounding box center [737, 216] width 38 height 413
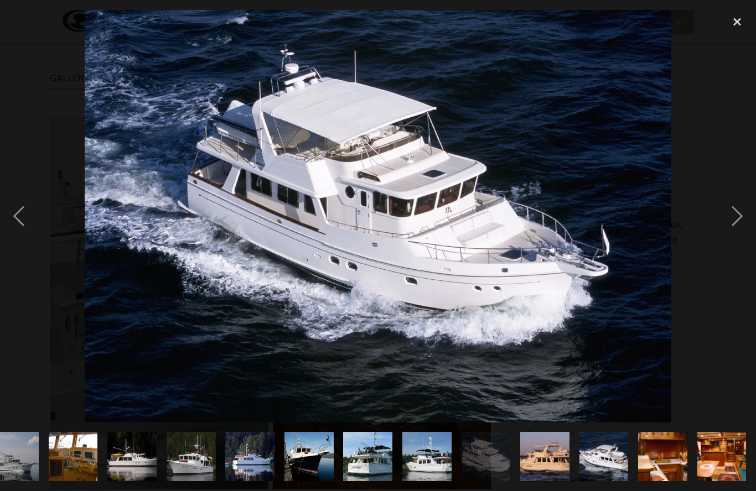
click at [731, 244] on div "next image" at bounding box center [737, 216] width 38 height 413
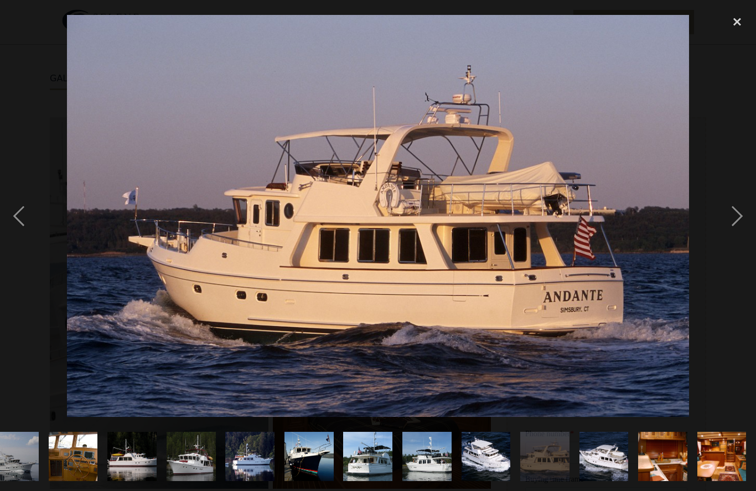
click at [731, 240] on div "next image" at bounding box center [737, 216] width 38 height 413
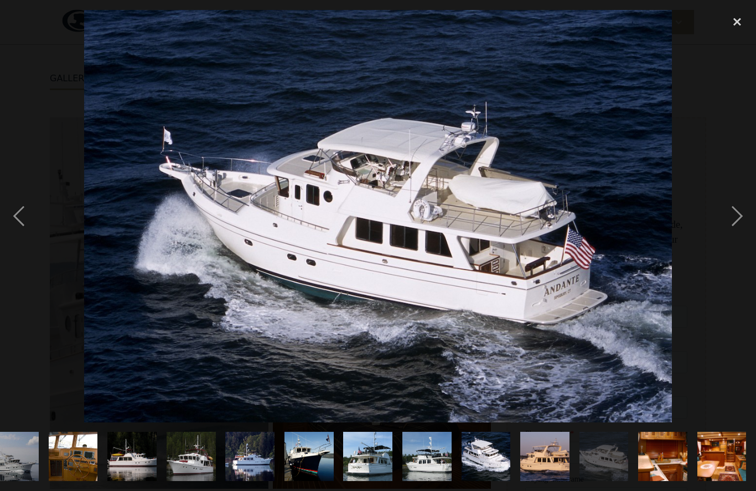
click at [731, 242] on div "next image" at bounding box center [737, 216] width 38 height 413
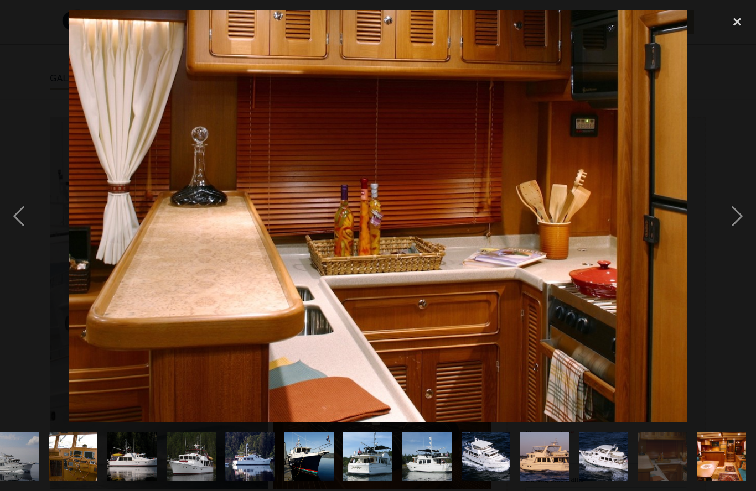
click at [733, 241] on div "next image" at bounding box center [737, 216] width 38 height 413
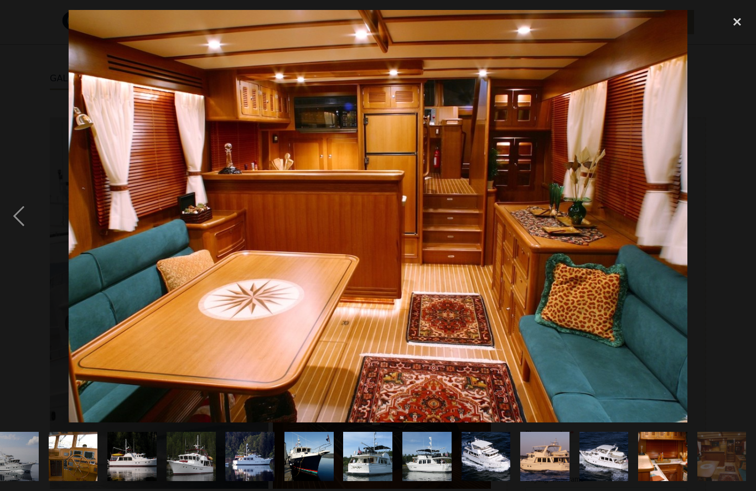
click at [732, 18] on div "close lightbox" at bounding box center [737, 22] width 38 height 24
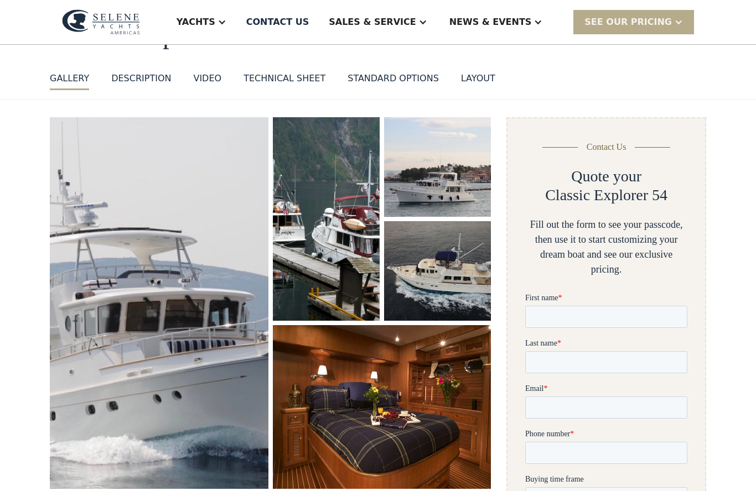
scroll to position [0, 0]
click at [237, 31] on div "Yachts" at bounding box center [201, 22] width 72 height 44
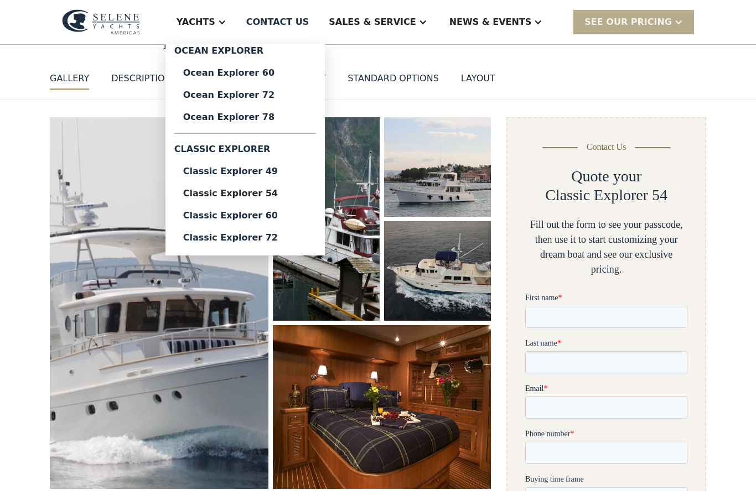
click at [268, 215] on div "Classic Explorer 60" at bounding box center [245, 215] width 124 height 9
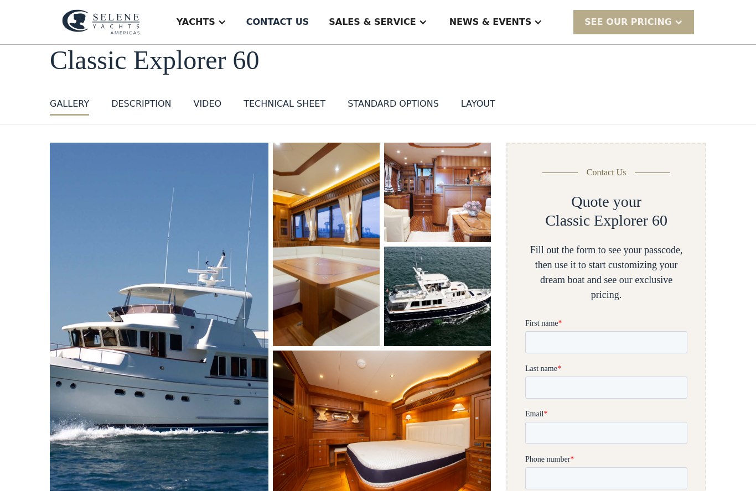
scroll to position [78, 0]
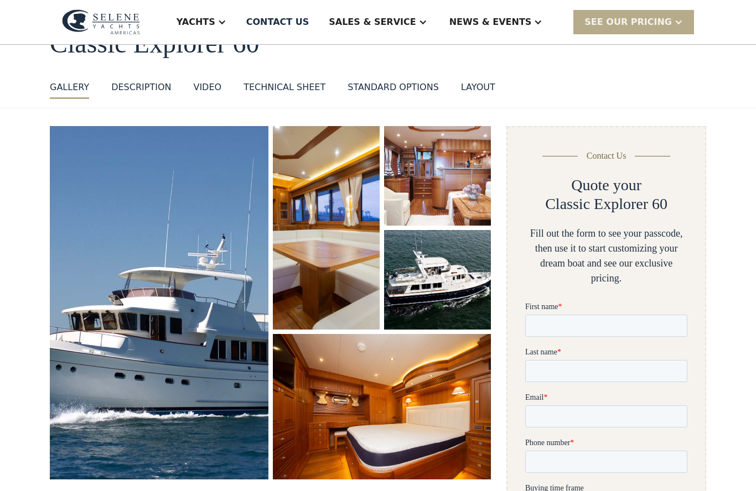
click at [457, 403] on img "open lightbox" at bounding box center [382, 406] width 218 height 145
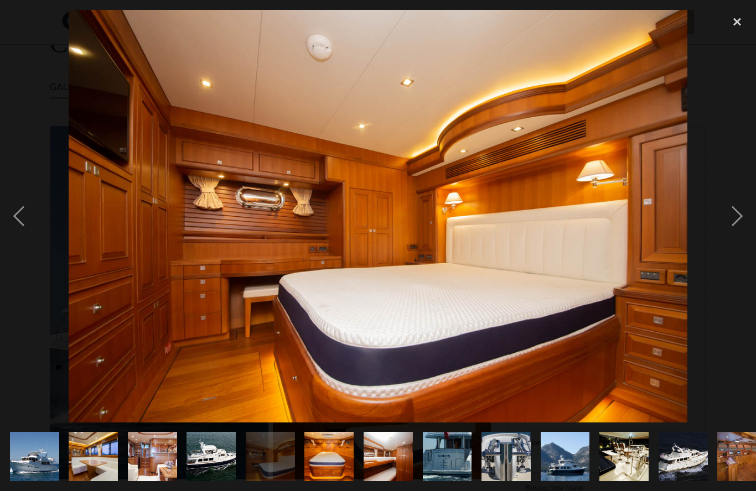
click at [725, 243] on div "next image" at bounding box center [737, 216] width 38 height 413
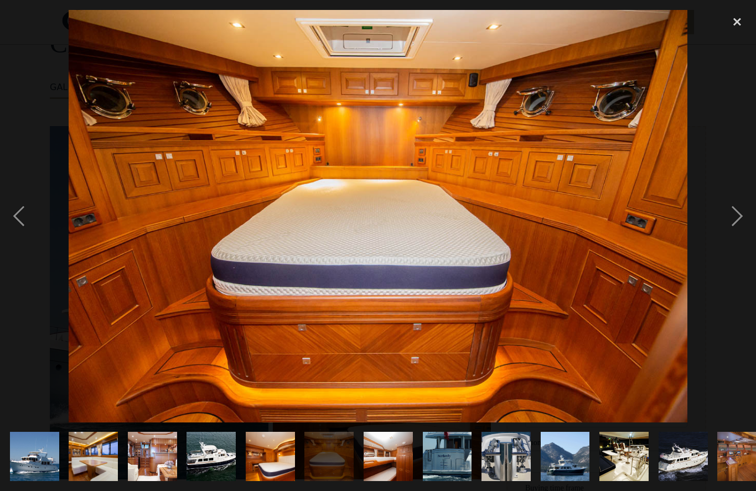
click at [731, 241] on div "next image" at bounding box center [737, 216] width 38 height 413
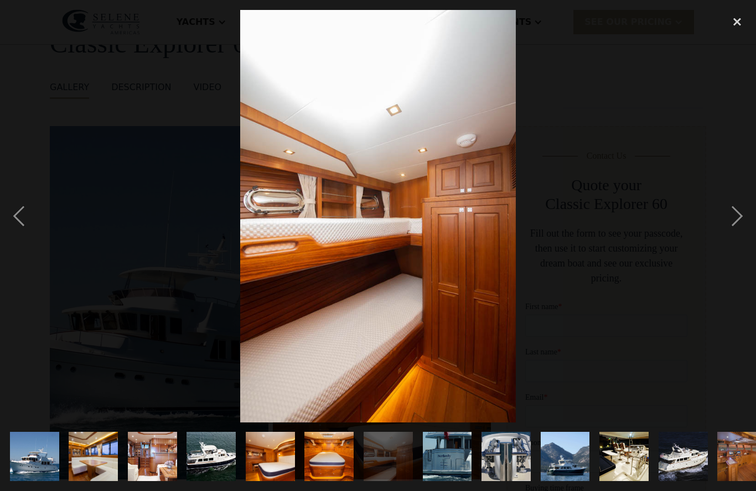
click at [733, 244] on div "next image" at bounding box center [737, 216] width 38 height 413
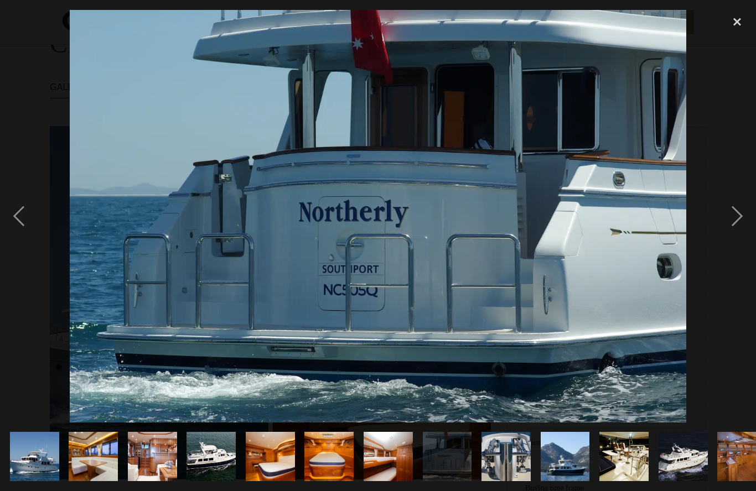
click at [734, 241] on div "next image" at bounding box center [737, 216] width 38 height 413
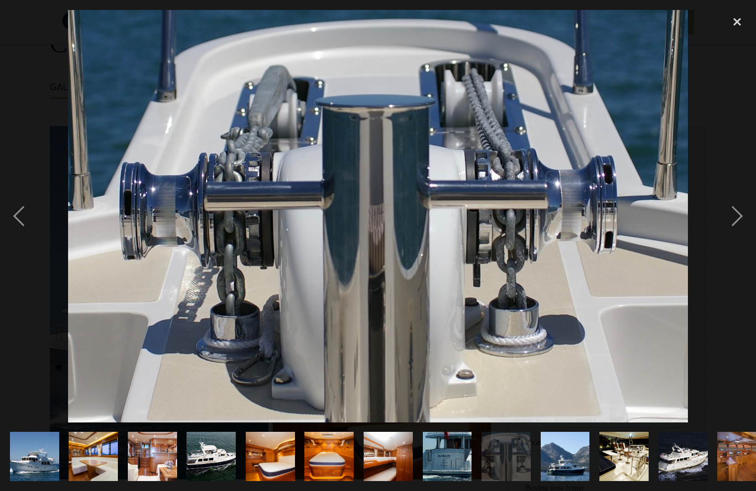
click at [743, 232] on div "next image" at bounding box center [737, 216] width 38 height 413
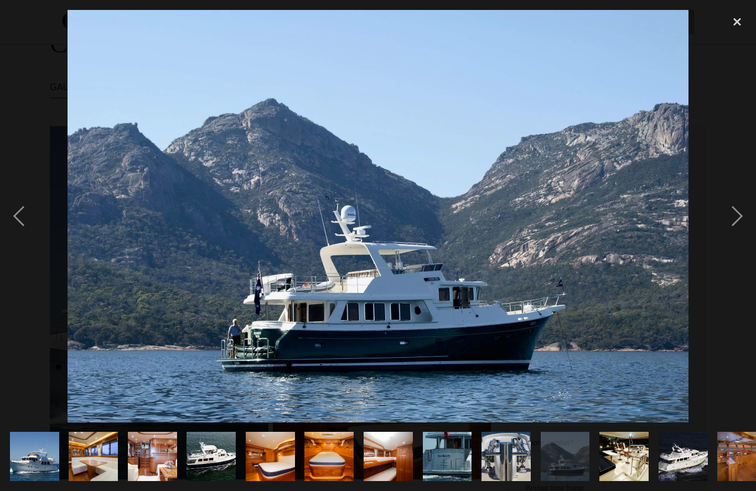
scroll to position [0, 0]
click at [741, 239] on div "next image" at bounding box center [737, 216] width 38 height 413
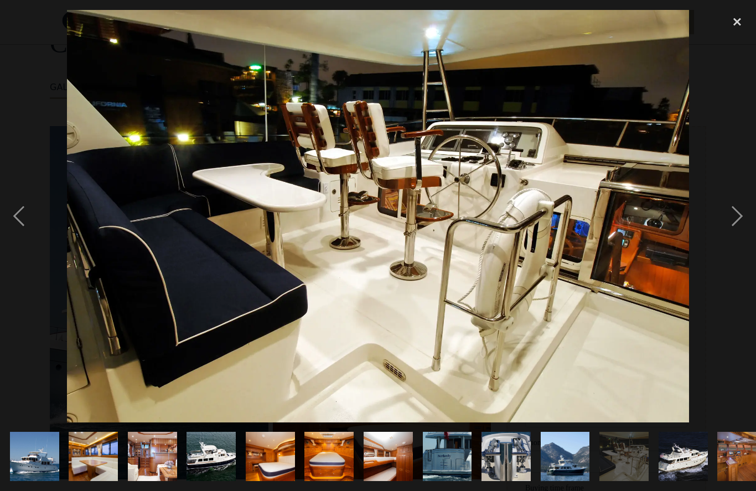
click at [732, 248] on div "next image" at bounding box center [737, 216] width 38 height 413
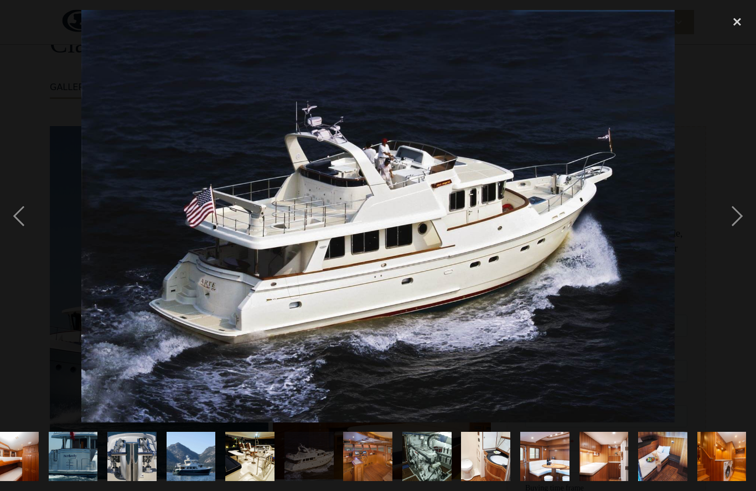
scroll to position [0, 488]
click at [734, 242] on div "next image" at bounding box center [737, 216] width 38 height 413
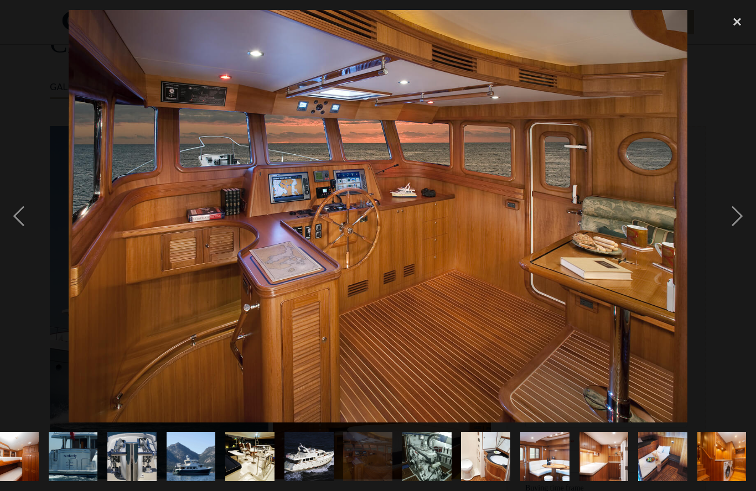
click at [733, 239] on div "next image" at bounding box center [737, 216] width 38 height 413
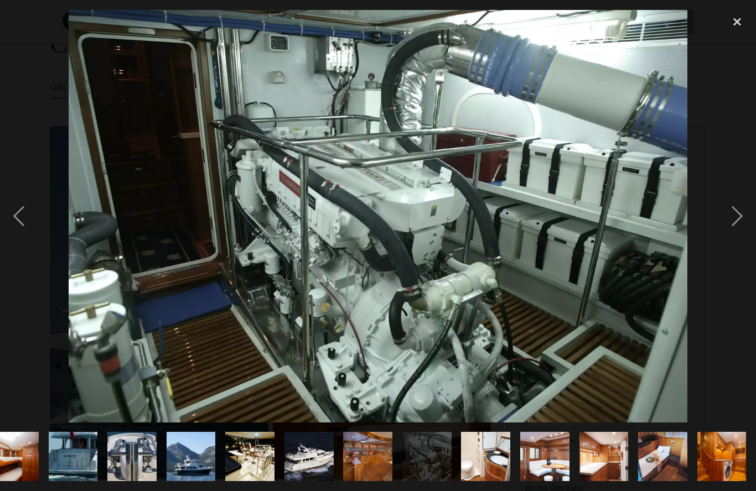
click at [739, 242] on div "next image" at bounding box center [737, 216] width 38 height 413
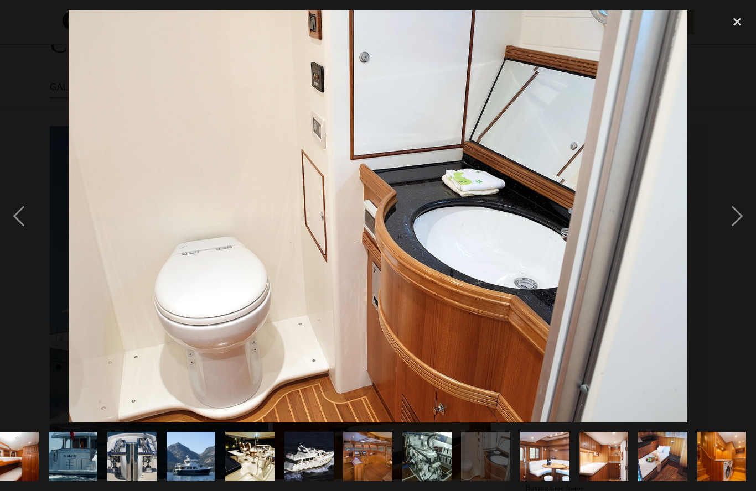
click at [736, 20] on div "close lightbox" at bounding box center [737, 22] width 38 height 24
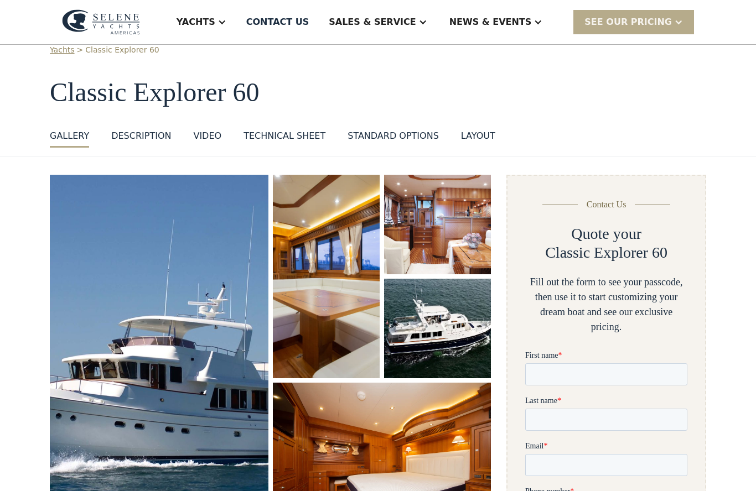
scroll to position [0, 0]
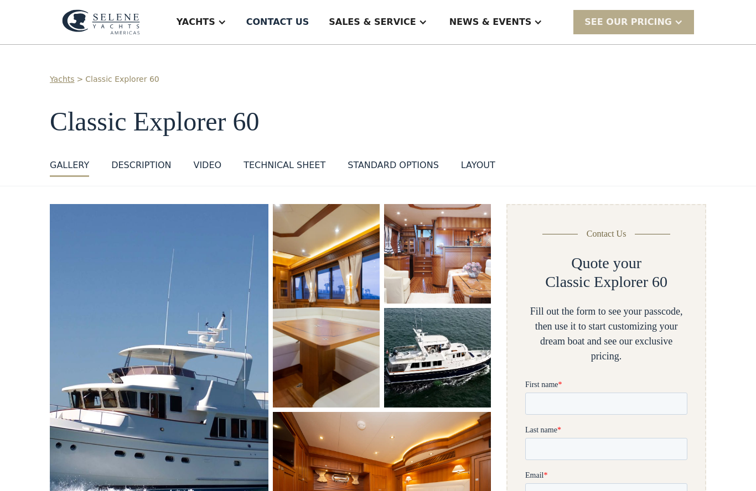
click at [437, 27] on div "Sales & Service" at bounding box center [377, 22] width 120 height 44
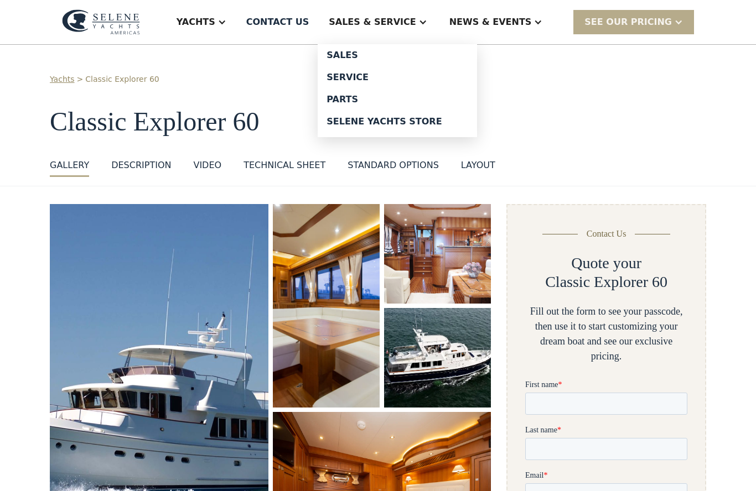
click at [432, 121] on div "Selene Yachts Store" at bounding box center [397, 121] width 142 height 9
click at [371, 49] on link "Sales" at bounding box center [396, 55] width 159 height 22
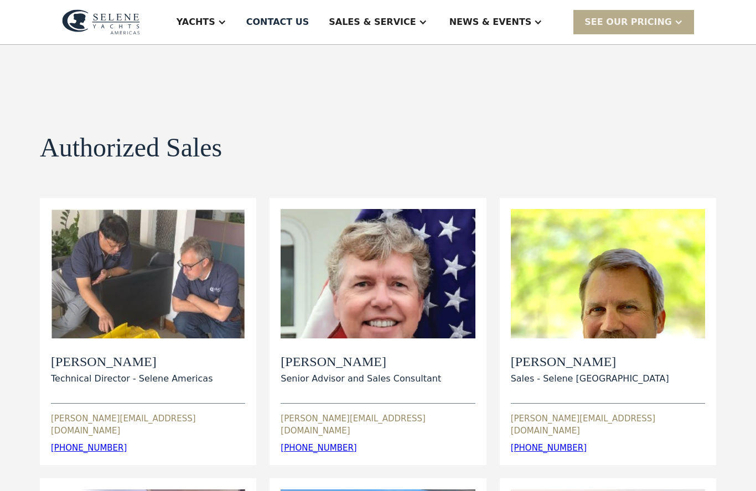
click at [673, 25] on div "SEE Our Pricing" at bounding box center [633, 22] width 121 height 24
click at [646, 44] on link "Get a PASSCODE" at bounding box center [647, 46] width 149 height 24
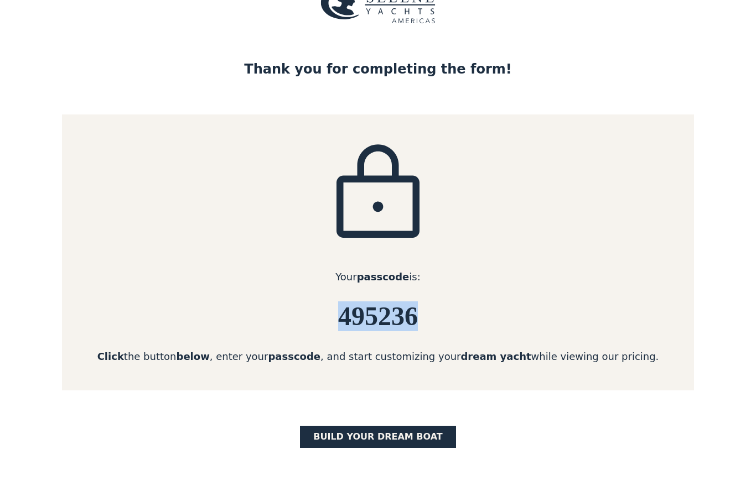
scroll to position [49, 0]
click at [415, 435] on link "BUILD yOUR dream boat" at bounding box center [378, 437] width 156 height 22
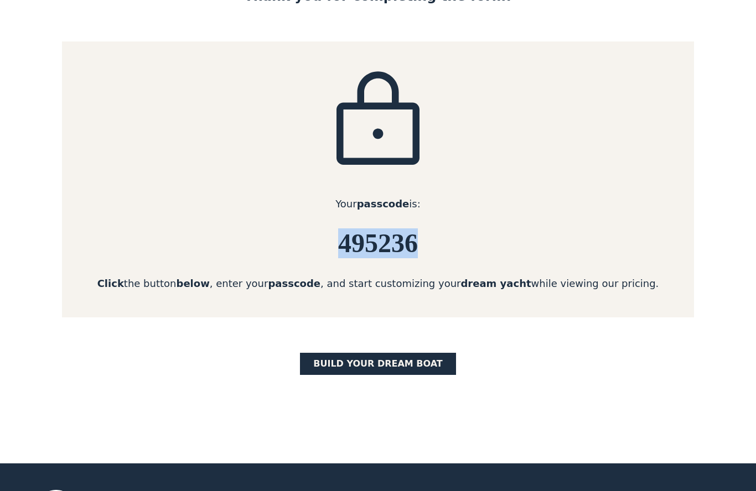
scroll to position [113, 0]
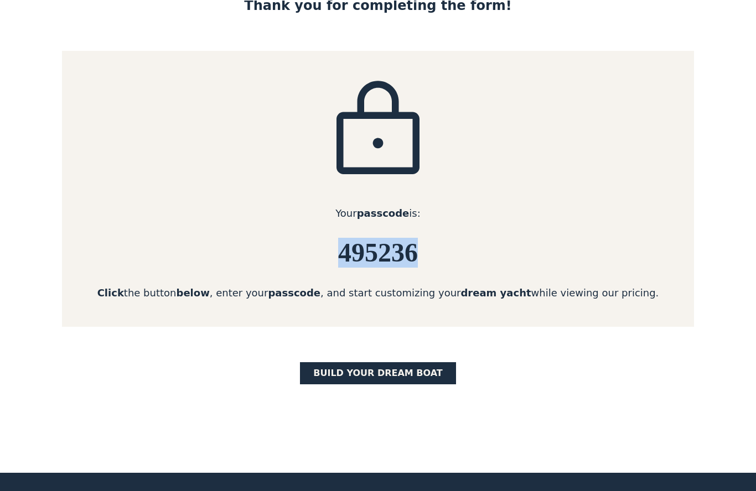
click at [421, 372] on link "BUILD yOUR dream boat" at bounding box center [378, 373] width 156 height 22
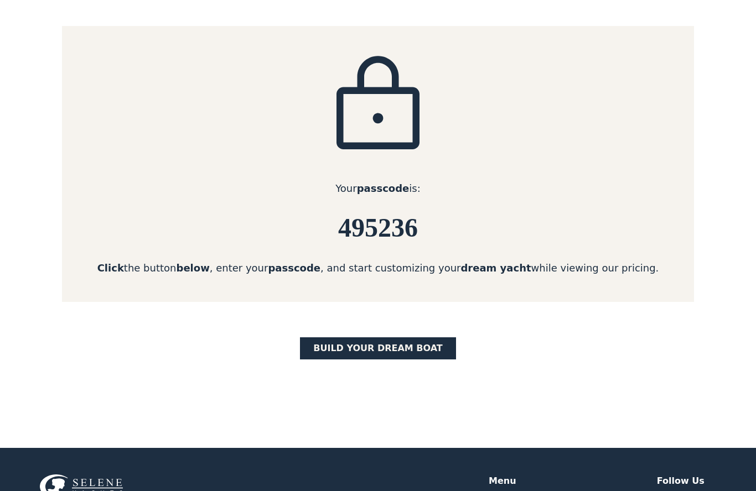
click at [415, 340] on link "BUILD yOUR dream boat" at bounding box center [378, 348] width 156 height 22
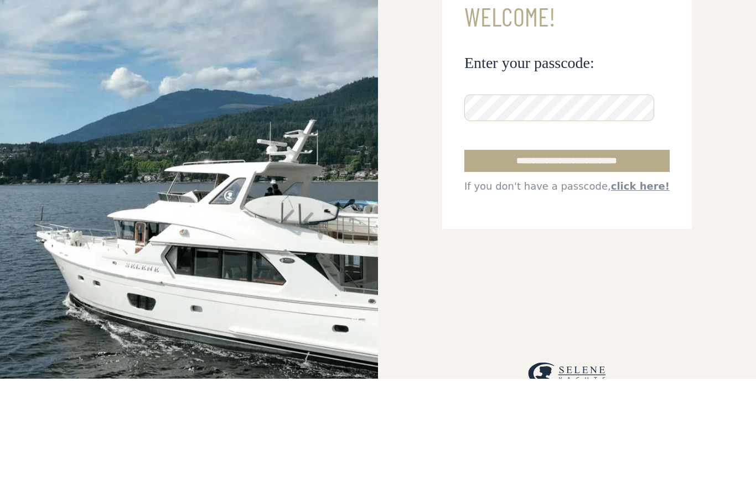
click at [595, 263] on input "**********" at bounding box center [566, 274] width 205 height 22
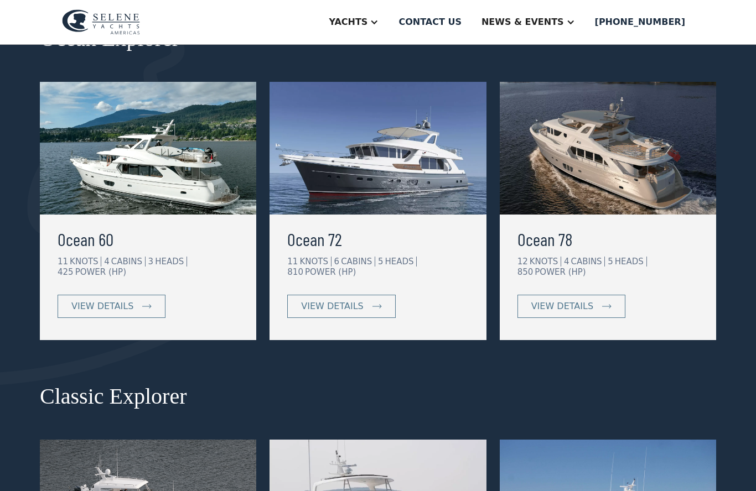
scroll to position [207, 0]
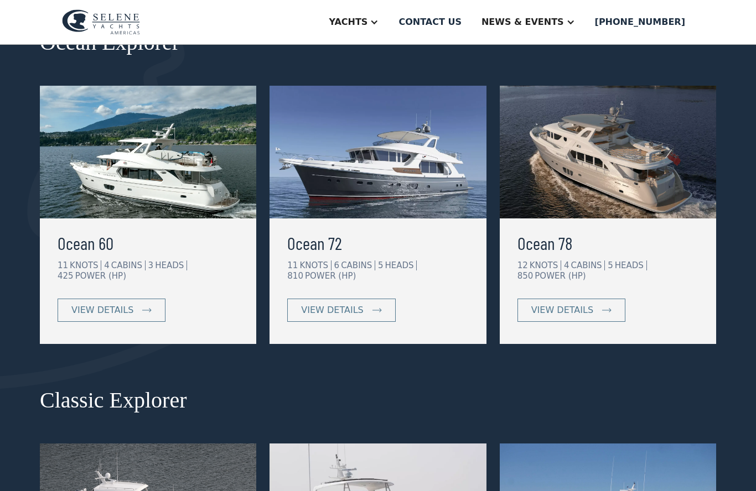
click at [145, 304] on link "view details" at bounding box center [112, 310] width 108 height 23
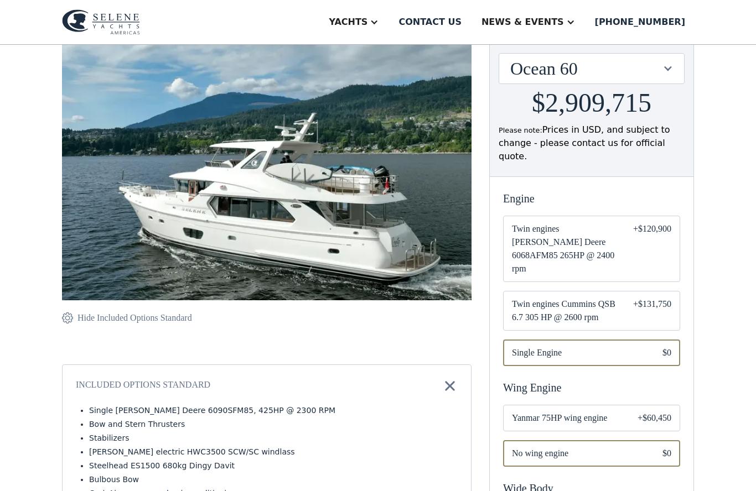
scroll to position [136, 0]
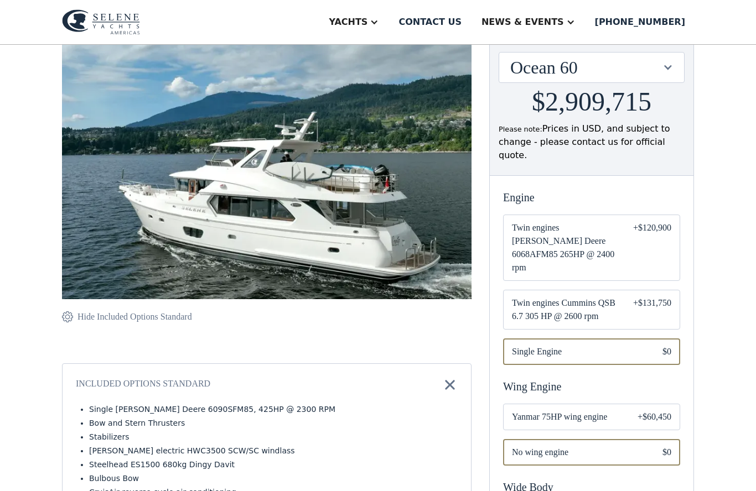
click at [606, 298] on span "Twin engines Cummins QSB 6.7 305 HP @ 2600 rpm" at bounding box center [563, 310] width 103 height 27
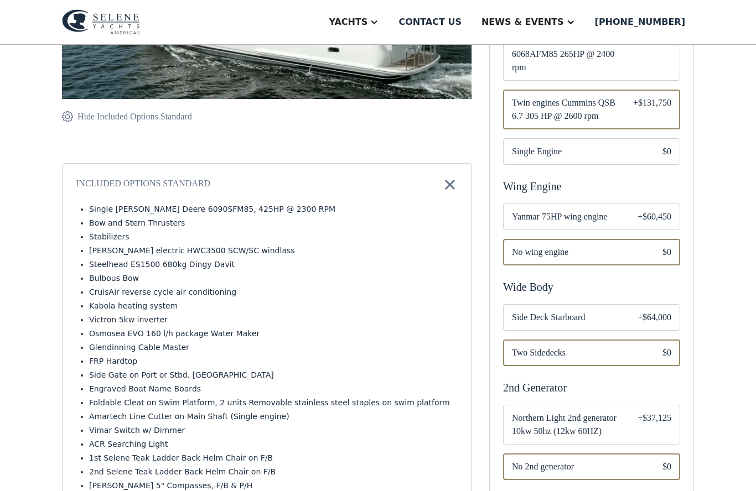
click at [569, 311] on span "Side Deck Starboard" at bounding box center [566, 317] width 108 height 13
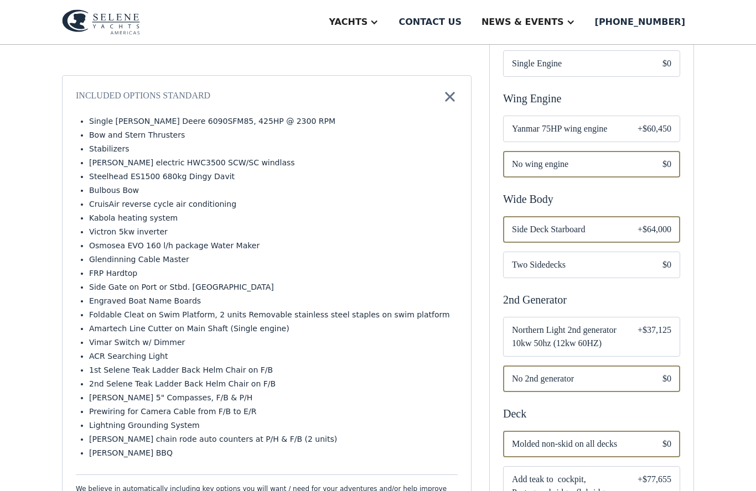
scroll to position [424, 0]
click at [598, 326] on span "Northern Light 2nd generator 10kw 50hz (12kw 60HZ)" at bounding box center [566, 337] width 108 height 27
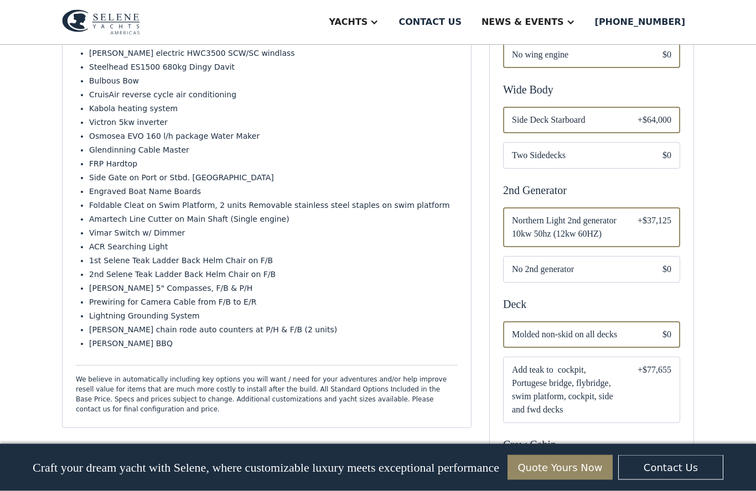
scroll to position [534, 0]
click at [591, 214] on span "Northern Light 2nd generator 10kw 50hz (12kw 60HZ)" at bounding box center [566, 227] width 108 height 27
click at [593, 256] on div "Email Form" at bounding box center [591, 269] width 177 height 27
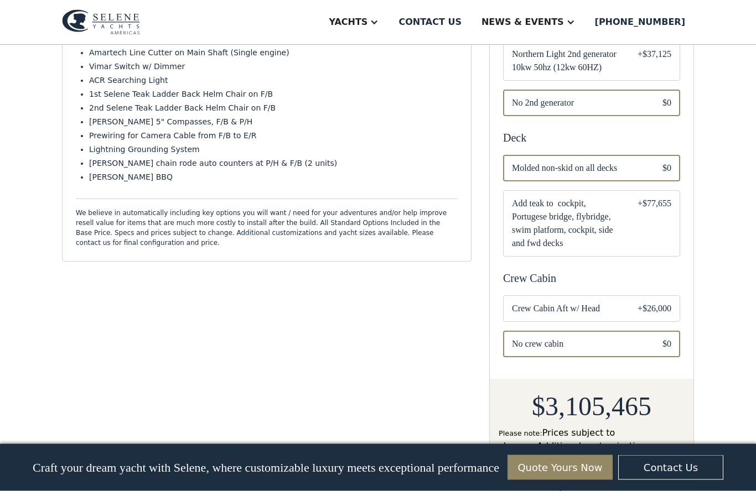
scroll to position [700, 0]
click at [624, 295] on div "Email Form" at bounding box center [591, 308] width 177 height 27
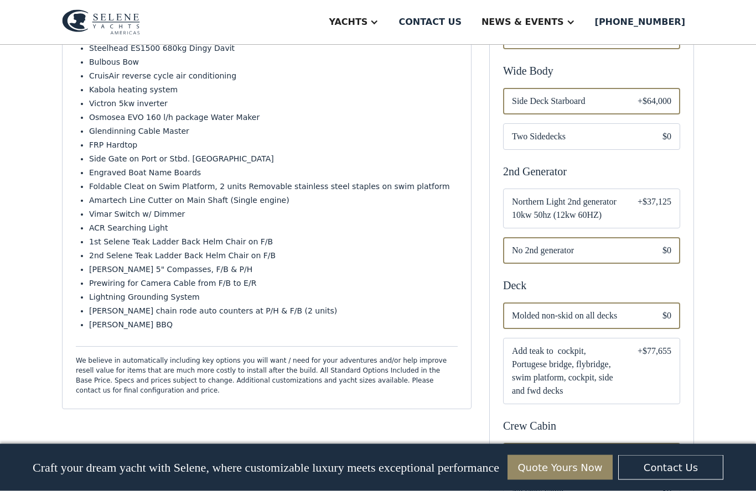
scroll to position [554, 0]
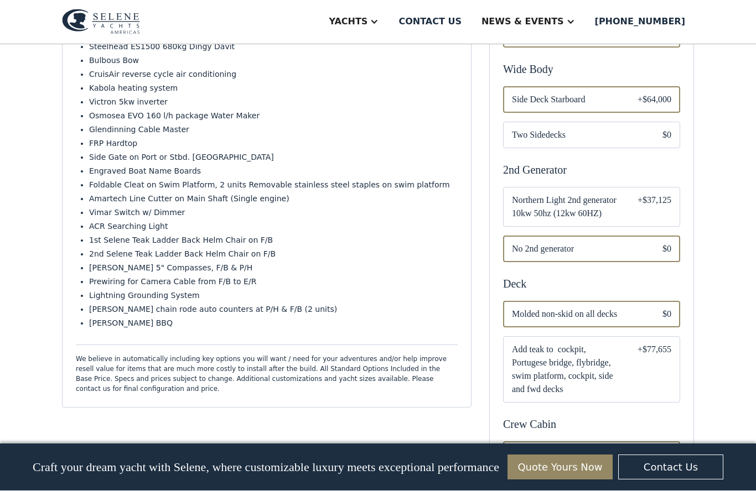
click at [585, 194] on span "Northern Light 2nd generator 10kw 50hz (12kw 60HZ)" at bounding box center [566, 207] width 108 height 27
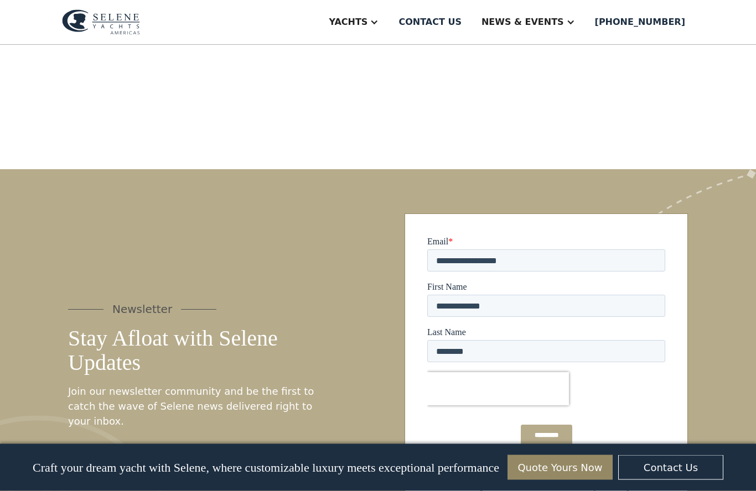
scroll to position [1220, 0]
click at [554, 431] on input "*********" at bounding box center [545, 434] width 51 height 21
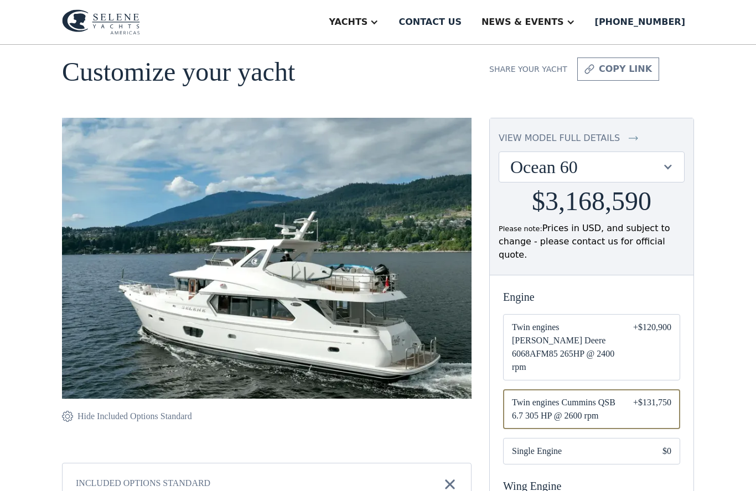
scroll to position [0, 0]
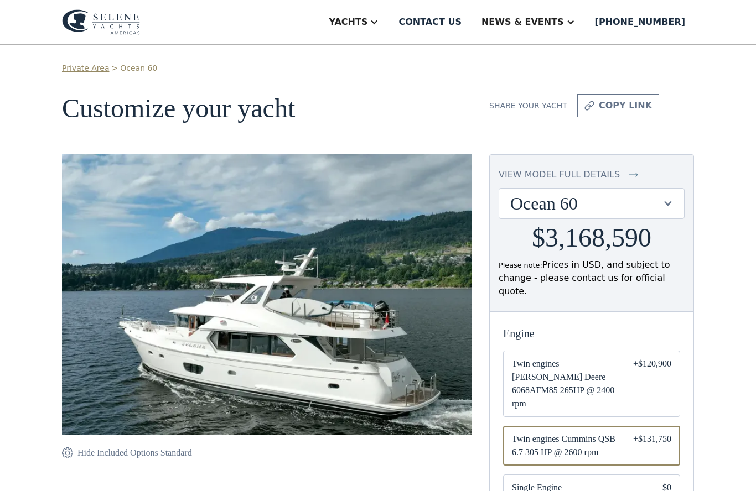
click at [632, 171] on img at bounding box center [632, 174] width 9 height 13
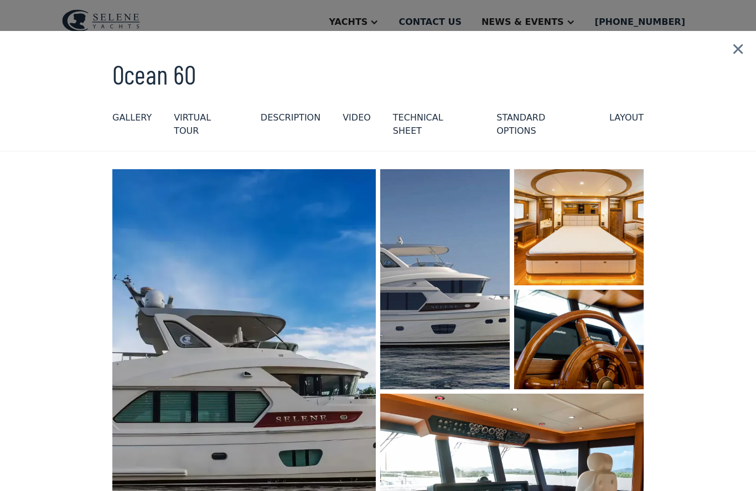
click at [566, 118] on div "standard options" at bounding box center [541, 124] width 91 height 27
click at [216, 119] on div "virtual tour" at bounding box center [206, 124] width 65 height 27
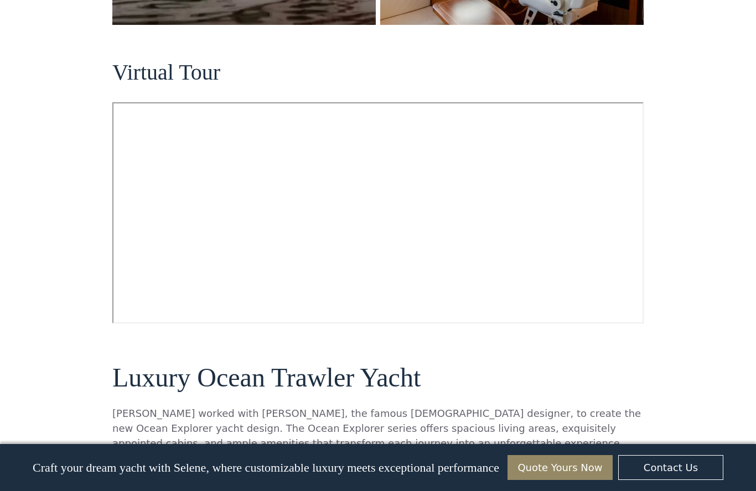
scroll to position [556, 0]
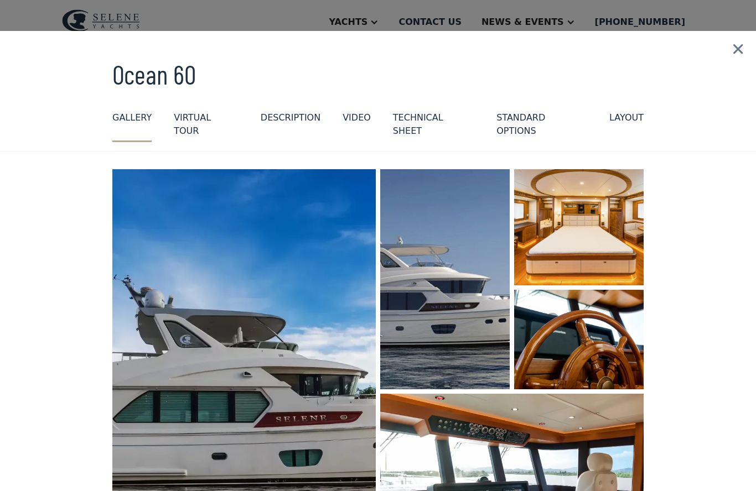
click at [128, 112] on div "GALLERY" at bounding box center [131, 117] width 39 height 13
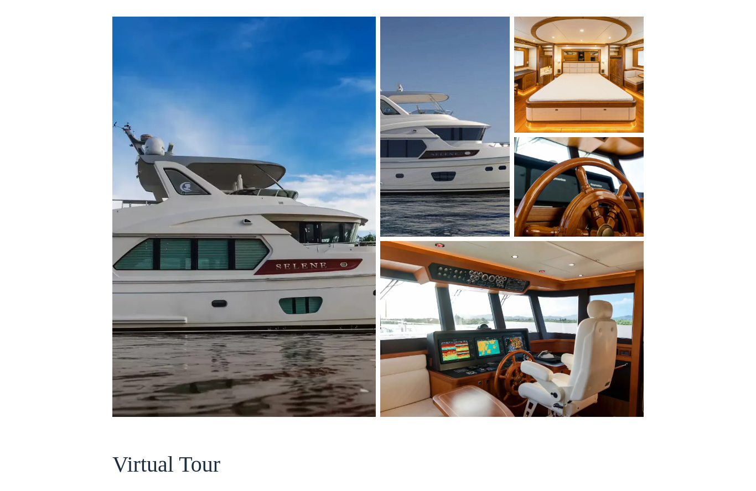
scroll to position [153, 0]
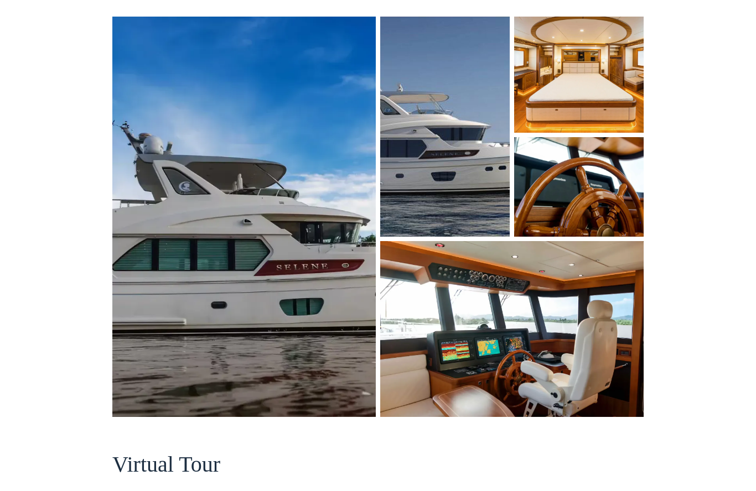
click at [322, 274] on img "open lightbox" at bounding box center [244, 216] width 268 height 407
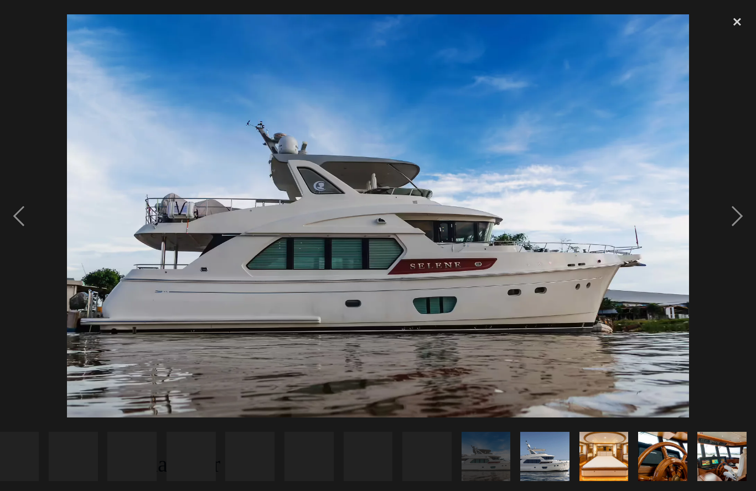
scroll to position [0, 747]
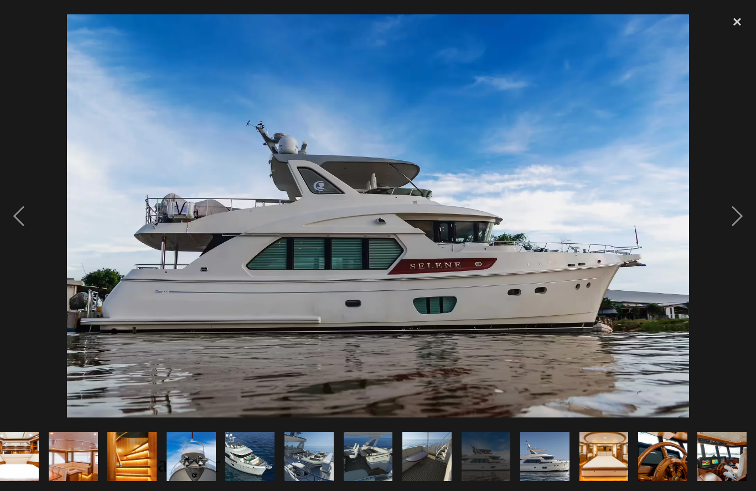
click at [736, 225] on div "next image" at bounding box center [737, 216] width 38 height 413
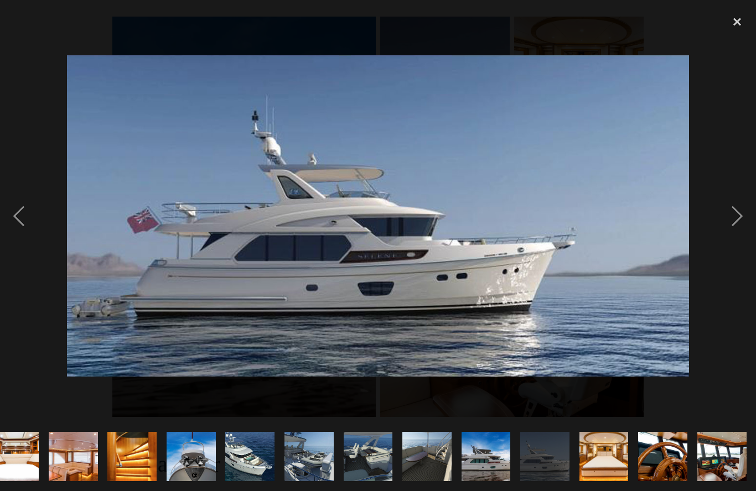
click at [729, 234] on div "next image" at bounding box center [737, 216] width 38 height 413
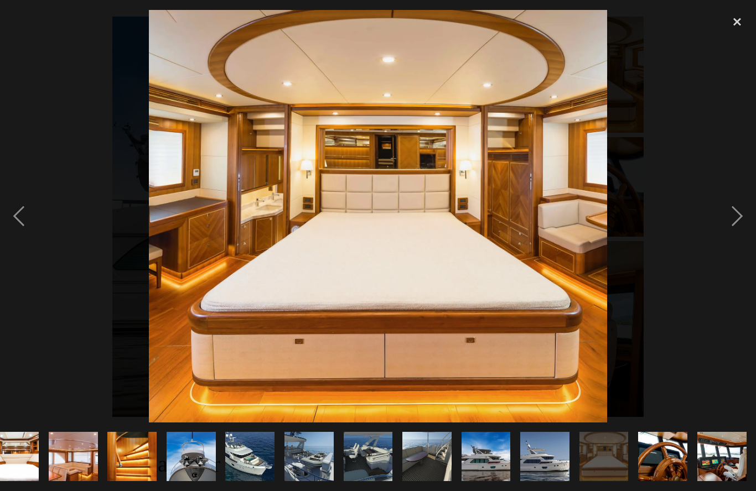
click at [731, 235] on div "next image" at bounding box center [737, 216] width 38 height 413
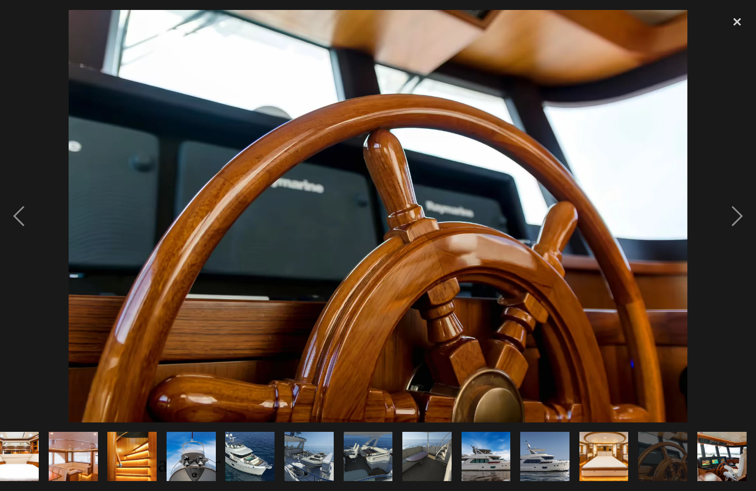
click at [738, 230] on div "next image" at bounding box center [737, 216] width 38 height 413
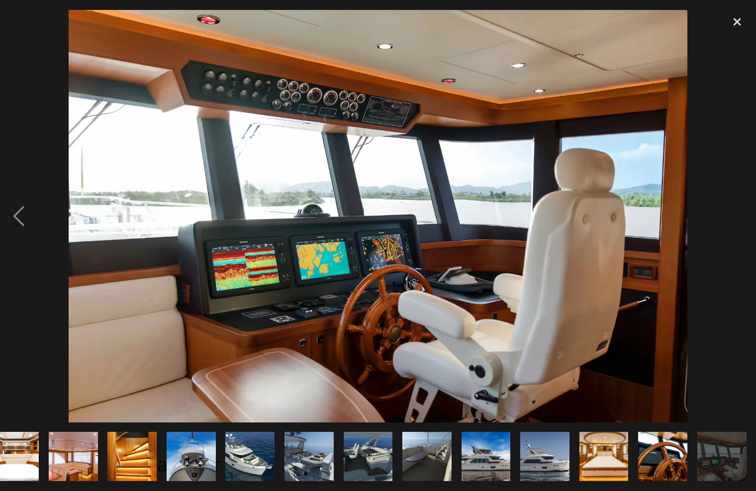
click at [732, 251] on div "next image" at bounding box center [737, 216] width 38 height 413
click at [722, 251] on div "next image" at bounding box center [737, 216] width 38 height 413
click at [730, 252] on div "next image" at bounding box center [737, 216] width 38 height 413
click at [713, 244] on div at bounding box center [378, 216] width 756 height 413
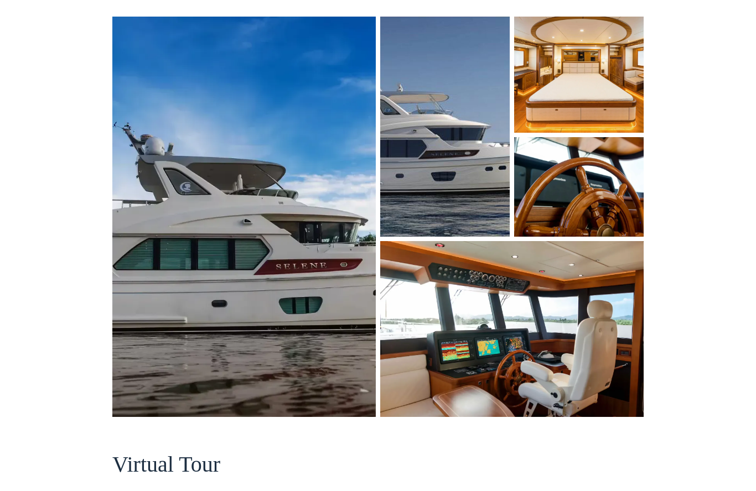
click at [466, 181] on img "open lightbox" at bounding box center [444, 127] width 129 height 221
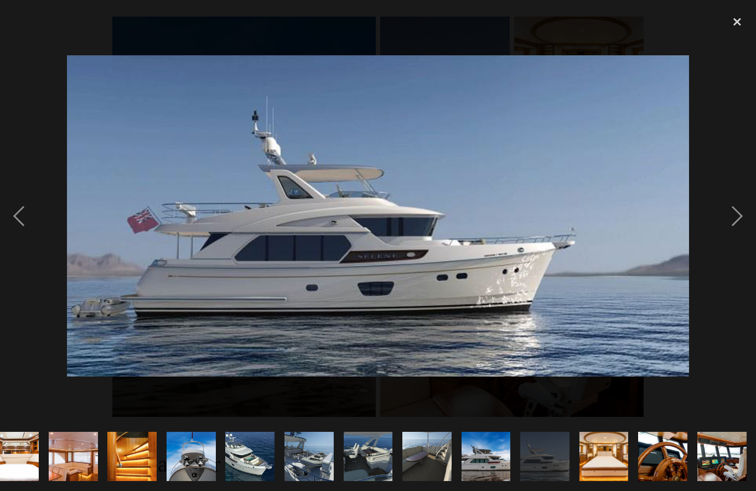
scroll to position [0, 747]
click at [736, 232] on div "next image" at bounding box center [737, 216] width 38 height 413
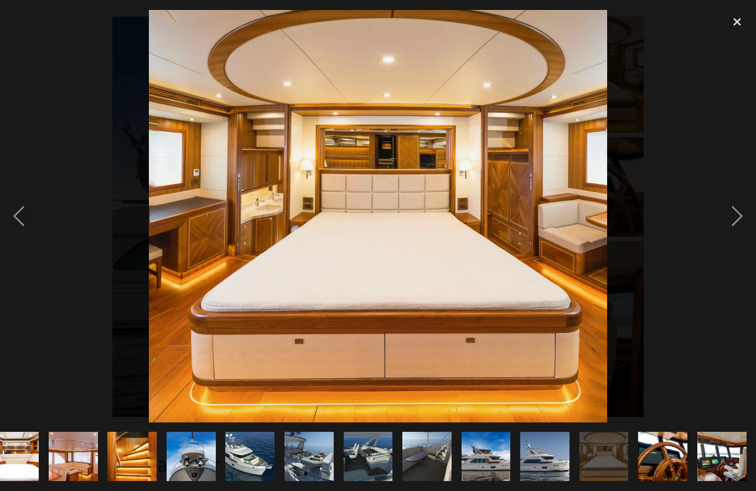
click at [729, 228] on div "next image" at bounding box center [737, 216] width 38 height 413
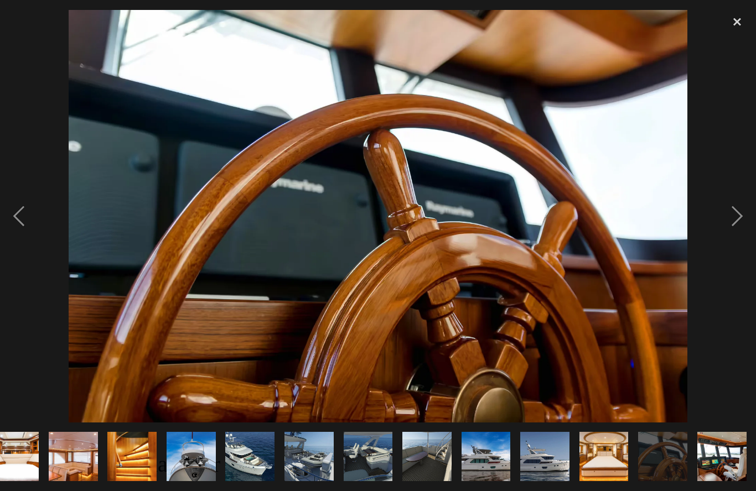
click at [738, 232] on div "next image" at bounding box center [737, 216] width 38 height 413
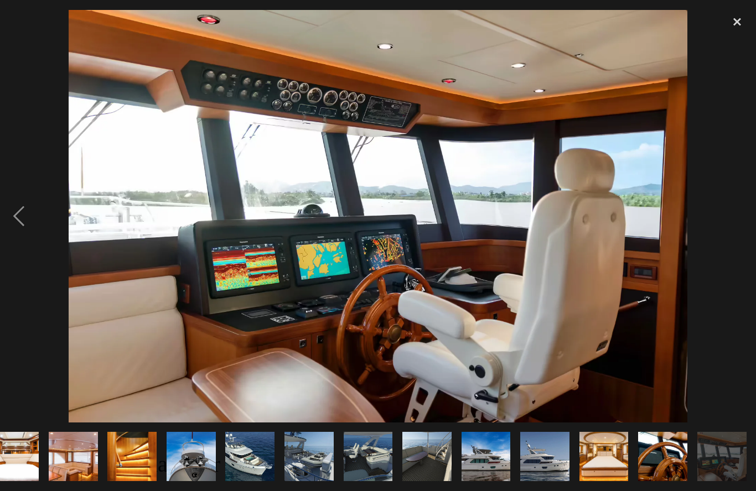
click at [737, 18] on div "close lightbox" at bounding box center [737, 22] width 38 height 24
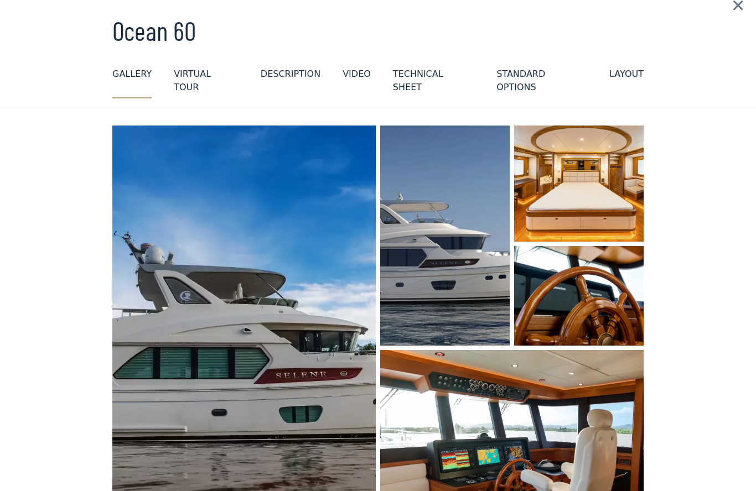
scroll to position [0, 0]
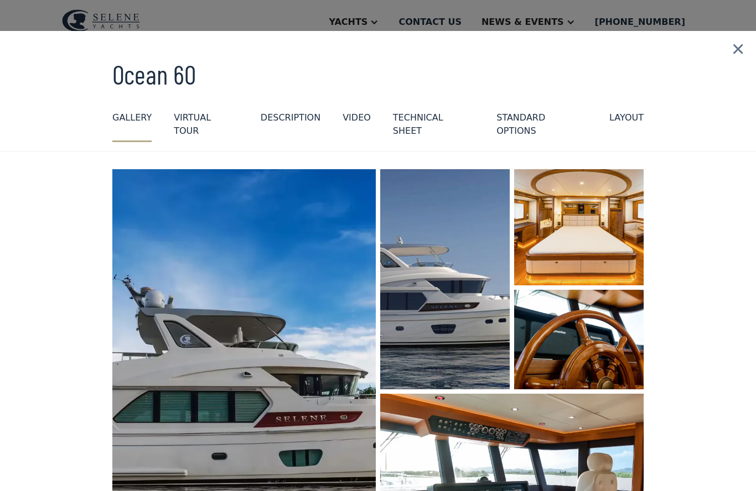
click at [290, 118] on div "DESCRIPTION" at bounding box center [291, 117] width 60 height 13
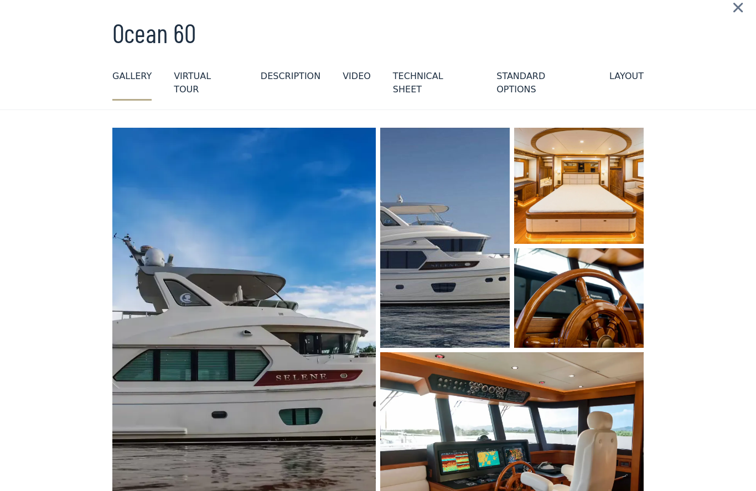
scroll to position [34, 0]
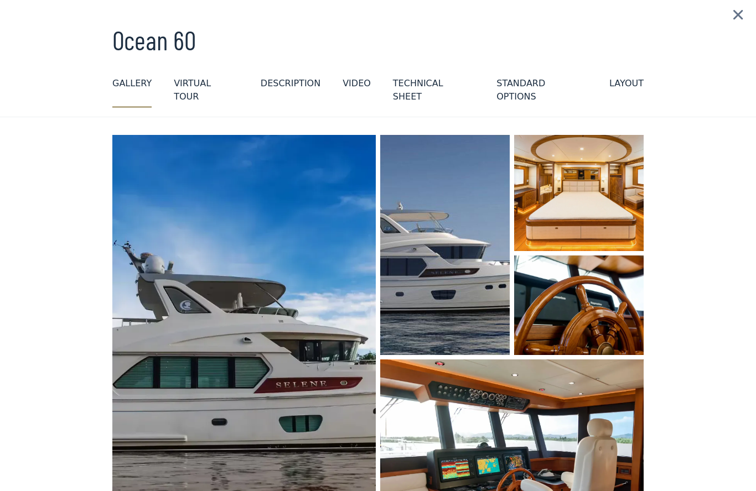
click at [622, 84] on div "layout" at bounding box center [626, 83] width 34 height 13
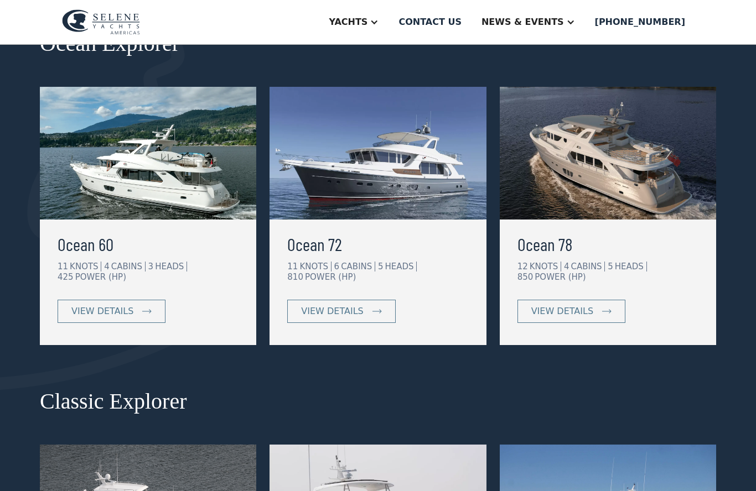
scroll to position [201, 0]
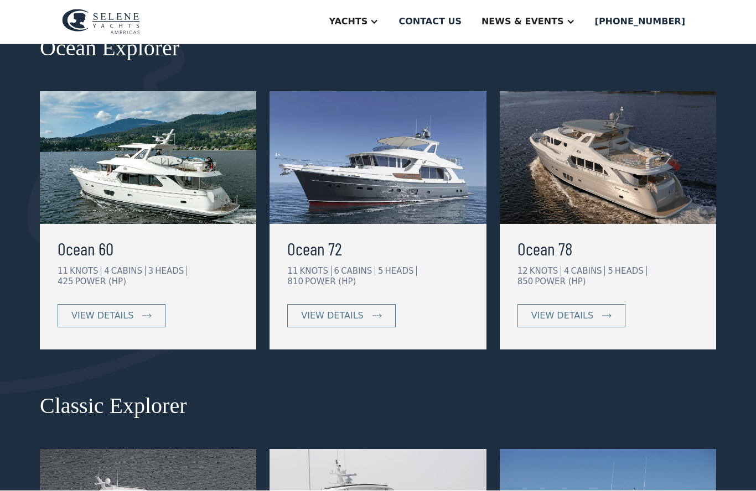
click at [97, 169] on img at bounding box center [148, 158] width 216 height 133
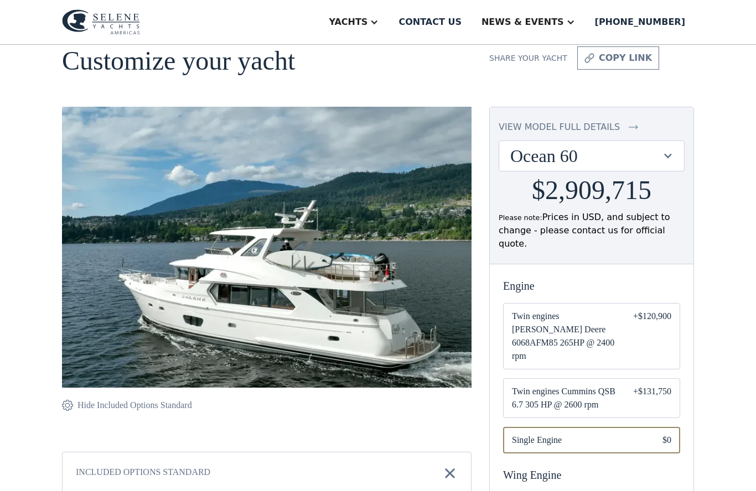
click at [579, 385] on span "Twin engines Cummins QSB 6.7 305 HP @ 2600 rpm" at bounding box center [563, 398] width 103 height 27
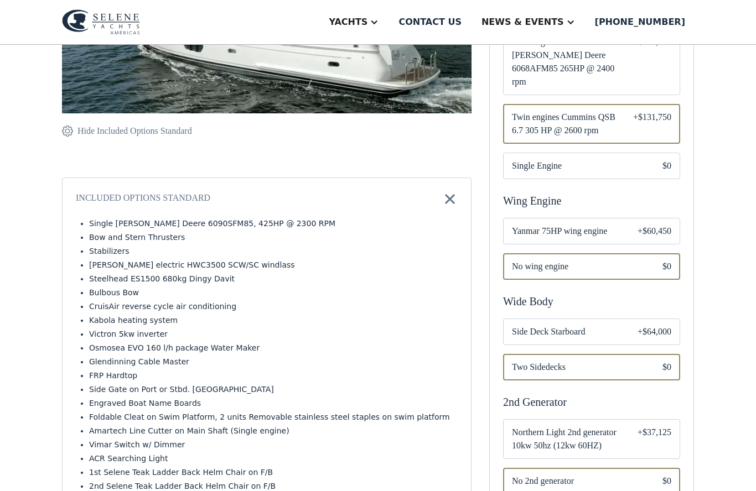
scroll to position [322, 0]
click at [614, 325] on span "Side Deck Starboard" at bounding box center [566, 331] width 108 height 13
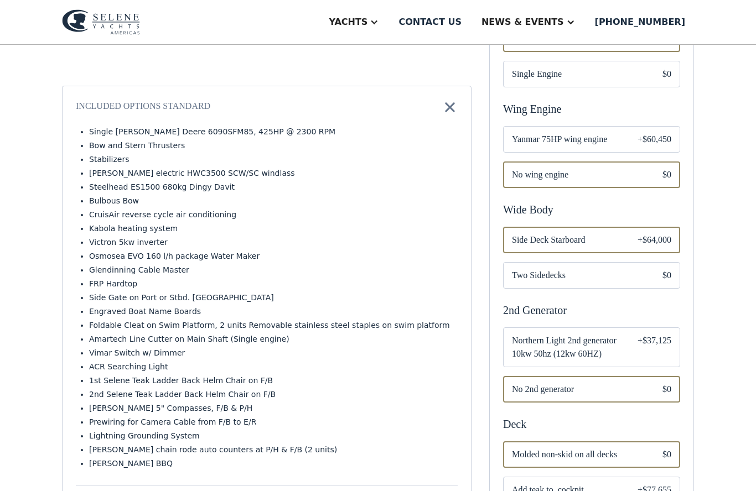
scroll to position [414, 0]
click at [611, 336] on span "Northern Light 2nd generator 10kw 50hz (12kw 60HZ)" at bounding box center [566, 347] width 108 height 27
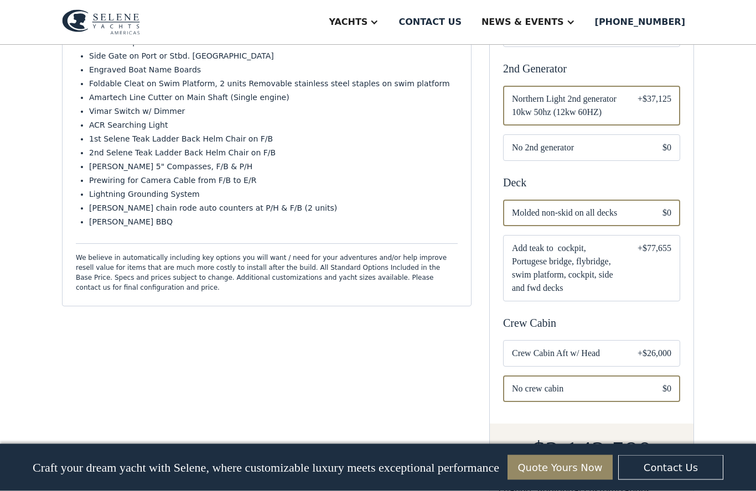
scroll to position [671, 0]
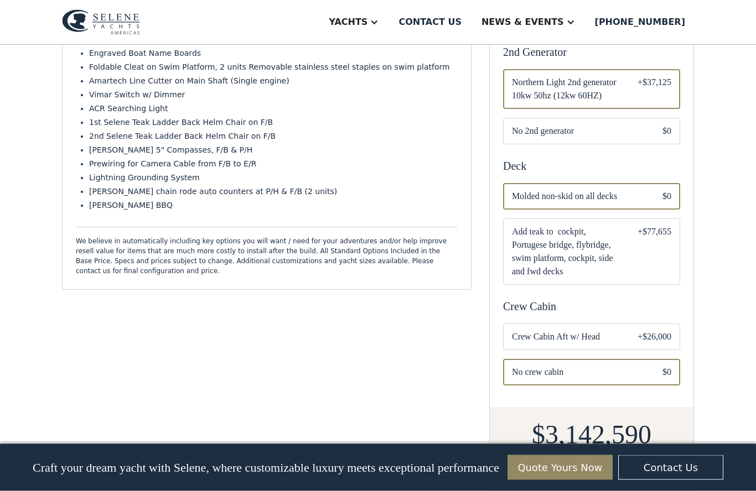
click at [625, 324] on div "Email Form" at bounding box center [591, 337] width 177 height 27
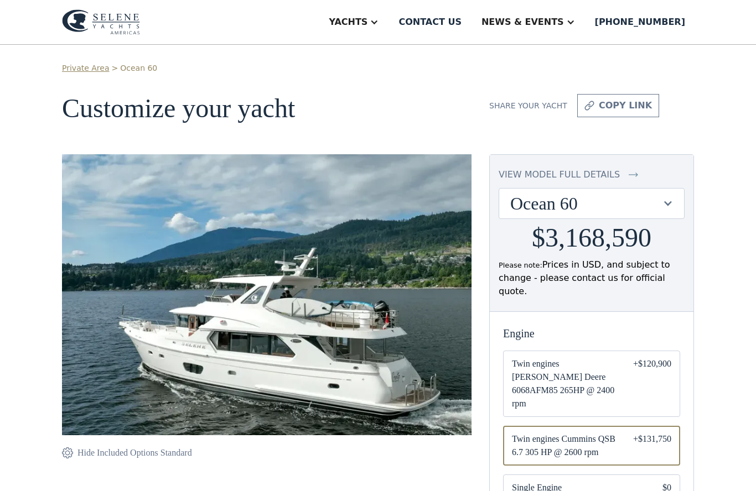
click at [612, 103] on div "copy link" at bounding box center [624, 105] width 53 height 13
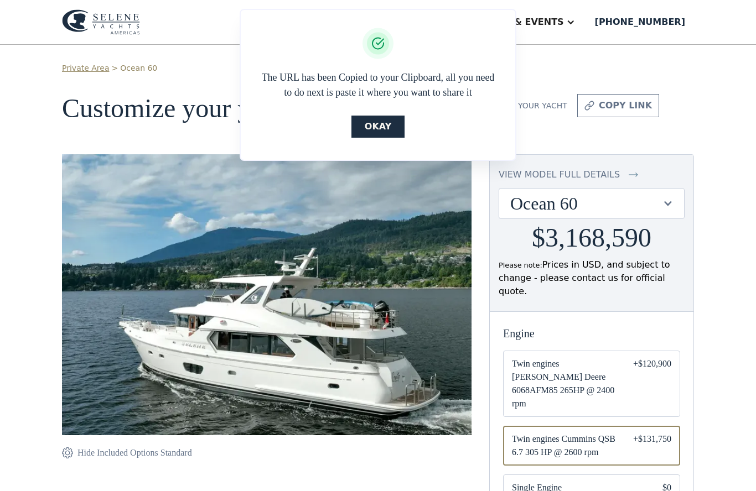
click at [378, 123] on link "Okay" at bounding box center [377, 127] width 53 height 22
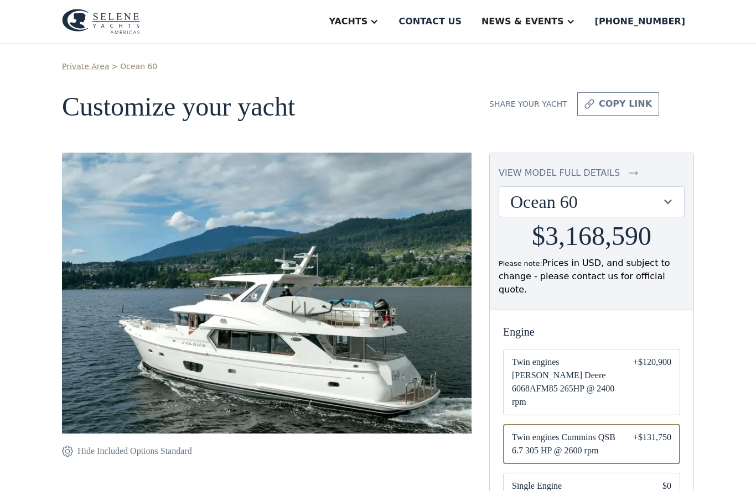
click at [378, 19] on div at bounding box center [373, 22] width 9 height 9
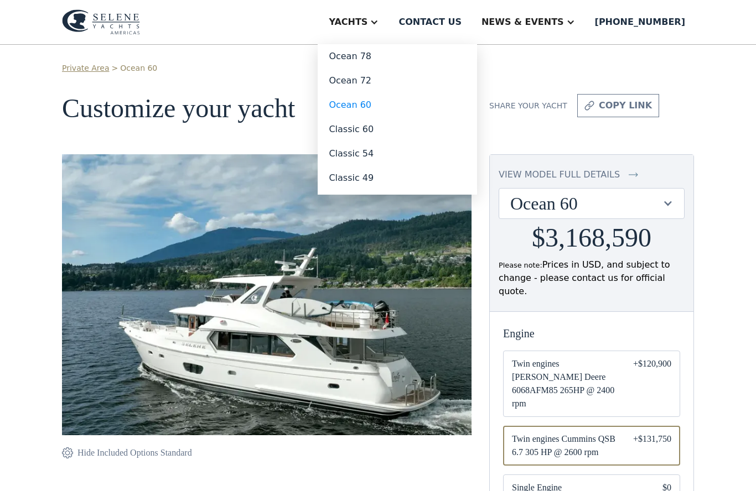
click at [376, 130] on link "Classic 60" at bounding box center [396, 129] width 159 height 24
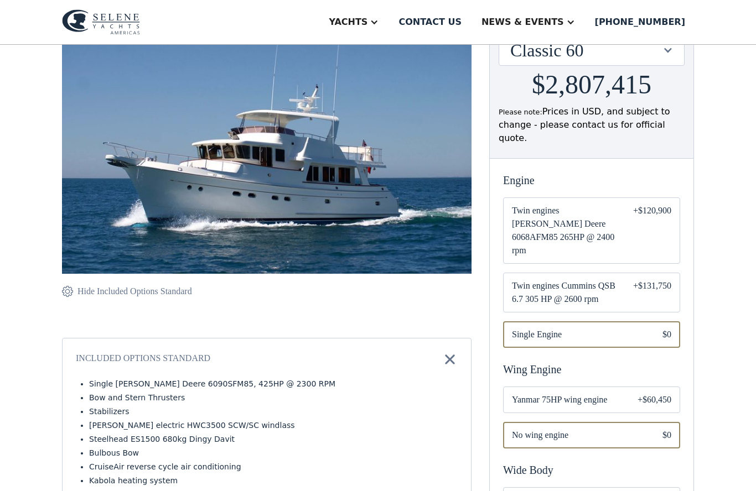
click at [598, 280] on span "Twin engines Cummins QSB 6.7 305 HP @ 2600 rpm" at bounding box center [563, 293] width 103 height 27
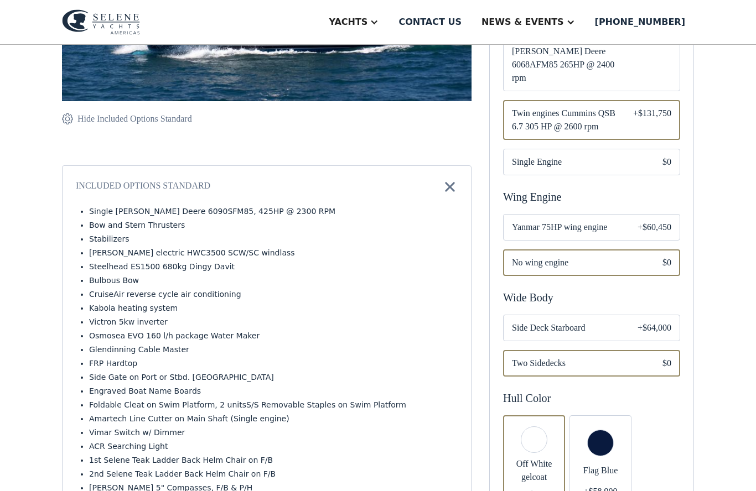
scroll to position [334, 0]
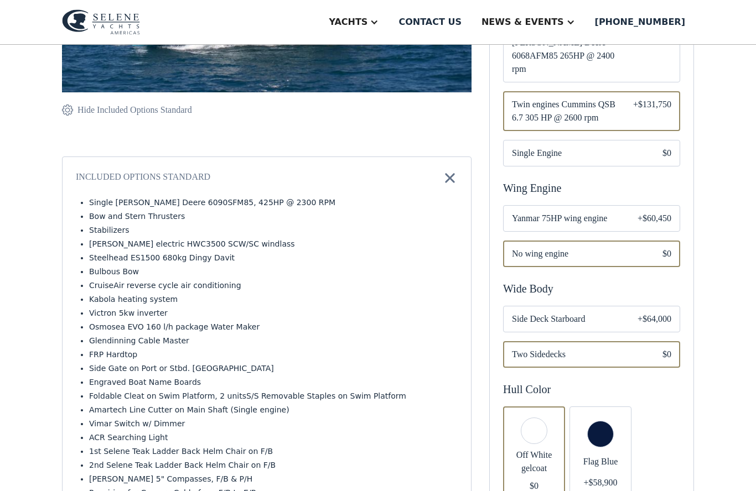
click at [586, 313] on span "Side Deck Starboard" at bounding box center [566, 319] width 108 height 13
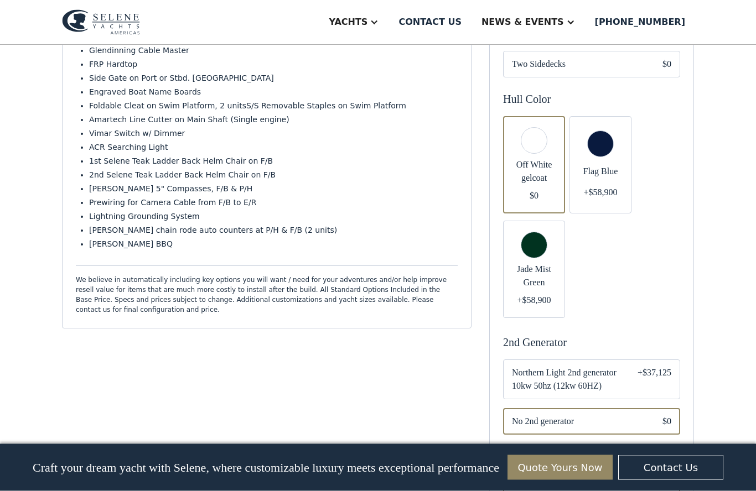
scroll to position [630, 0]
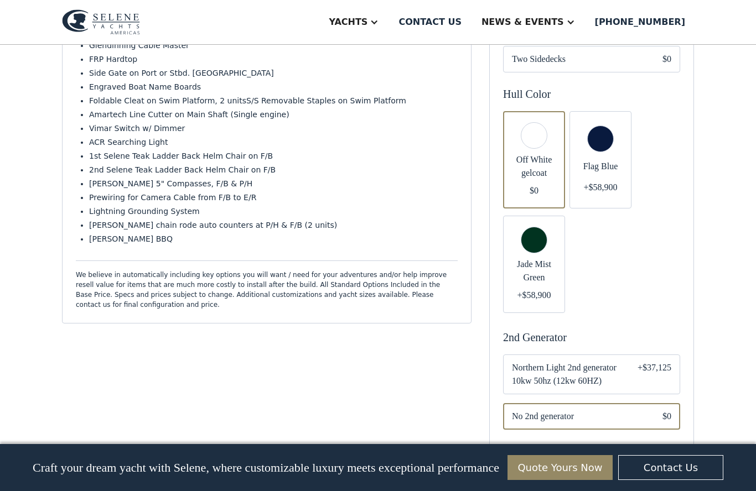
click at [538, 237] on div "Email Form" at bounding box center [534, 264] width 62 height 97
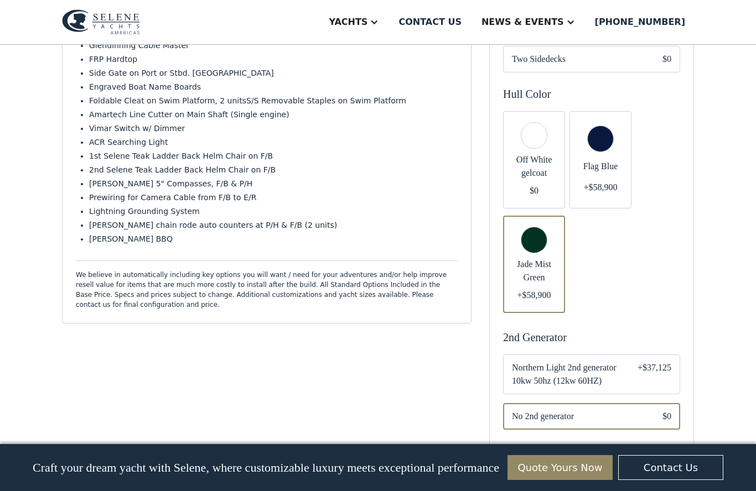
click at [628, 355] on div "Email Form" at bounding box center [591, 375] width 177 height 40
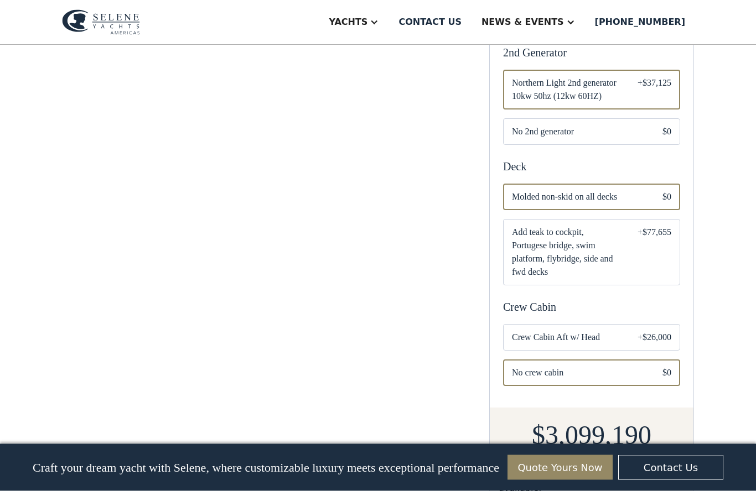
click at [629, 325] on div "Email Form" at bounding box center [591, 338] width 177 height 27
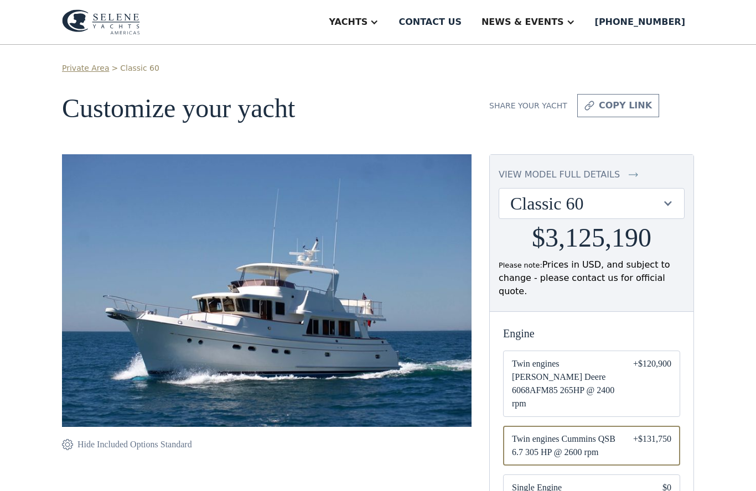
click at [632, 101] on div "copy link" at bounding box center [624, 105] width 53 height 13
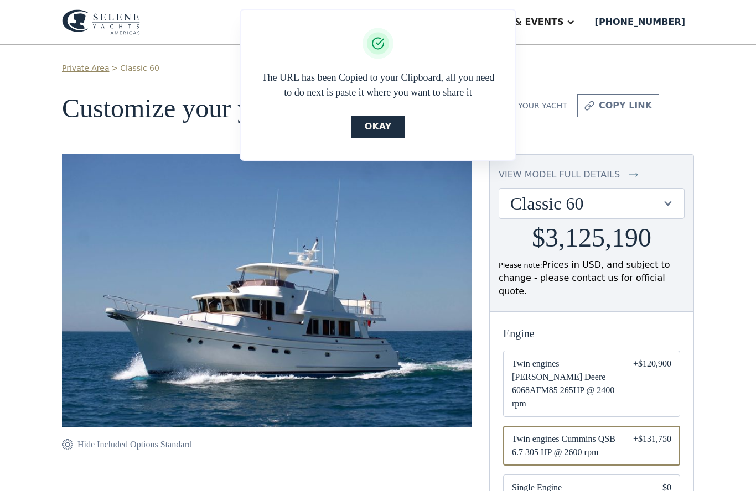
click at [384, 125] on link "Okay" at bounding box center [377, 127] width 53 height 22
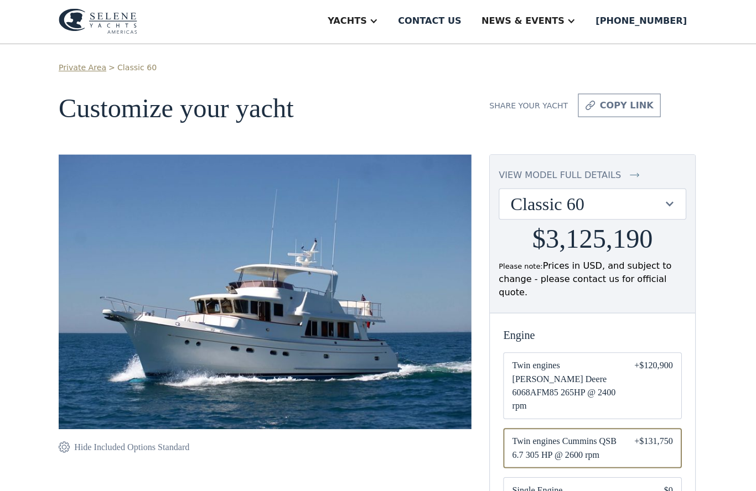
click at [378, 23] on div at bounding box center [373, 22] width 9 height 9
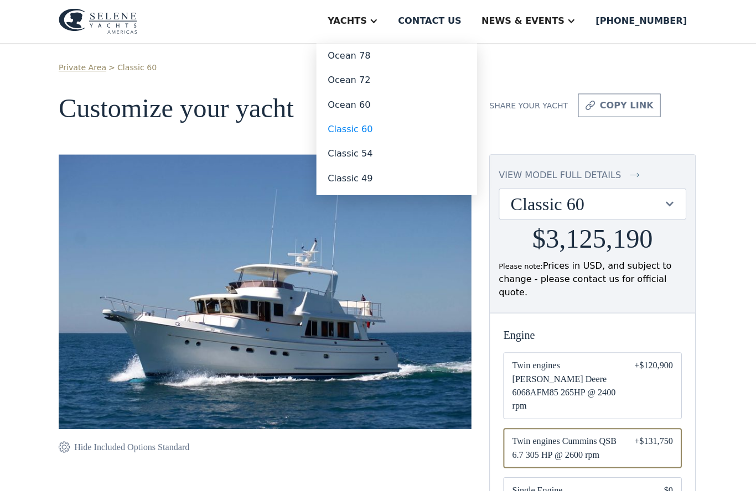
click at [380, 148] on link "Classic 54" at bounding box center [396, 154] width 159 height 24
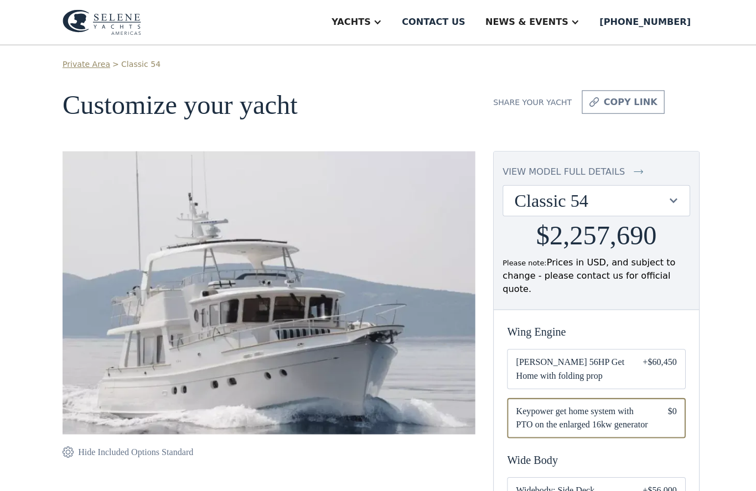
click at [665, 196] on div at bounding box center [667, 199] width 11 height 11
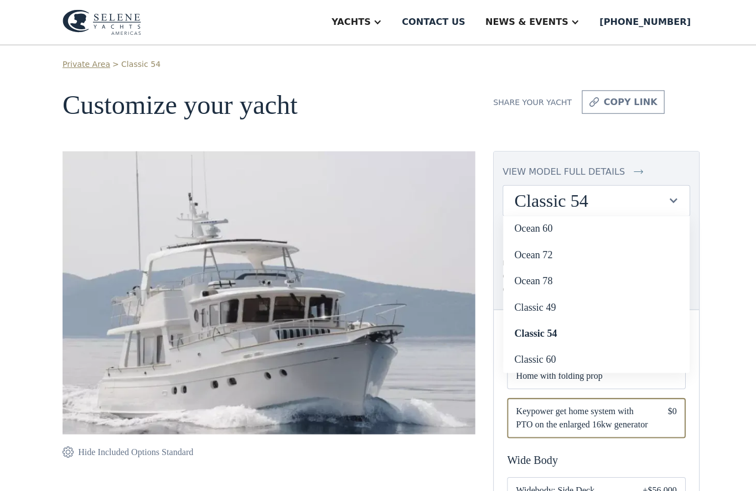
scroll to position [5, 0]
click at [546, 351] on link "Classic 60" at bounding box center [591, 356] width 185 height 26
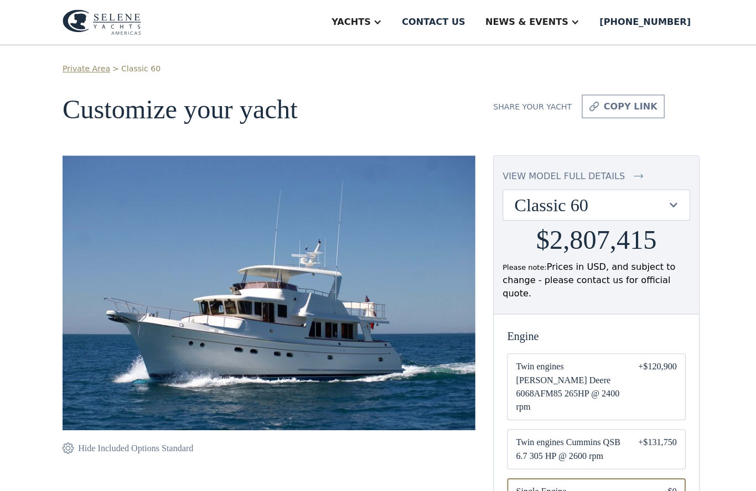
click at [669, 203] on div at bounding box center [667, 203] width 11 height 11
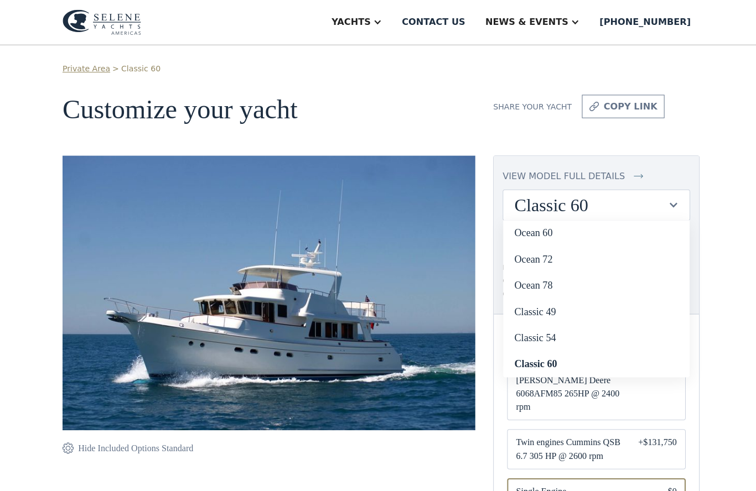
click at [544, 255] on link "Ocean 72" at bounding box center [591, 257] width 185 height 26
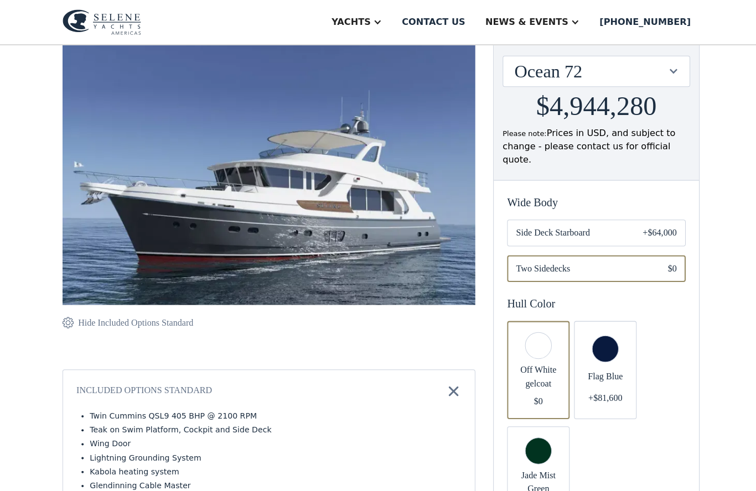
scroll to position [134, 0]
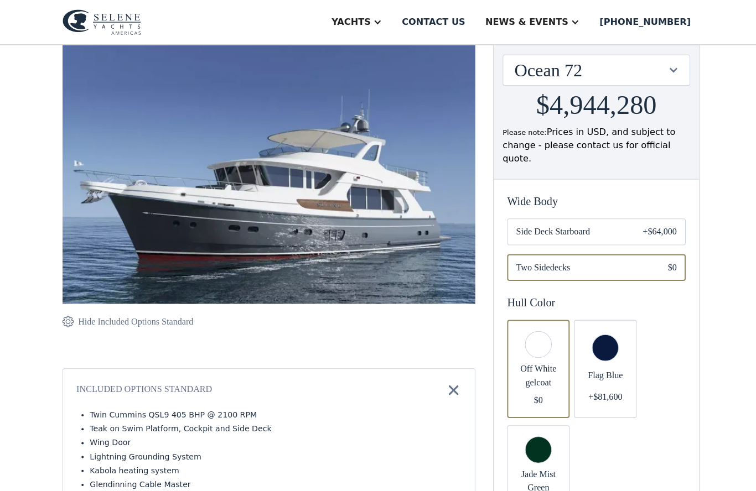
click at [597, 227] on span "Side Deck Starboard" at bounding box center [566, 229] width 108 height 13
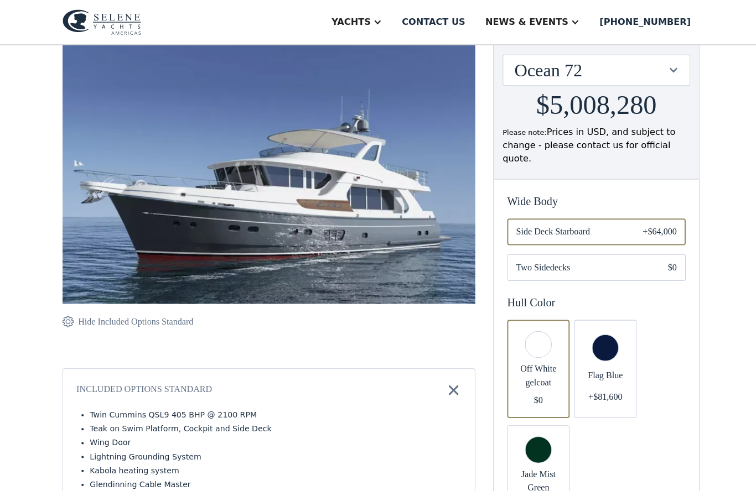
scroll to position [134, 0]
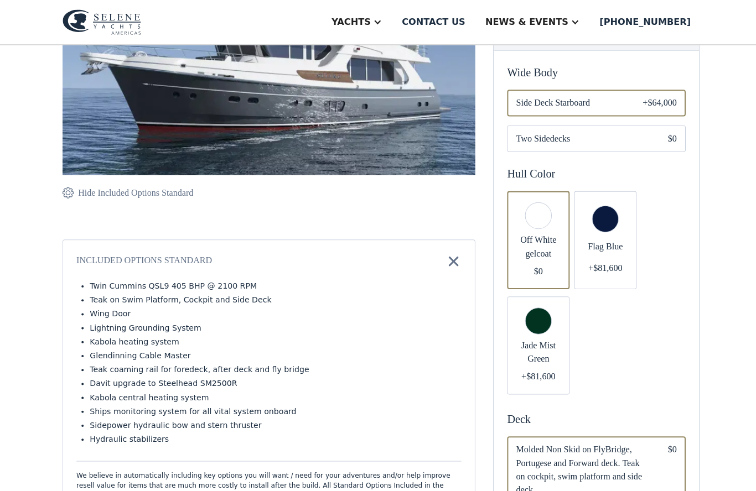
click at [540, 337] on span "Jade Mist Green" at bounding box center [534, 349] width 44 height 27
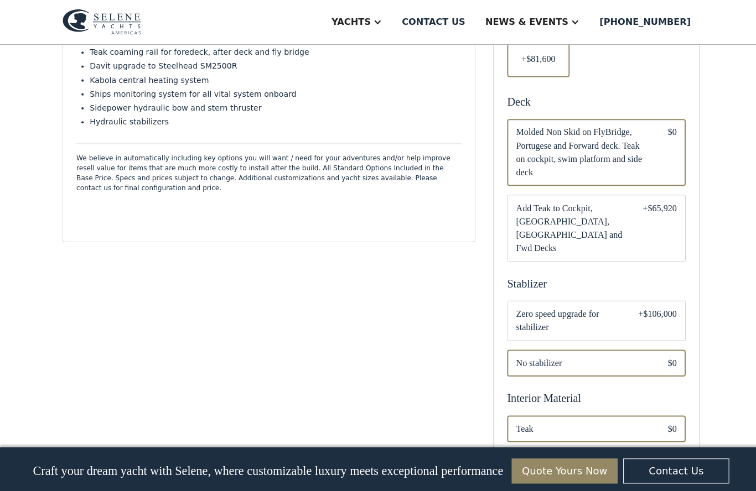
scroll to position [579, 0]
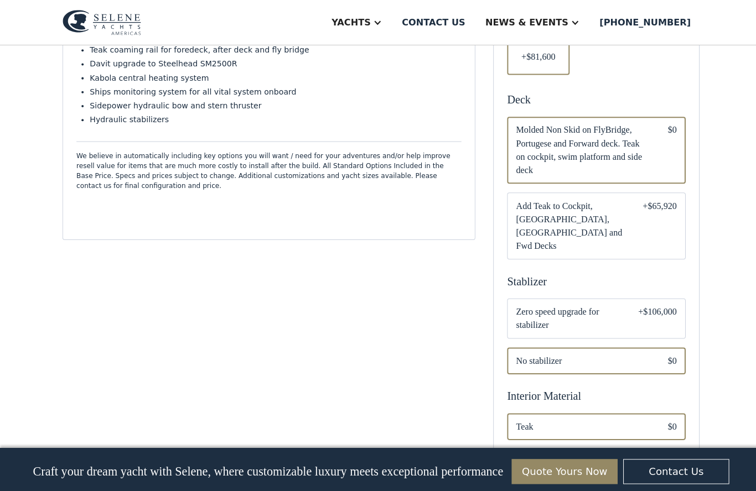
click at [612, 303] on span "Zero speed upgrade for stabilizer" at bounding box center [563, 316] width 103 height 27
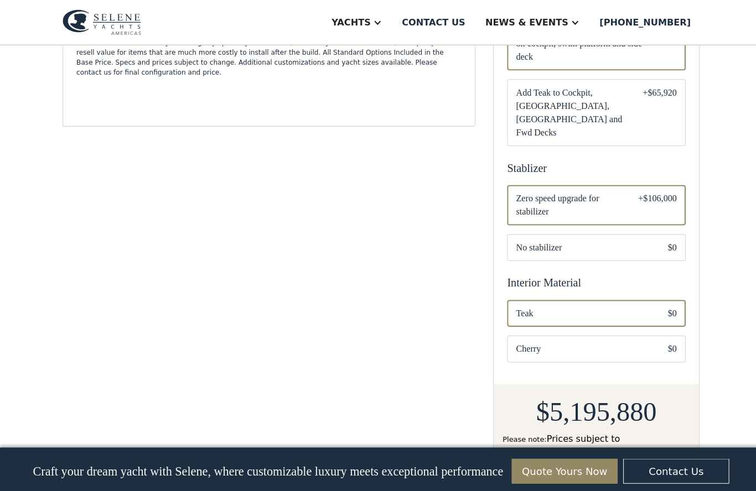
scroll to position [692, 0]
click at [599, 339] on span "Cherry" at bounding box center [578, 345] width 133 height 13
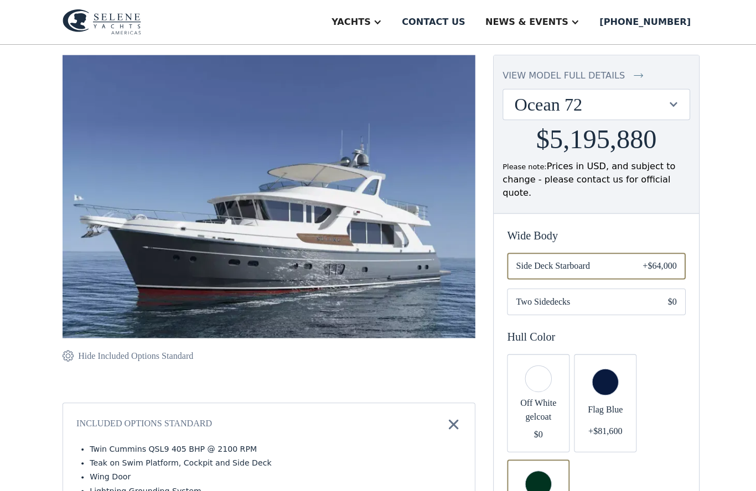
scroll to position [99, 0]
click at [441, 231] on img at bounding box center [266, 202] width 409 height 294
click at [443, 233] on img at bounding box center [266, 202] width 409 height 294
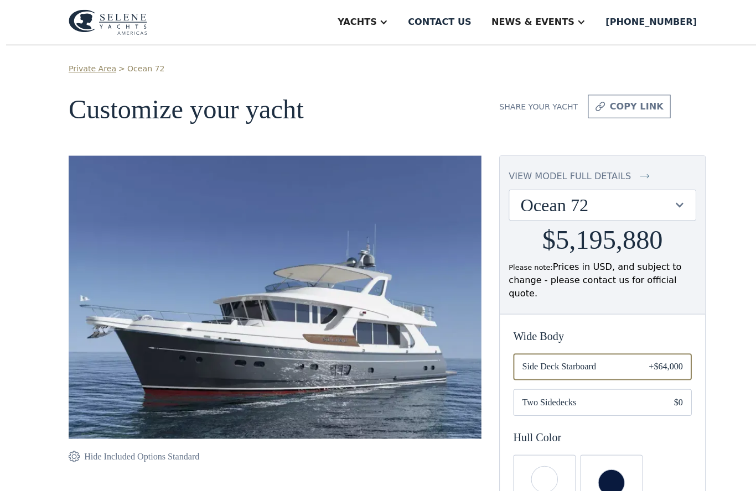
scroll to position [0, 0]
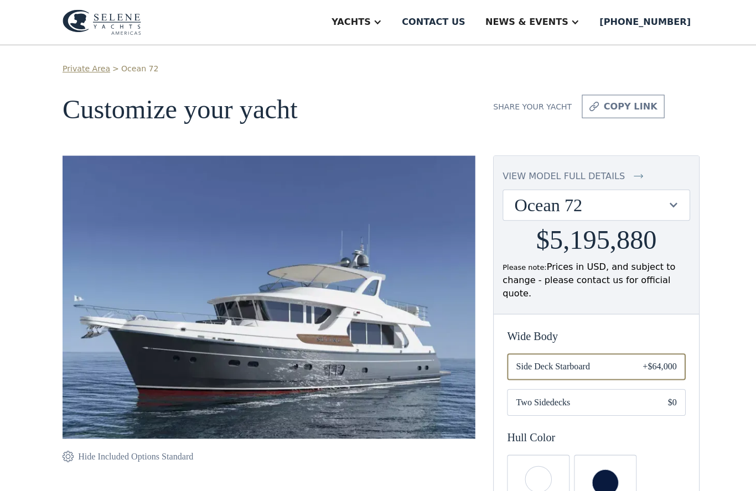
click at [389, 27] on aside "Yachts" at bounding box center [353, 22] width 72 height 44
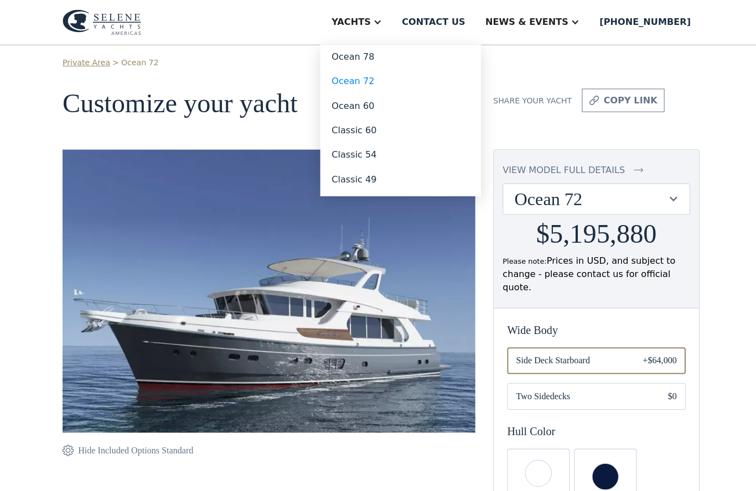
scroll to position [19, 0]
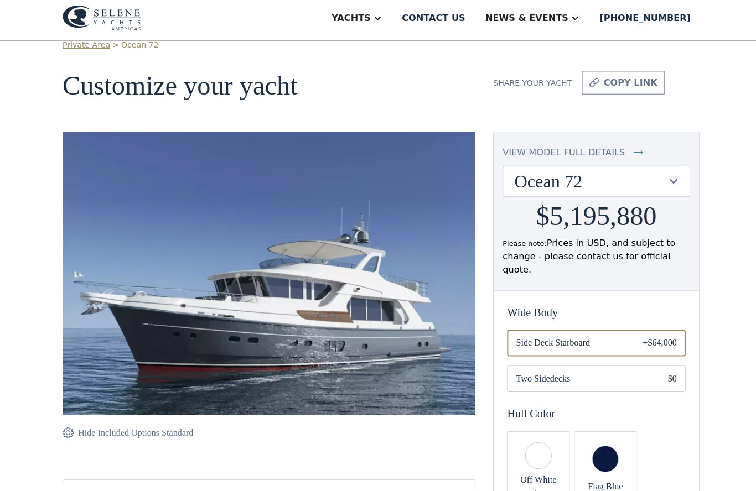
scroll to position [0, 0]
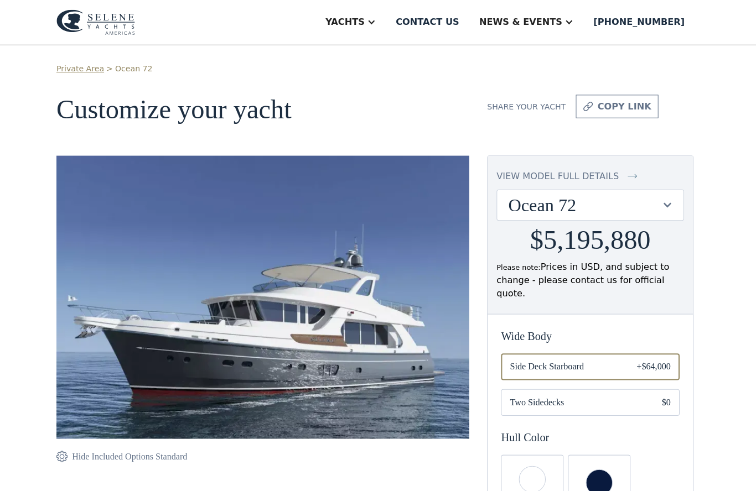
click at [389, 20] on aside "Yachts" at bounding box center [353, 22] width 72 height 44
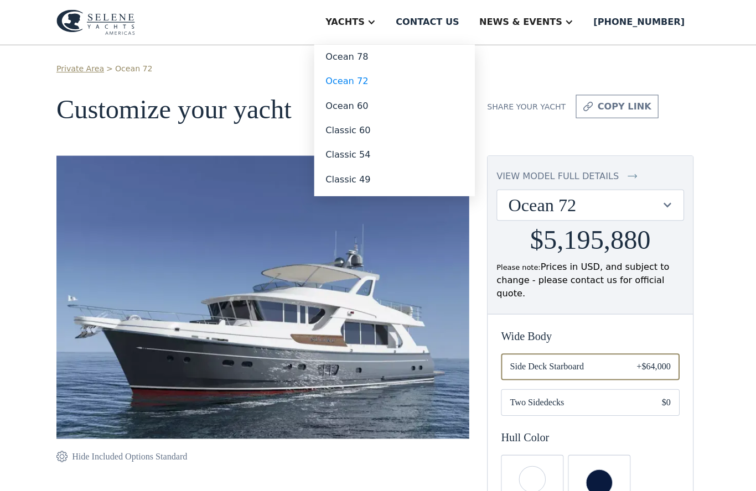
click at [376, 102] on link "Ocean 60" at bounding box center [396, 105] width 159 height 24
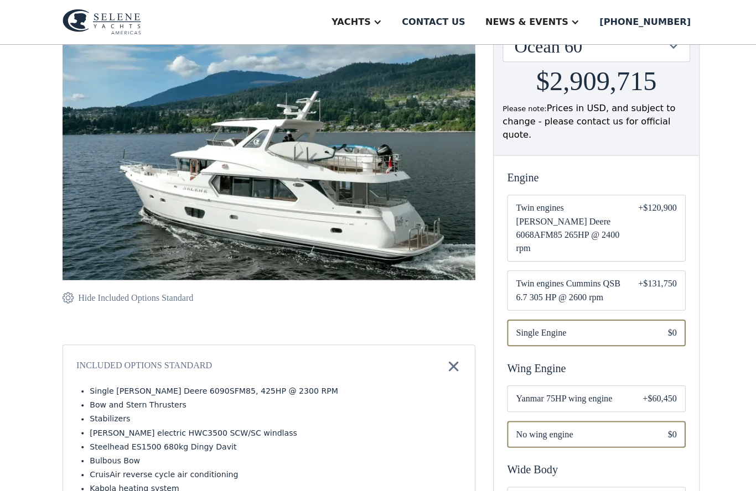
scroll to position [147, 0]
